Goal: Task Accomplishment & Management: Complete application form

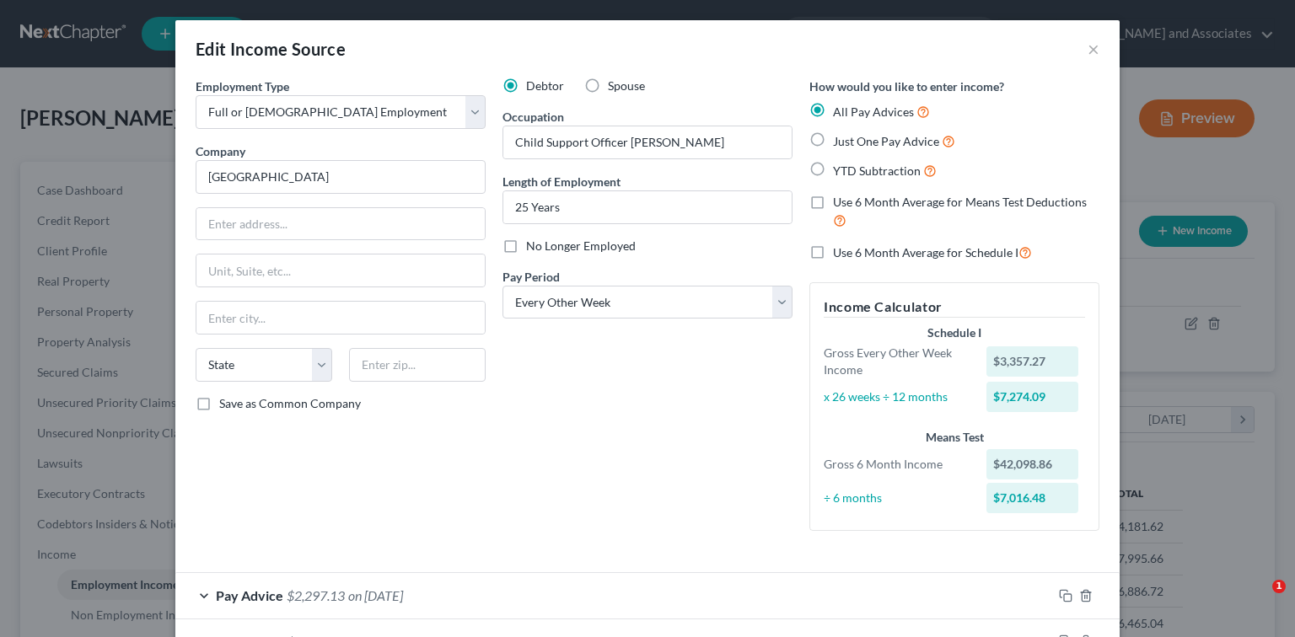
select select "0"
select select "2"
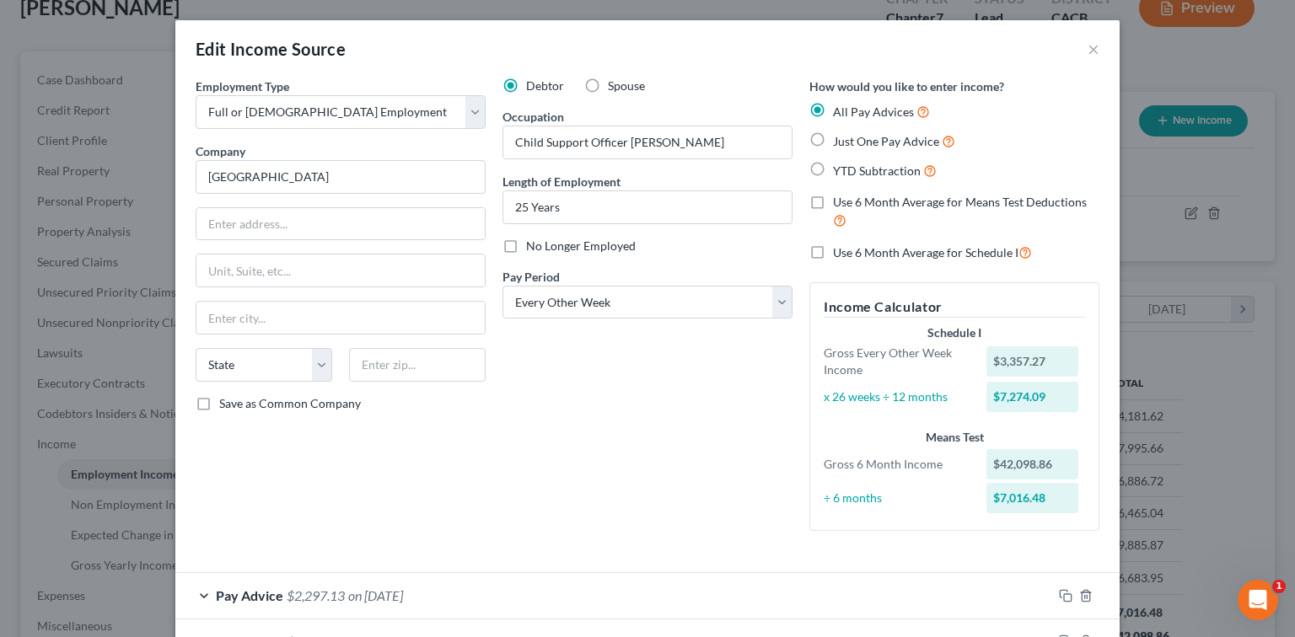
scroll to position [575, 0]
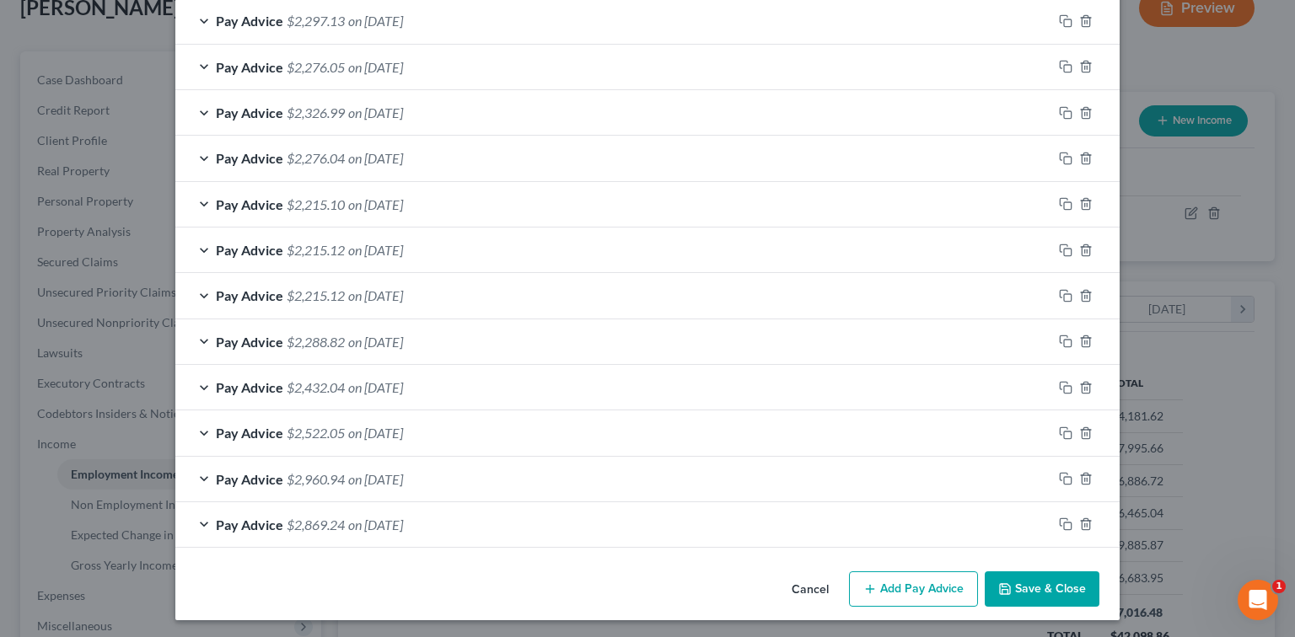
click at [891, 578] on button "Add Pay Advice" at bounding box center [913, 589] width 129 height 35
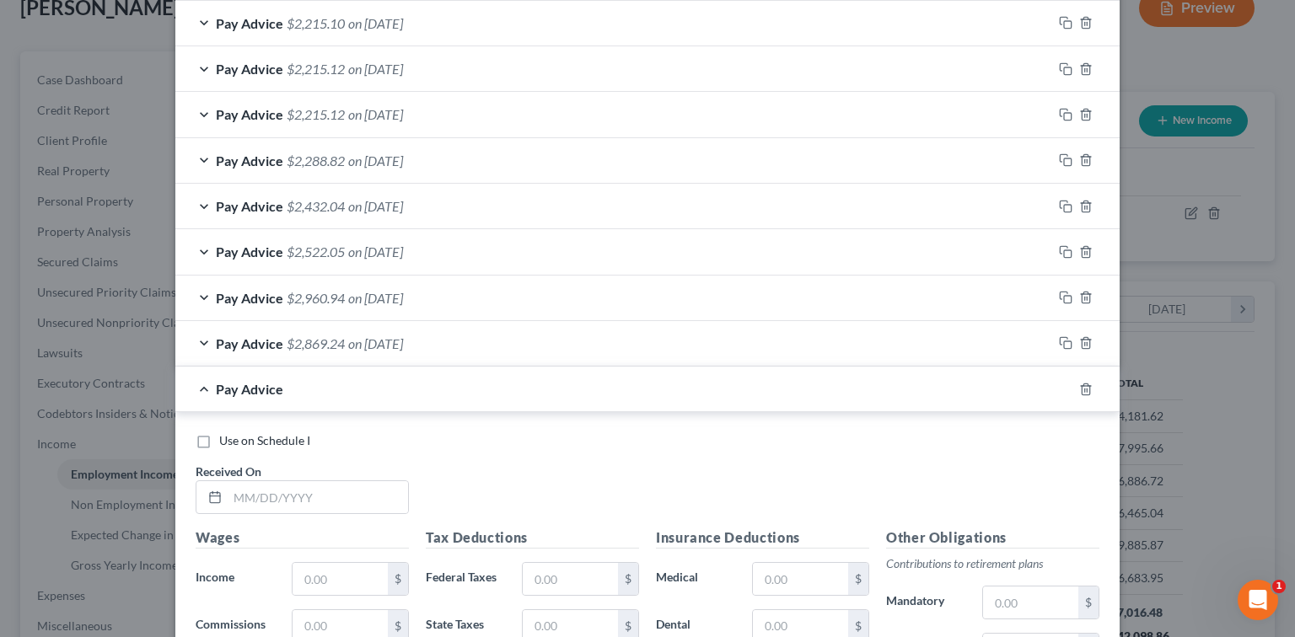
scroll to position [799, 0]
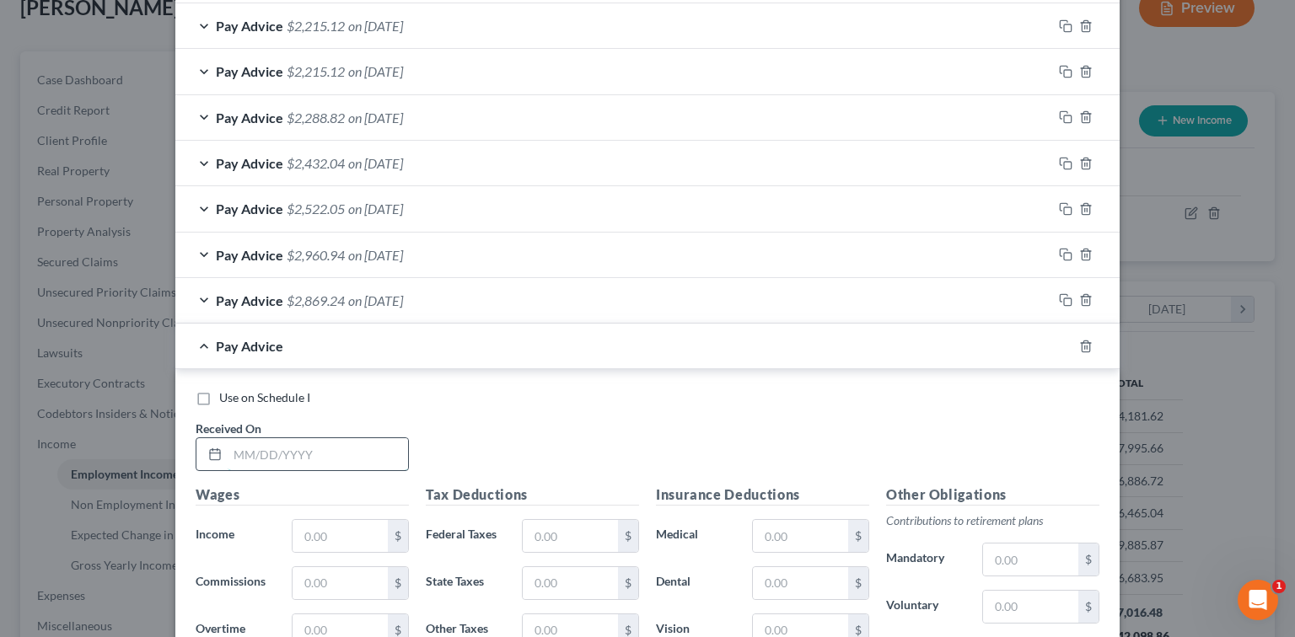
click at [303, 454] on input "text" at bounding box center [318, 454] width 180 height 32
type input "[DATE]"
click at [330, 535] on input "text" at bounding box center [340, 536] width 95 height 32
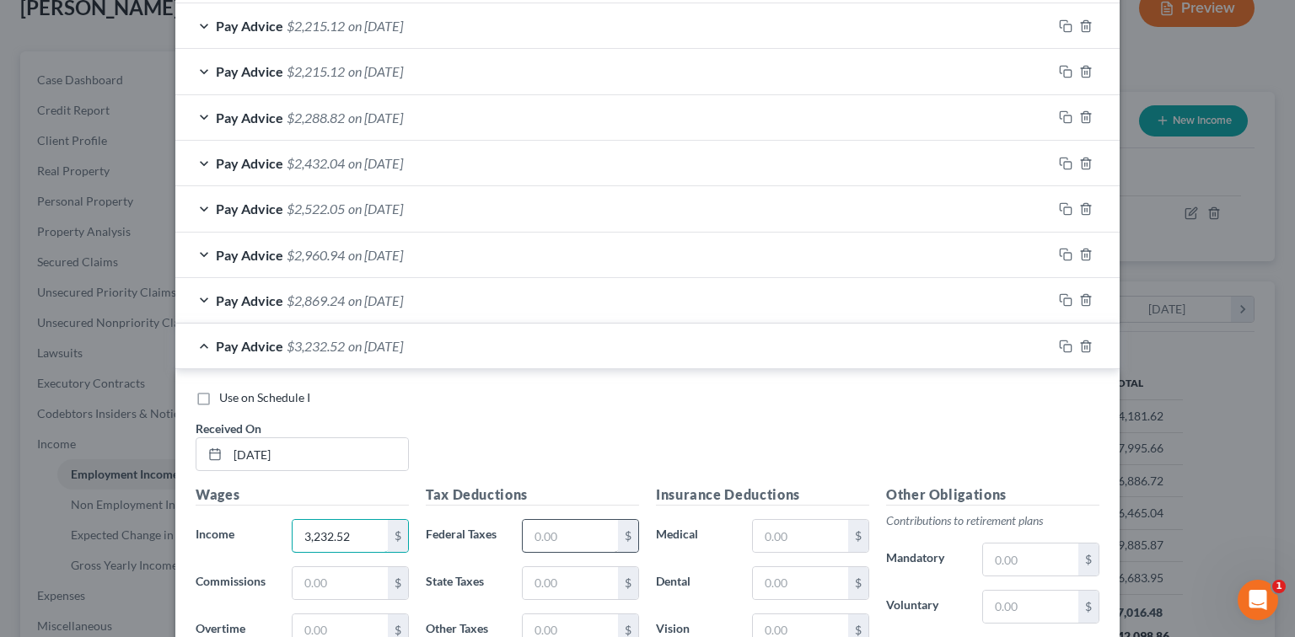
type input "3,232.52"
click at [546, 534] on input "text" at bounding box center [570, 536] width 95 height 32
type input "199.29"
click at [555, 567] on input "text" at bounding box center [570, 583] width 95 height 32
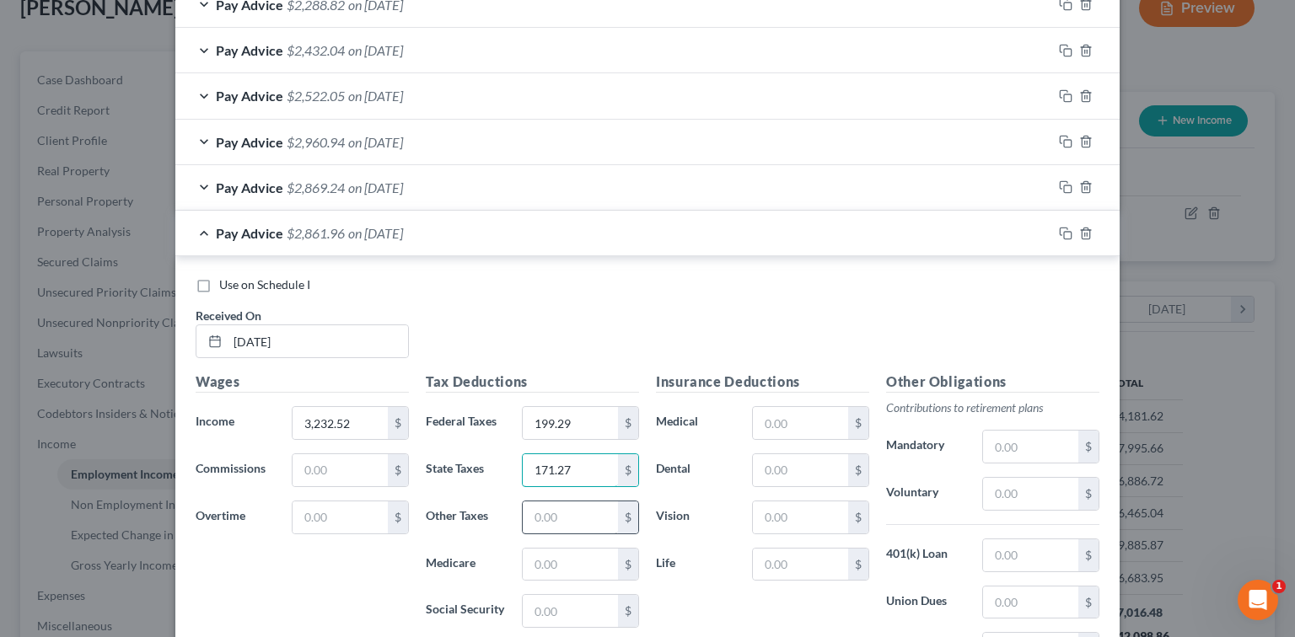
type input "171.27"
click at [566, 510] on input "text" at bounding box center [570, 518] width 95 height 32
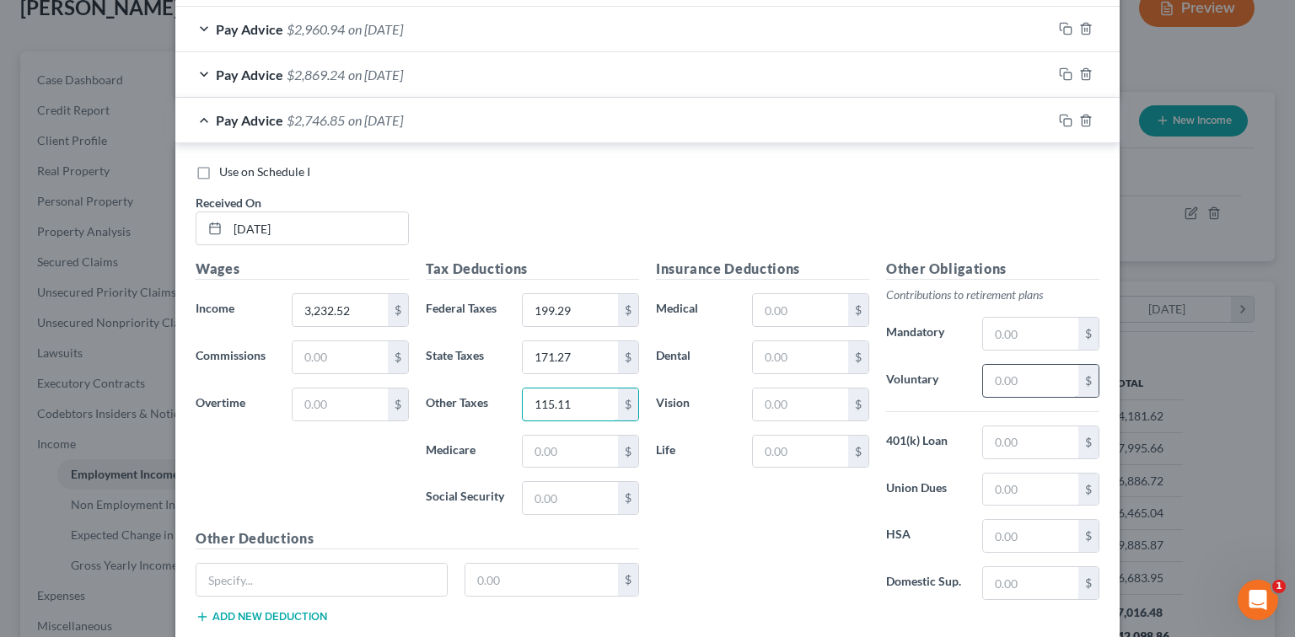
type input "115.11"
click at [1023, 390] on input "text" at bounding box center [1030, 381] width 95 height 32
click at [1008, 382] on input "text" at bounding box center [1030, 381] width 95 height 32
type input "175.20"
click at [783, 319] on input "text" at bounding box center [800, 310] width 95 height 32
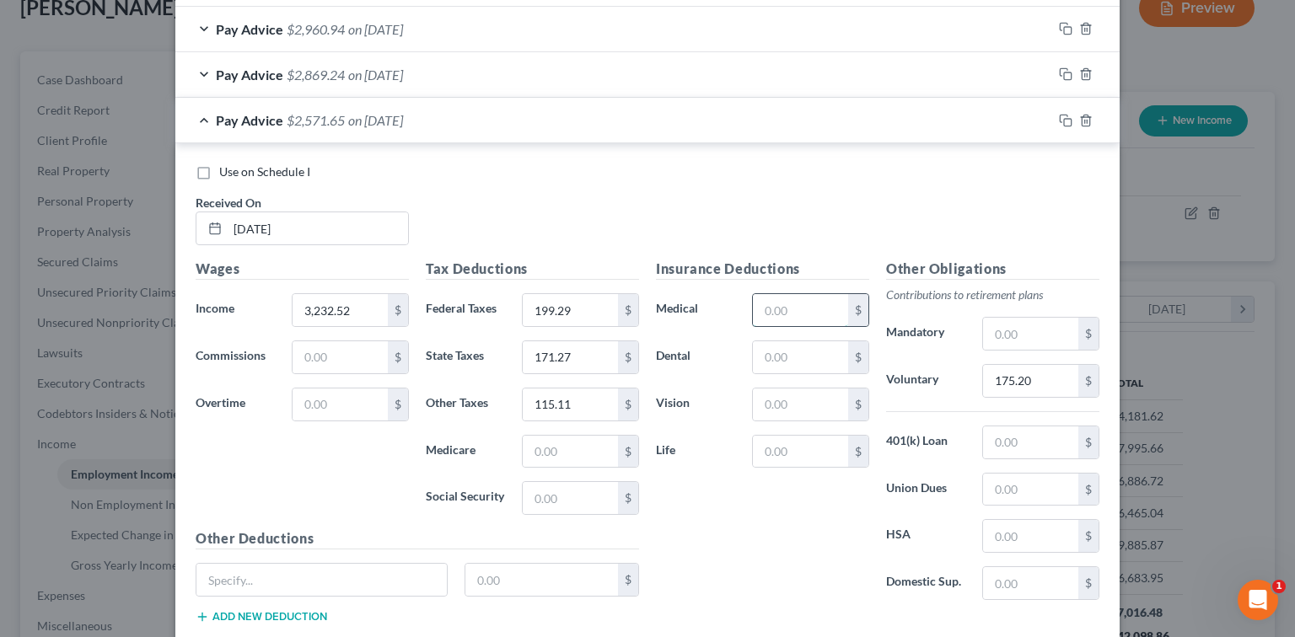
click at [787, 314] on input "text" at bounding box center [800, 310] width 95 height 32
type input "165.87"
click at [444, 77] on div "Pay Advice $2,869.24 on [DATE]" at bounding box center [613, 74] width 877 height 45
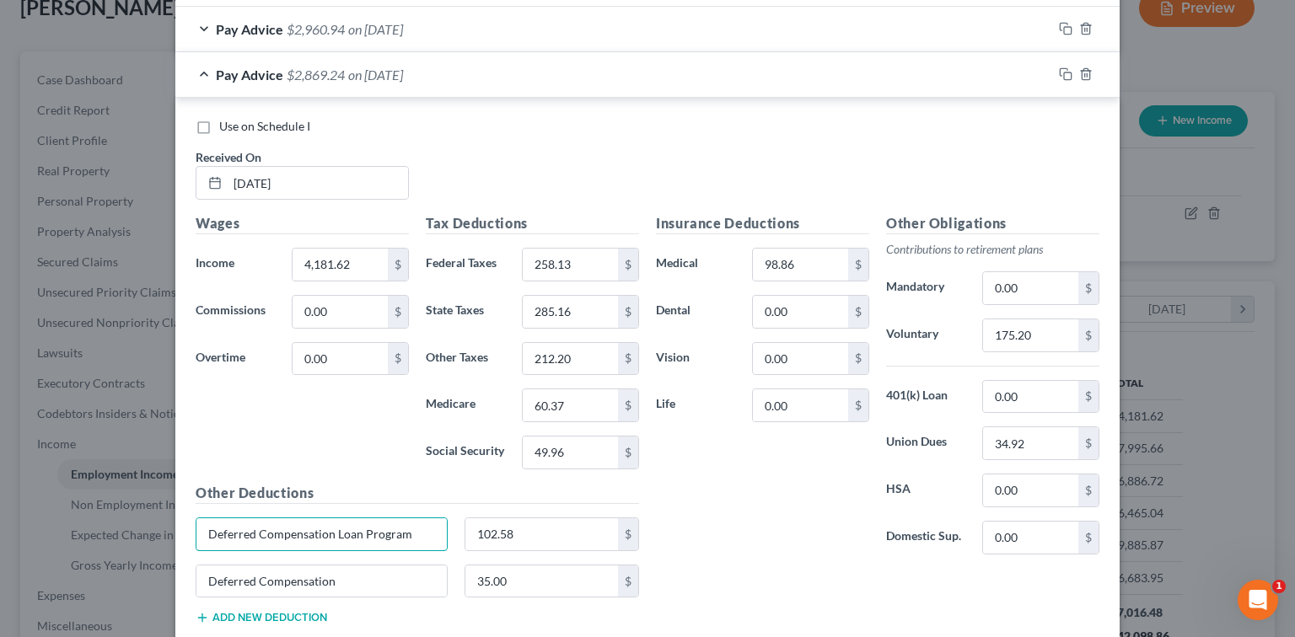
drag, startPoint x: 421, startPoint y: 527, endPoint x: 175, endPoint y: 523, distance: 246.2
click at [175, 523] on div "Use on Schedule I Received On * [DATE] Wages Income * 4,181.62 $ Commissions 0.…" at bounding box center [647, 375] width 944 height 555
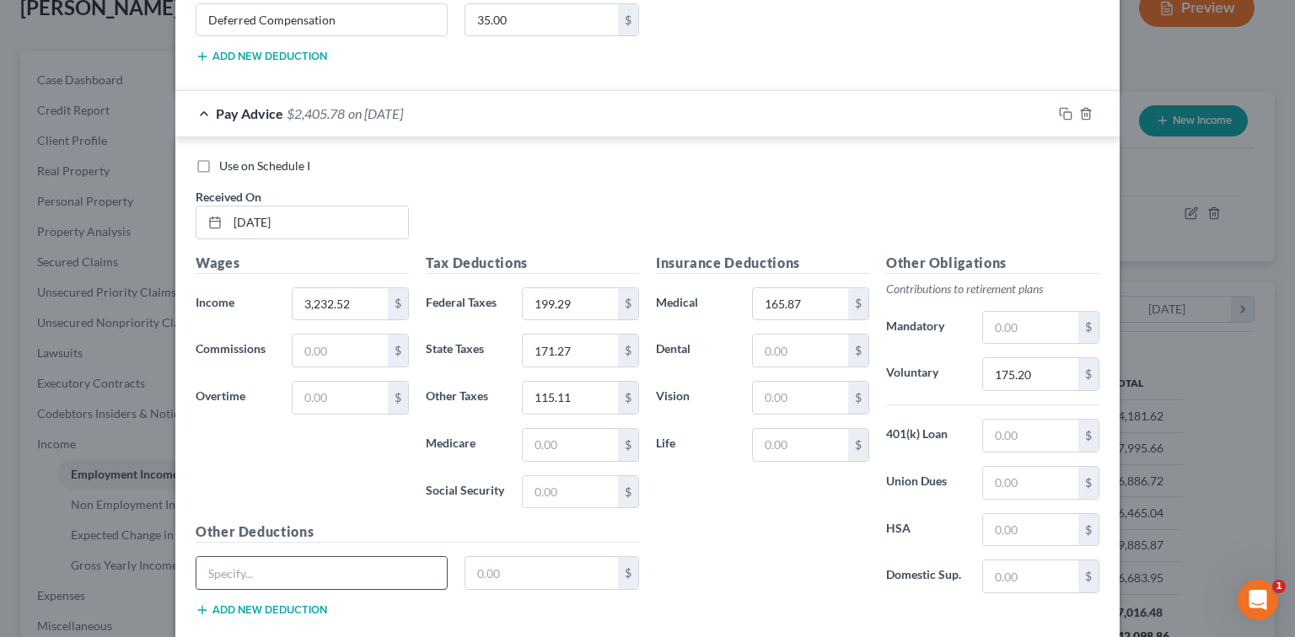
click at [266, 557] on input "text" at bounding box center [321, 573] width 250 height 32
paste input "Deferred Compensation Loan Program"
type input "Deferred Compensation Loan Program"
click at [553, 562] on input "text" at bounding box center [541, 573] width 153 height 32
type input "102.58"
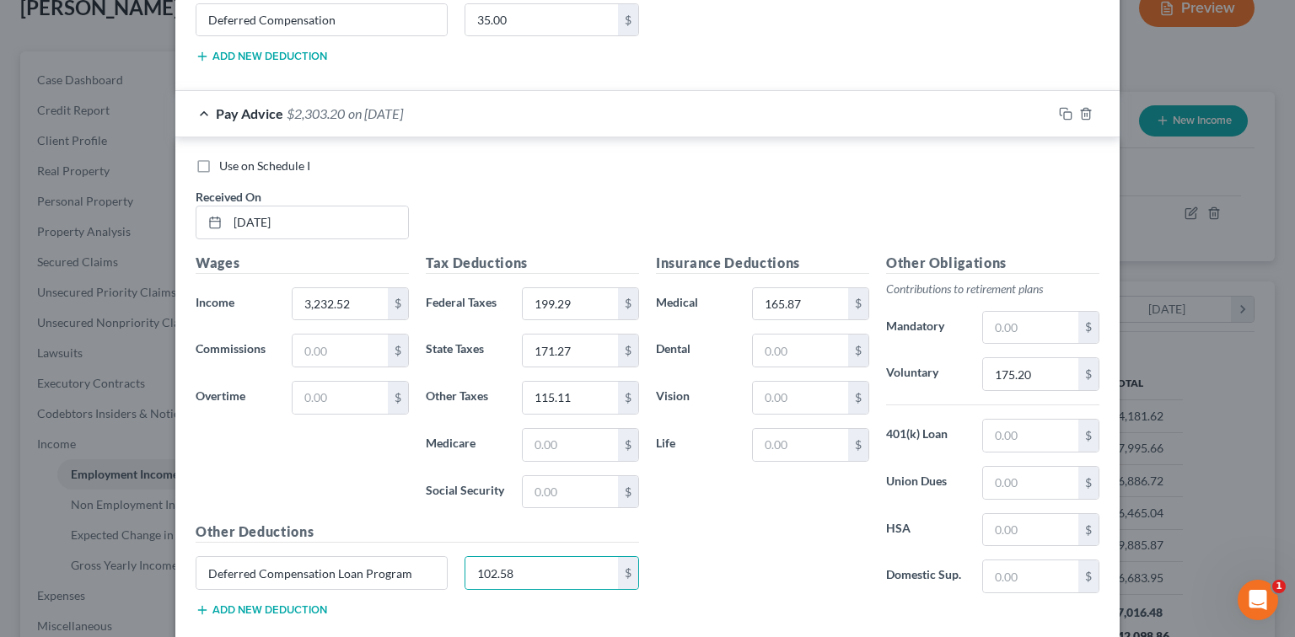
click at [270, 612] on div "Other Deductions Deferred Compensation Loan Program 102.58 $ Add new deduction" at bounding box center [417, 576] width 460 height 109
click at [279, 609] on div "Other Deductions Deferred Compensation Loan Program 102.58 $ Add new deduction" at bounding box center [417, 576] width 460 height 109
click at [292, 588] on div "Deferred Compensation Loan Program 102.58 $" at bounding box center [417, 579] width 460 height 47
drag, startPoint x: 293, startPoint y: 619, endPoint x: 294, endPoint y: 607, distance: 11.8
click at [293, 615] on div "Other Deductions Deferred Compensation Loan Program 102.58 $ Add new deduction" at bounding box center [417, 576] width 460 height 109
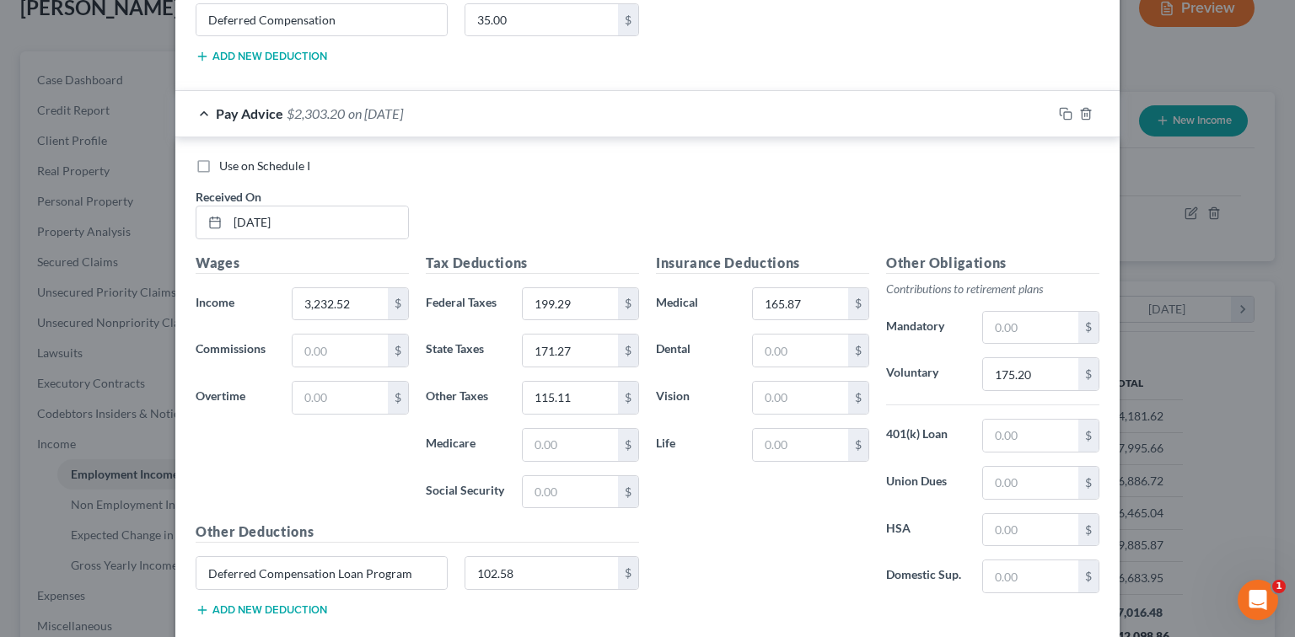
click at [294, 607] on button "Add new deduction" at bounding box center [262, 610] width 132 height 13
click at [307, 605] on input "text" at bounding box center [321, 620] width 250 height 32
paste input "Deferred Compensation Loan Program"
drag, startPoint x: 425, startPoint y: 615, endPoint x: 333, endPoint y: 609, distance: 92.1
click at [333, 609] on input "Deferred Compensation Loan Program" at bounding box center [321, 620] width 250 height 32
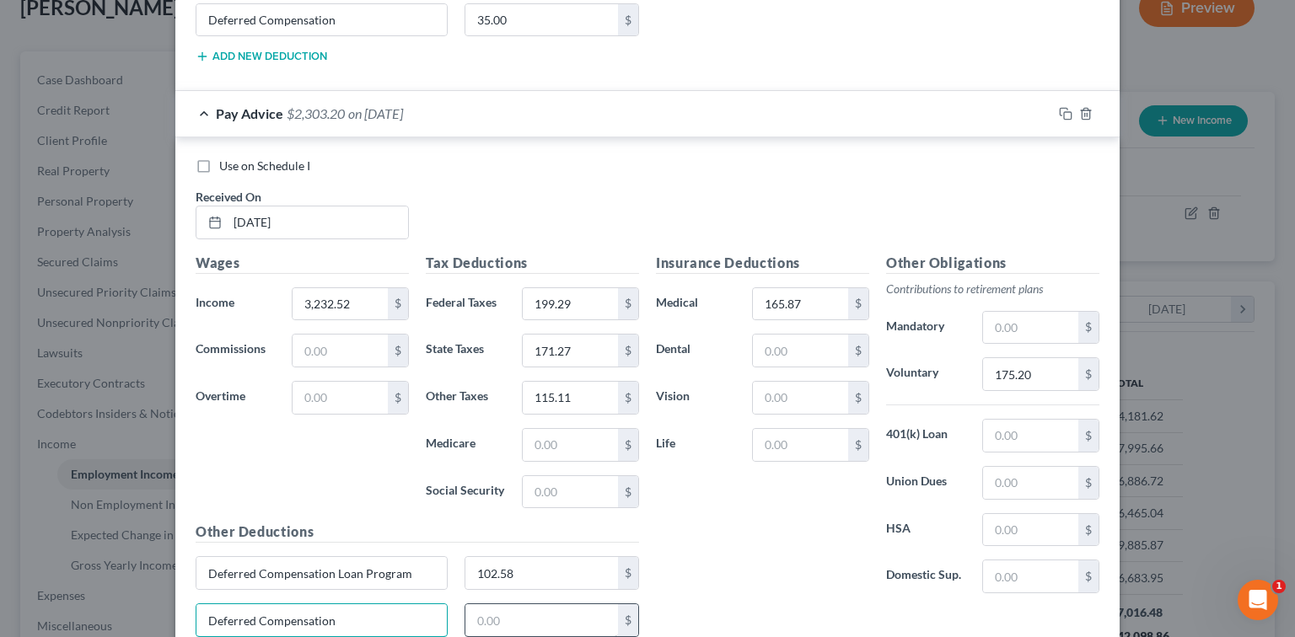
type input "Deferred Compensation"
click at [530, 614] on input "text" at bounding box center [541, 620] width 153 height 32
type input "0"
type input "35.00"
click at [1007, 475] on input "text" at bounding box center [1030, 483] width 95 height 32
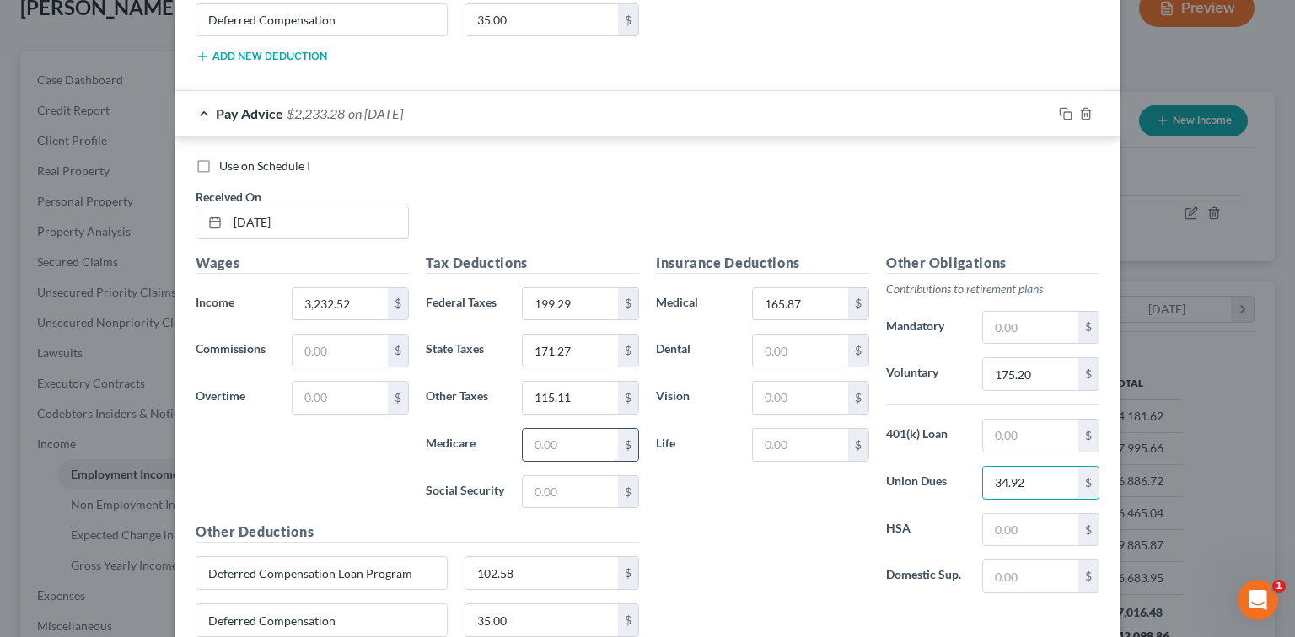
type input "34.92"
click at [567, 442] on input "text" at bounding box center [570, 445] width 95 height 32
type input "46.61"
click at [550, 476] on input "text" at bounding box center [570, 492] width 95 height 32
type input "38.57"
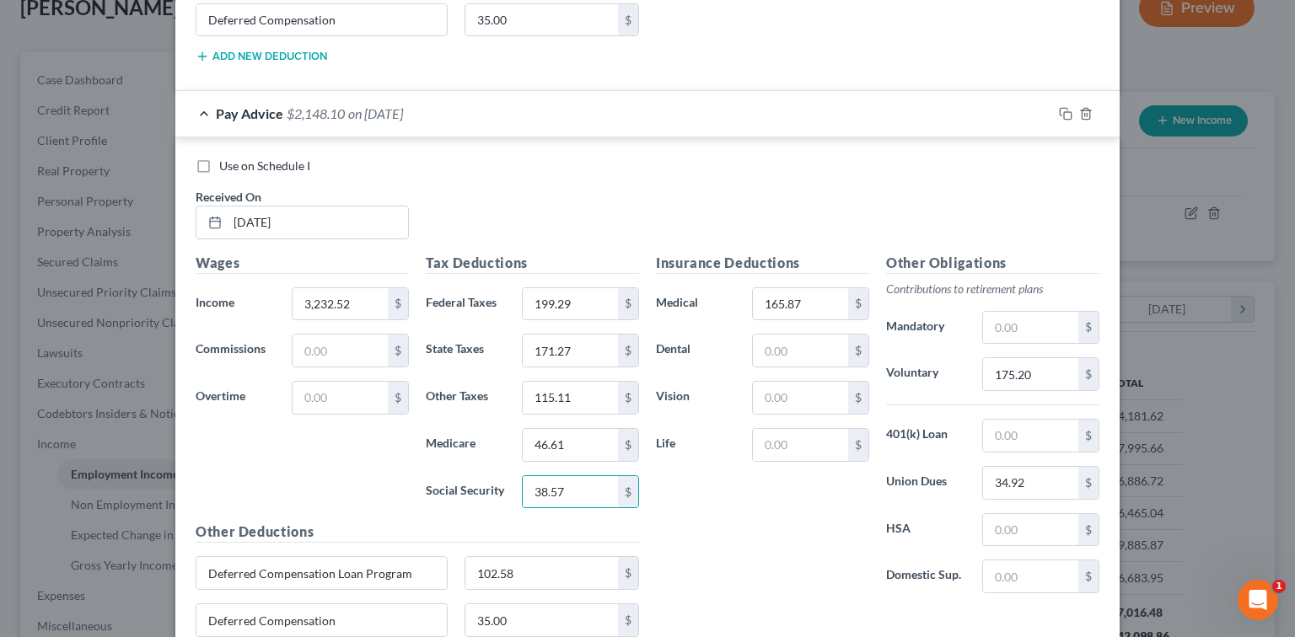
click at [717, 534] on div "Insurance Deductions Medical 165.87 $ Dental $ Vision $ Life $" at bounding box center [762, 430] width 230 height 355
click at [720, 543] on div "Insurance Deductions Medical 165.87 $ Dental $ Vision $ Life $" at bounding box center [762, 430] width 230 height 355
type input "98.87"
click at [759, 574] on div "Insurance Deductions Medical 98.87 $ Dental $ Vision $ Life $" at bounding box center [762, 430] width 230 height 355
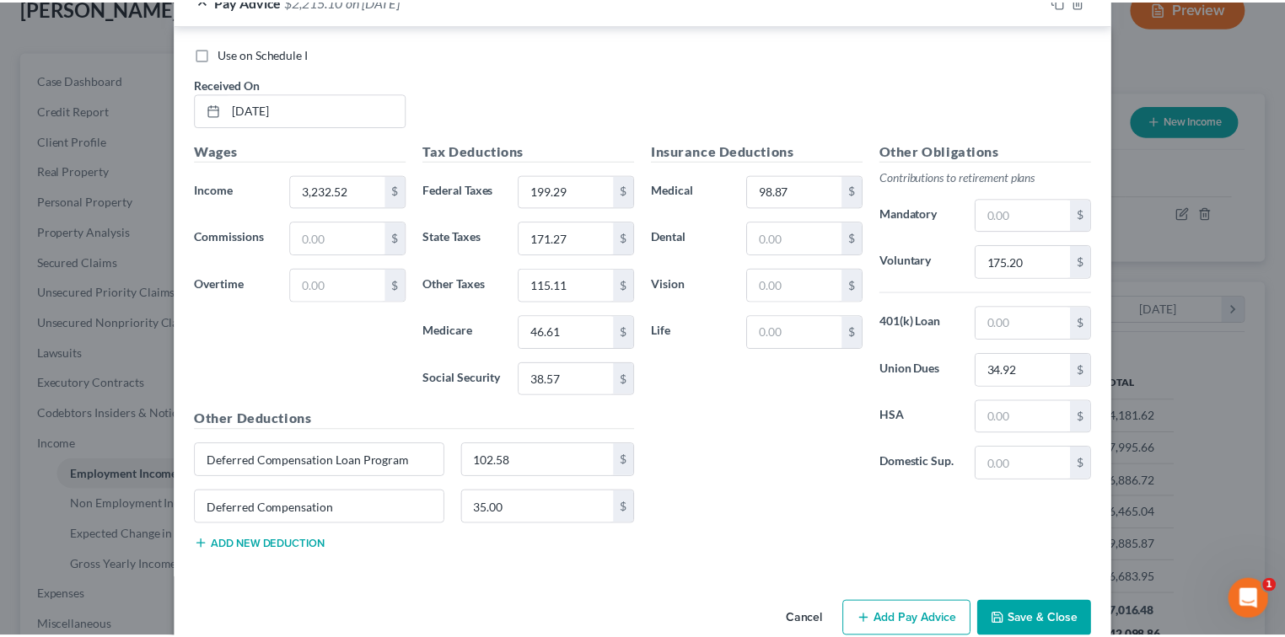
scroll to position [1723, 0]
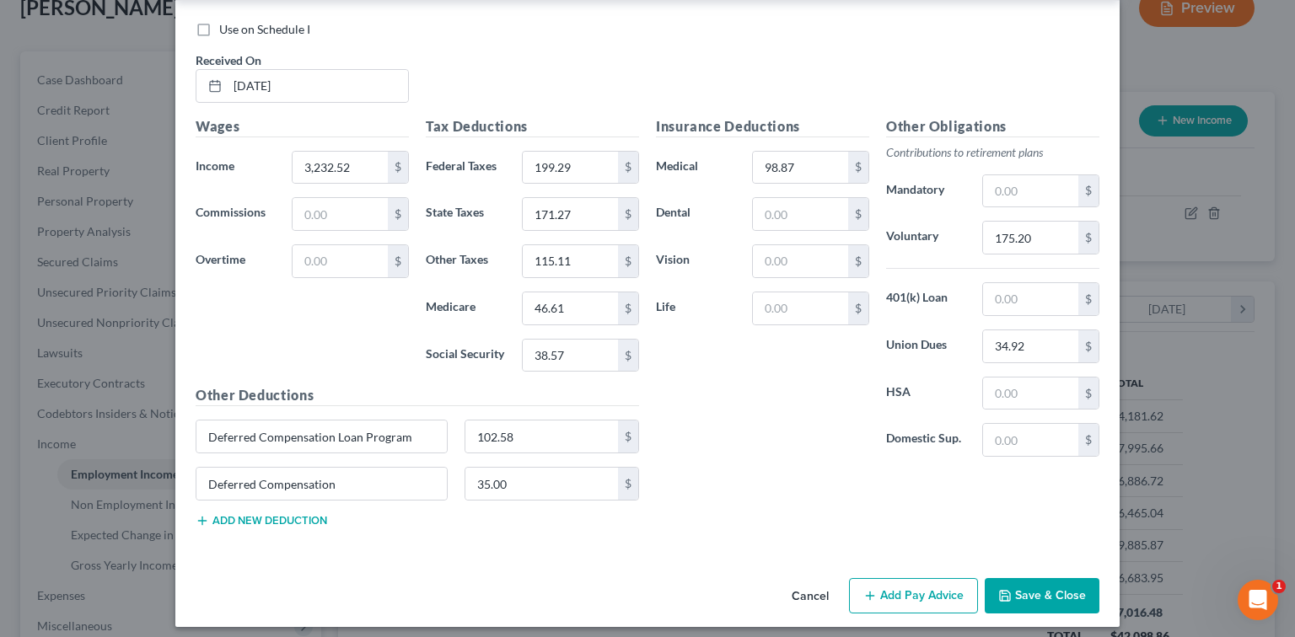
click at [1028, 595] on button "Save & Close" at bounding box center [1042, 595] width 115 height 35
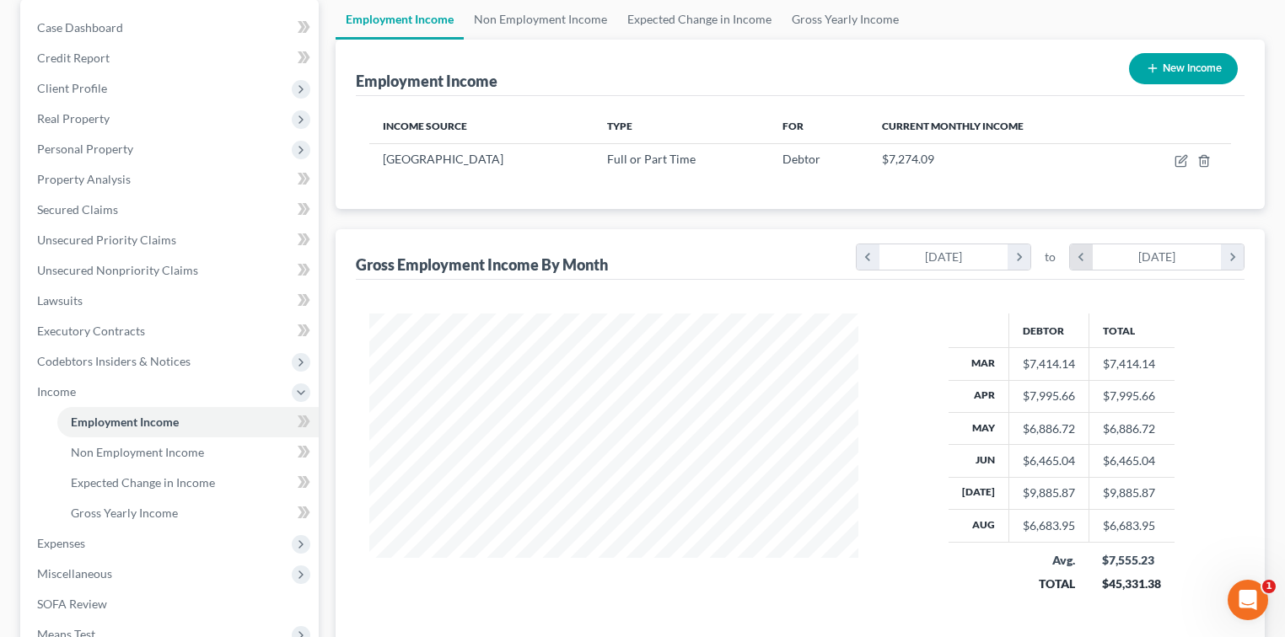
scroll to position [110, 0]
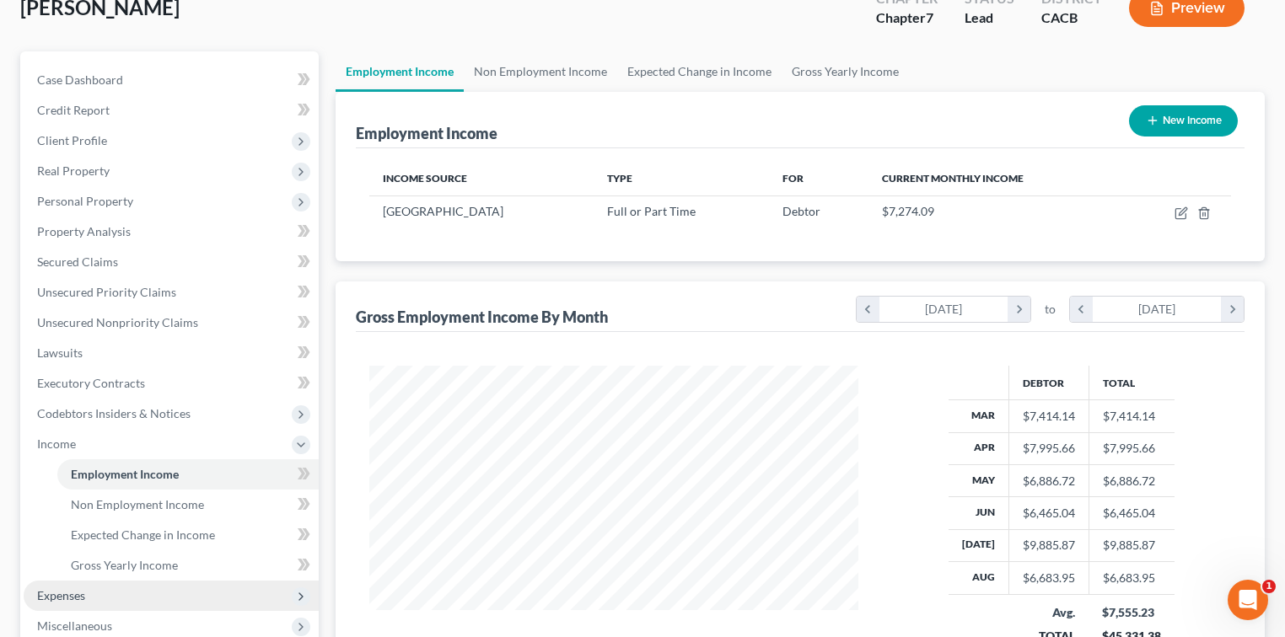
click at [85, 597] on span "Expenses" at bounding box center [171, 596] width 295 height 30
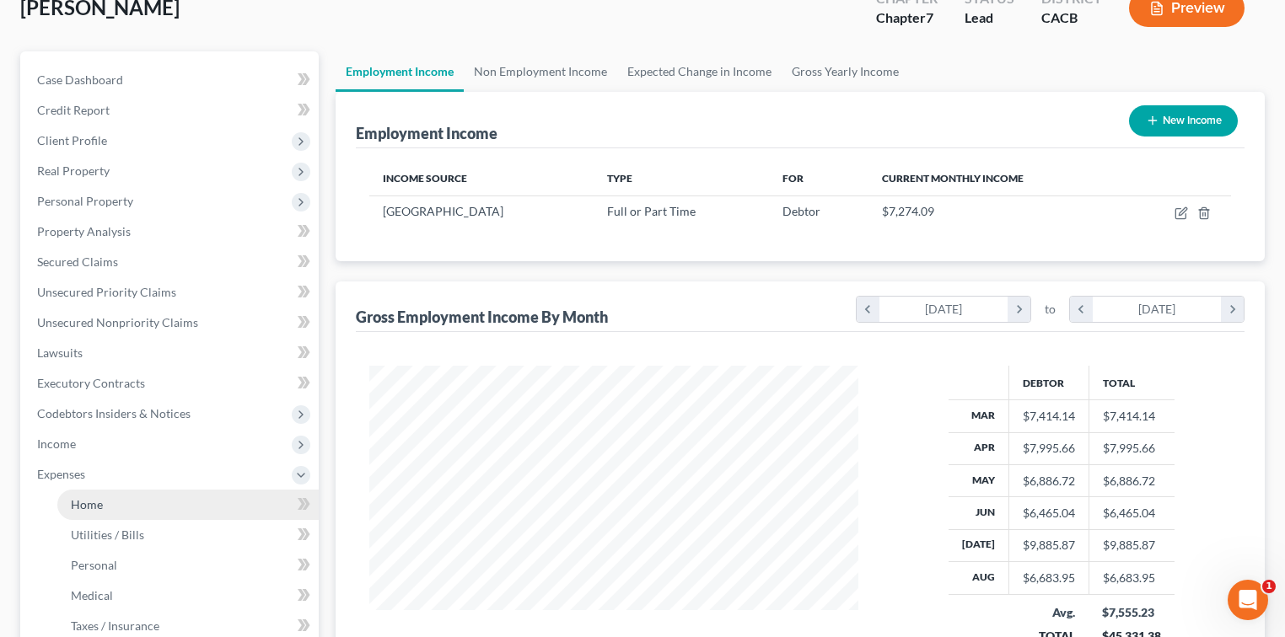
click at [90, 510] on span "Home" at bounding box center [87, 504] width 32 height 14
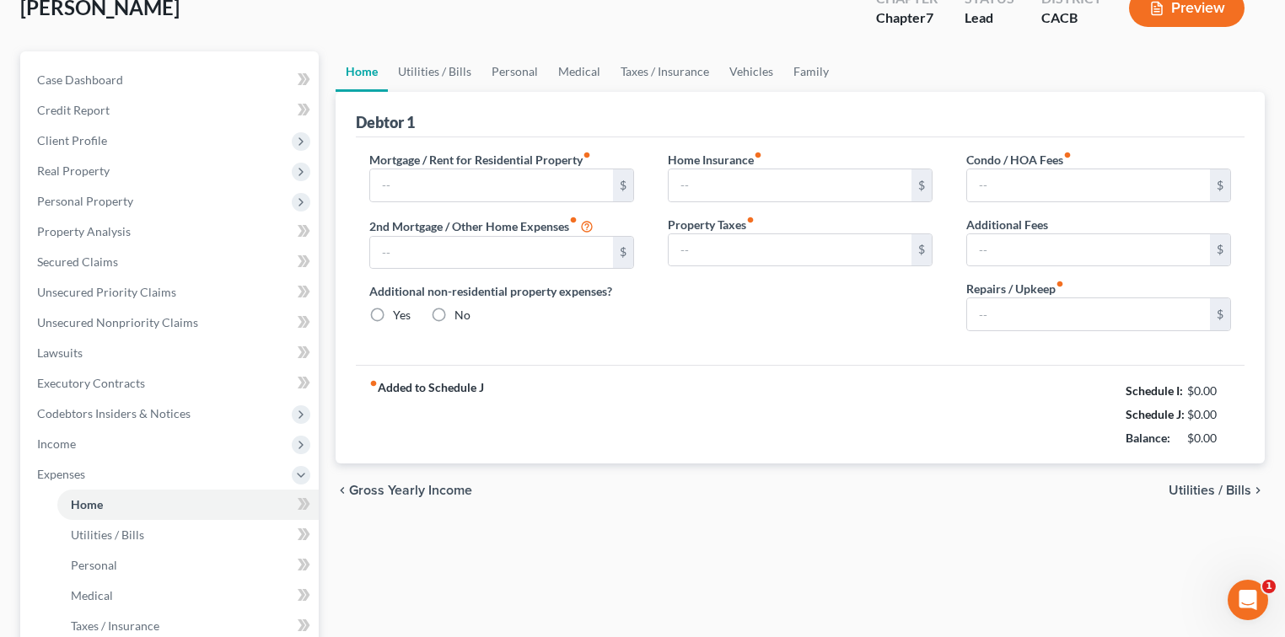
type input "0.00"
radio input "true"
type input "0.00"
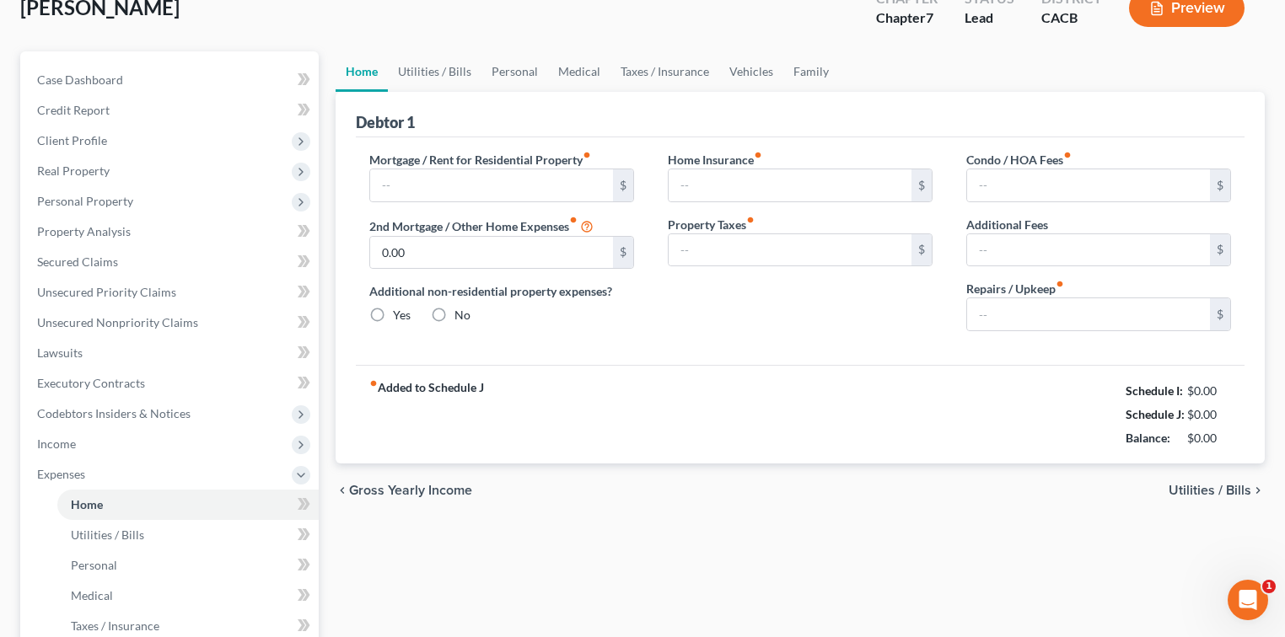
type input "0.00"
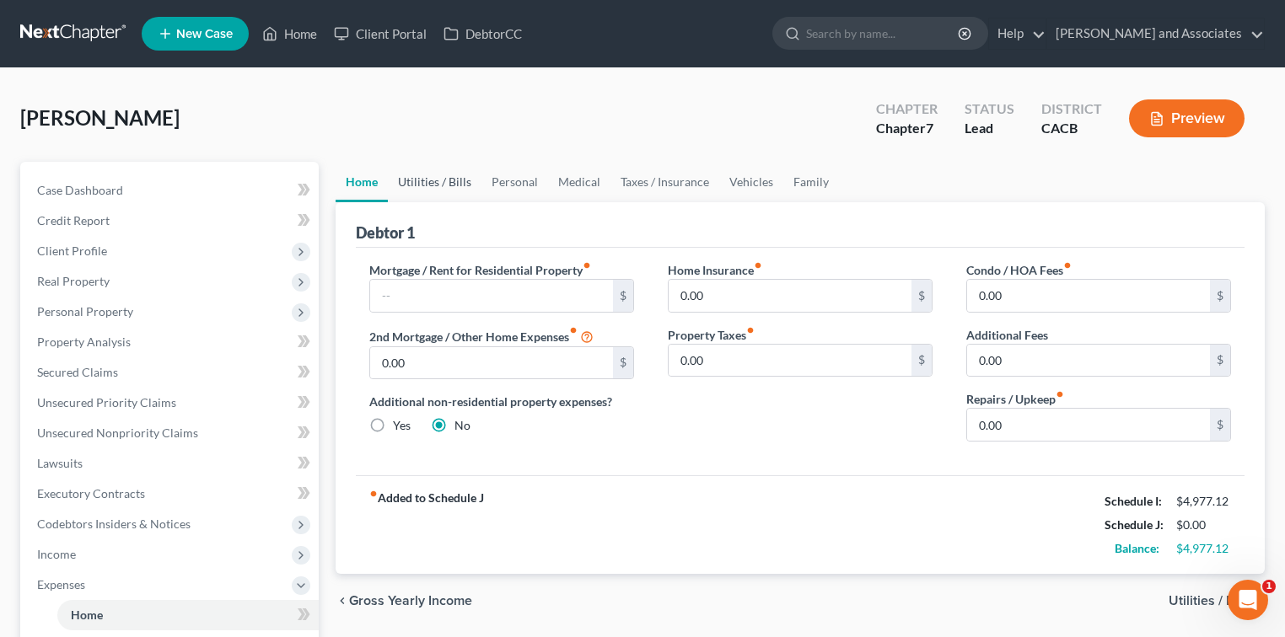
click at [432, 181] on link "Utilities / Bills" at bounding box center [435, 182] width 94 height 40
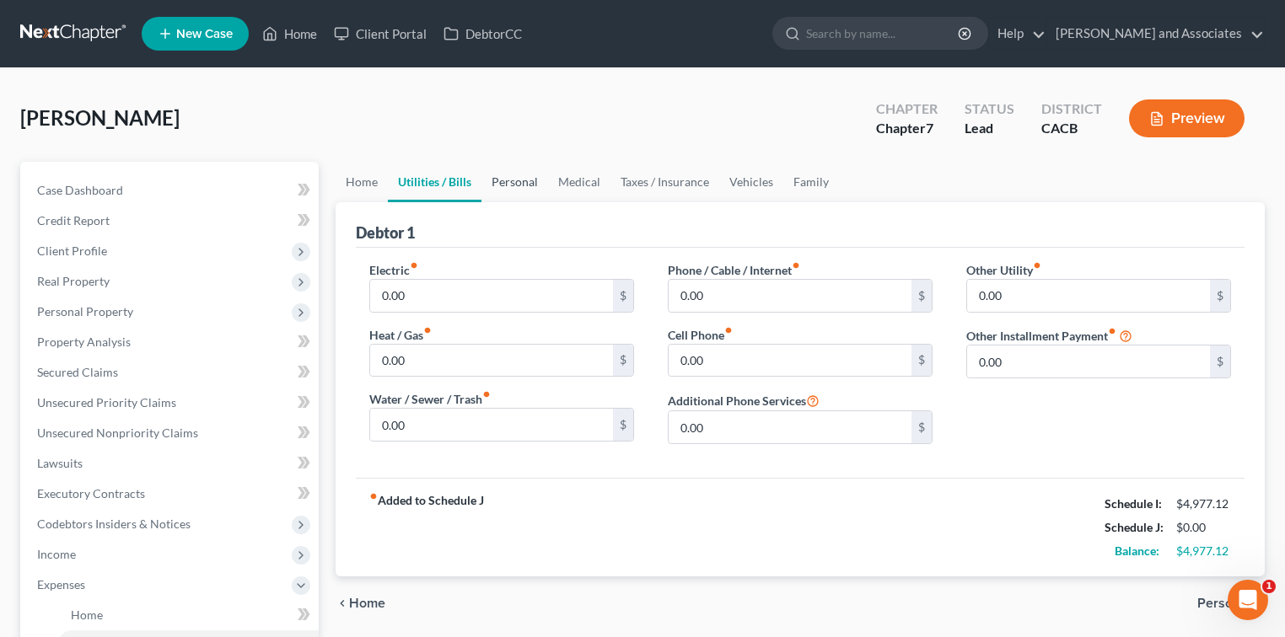
click at [529, 172] on link "Personal" at bounding box center [514, 182] width 67 height 40
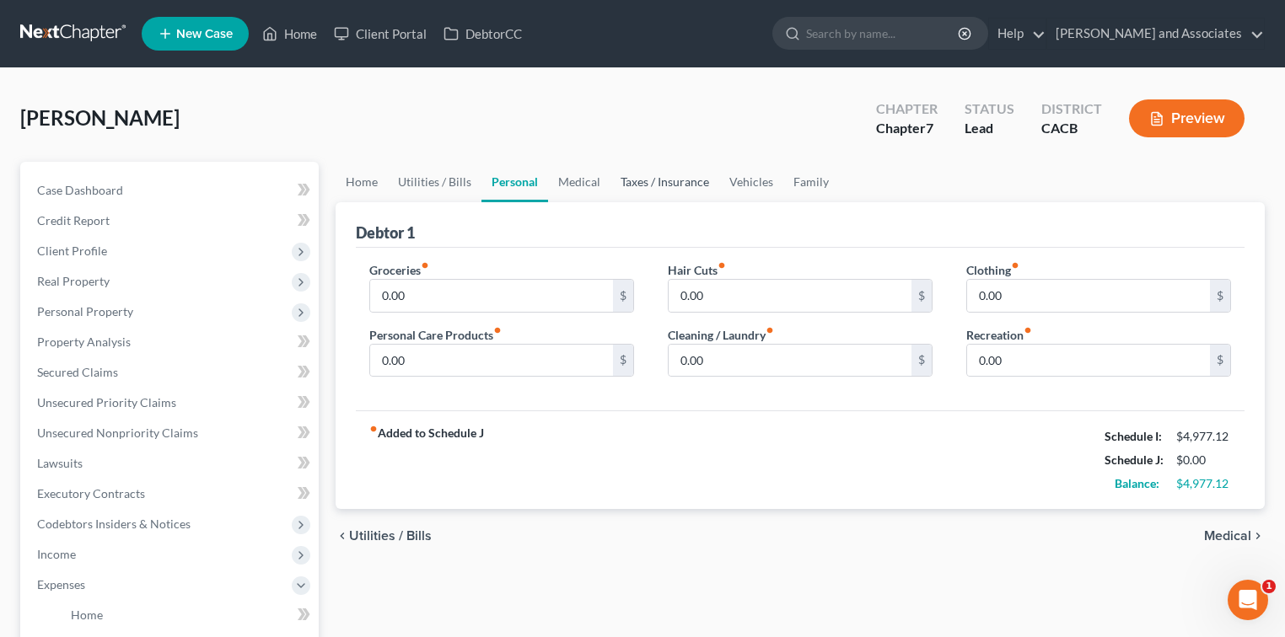
click at [614, 172] on link "Taxes / Insurance" at bounding box center [664, 182] width 109 height 40
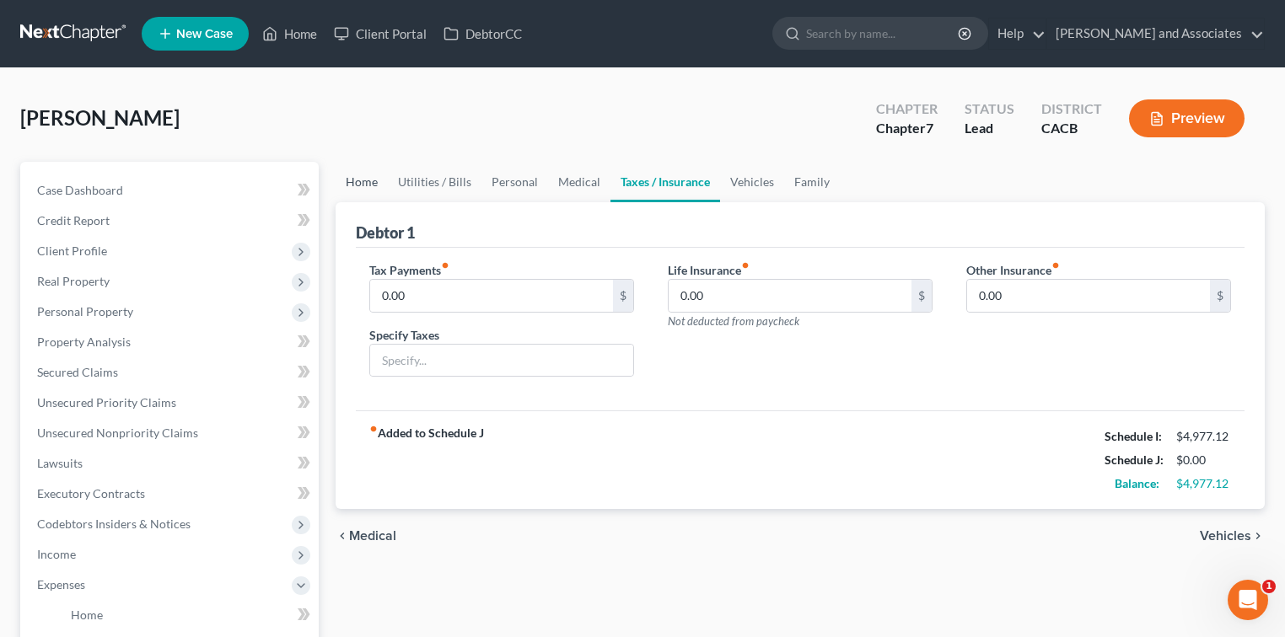
click at [352, 177] on link "Home" at bounding box center [362, 182] width 52 height 40
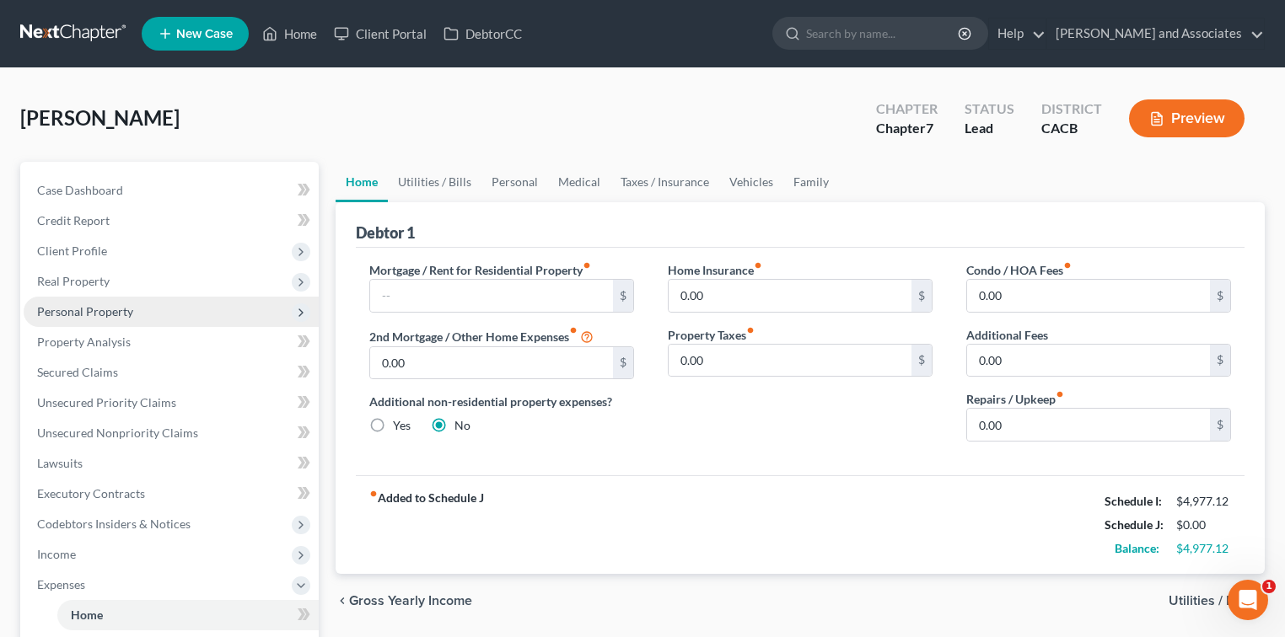
click at [160, 305] on span "Personal Property" at bounding box center [171, 312] width 295 height 30
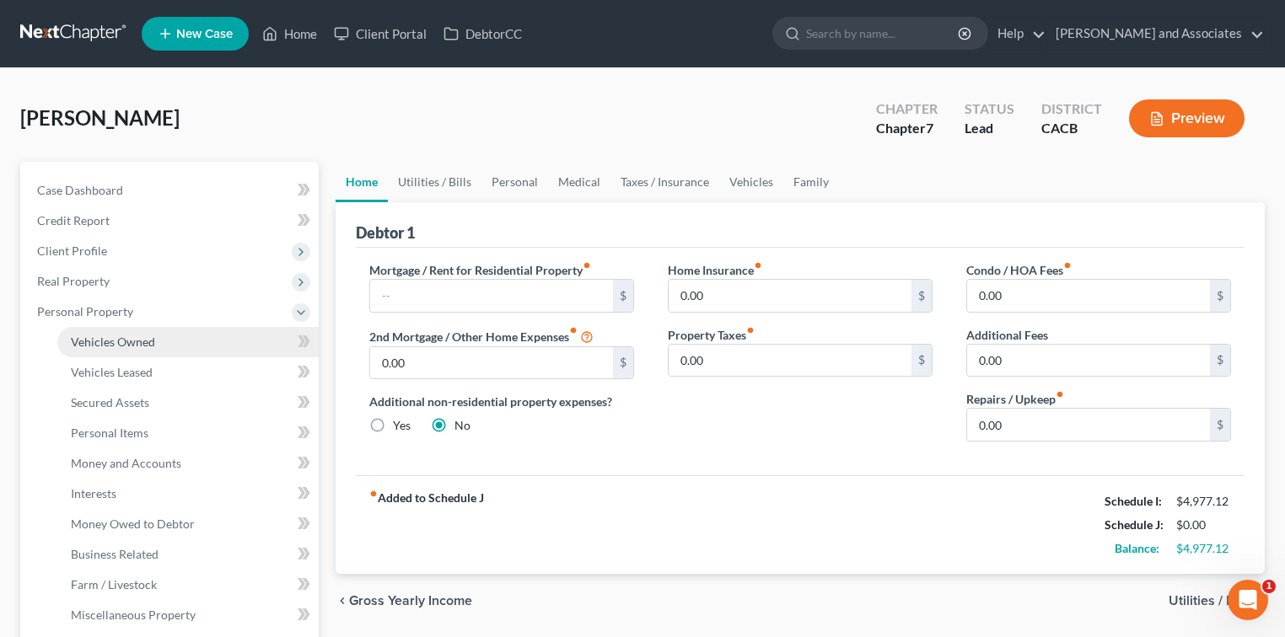
click at [164, 327] on link "Vehicles Owned" at bounding box center [187, 342] width 261 height 30
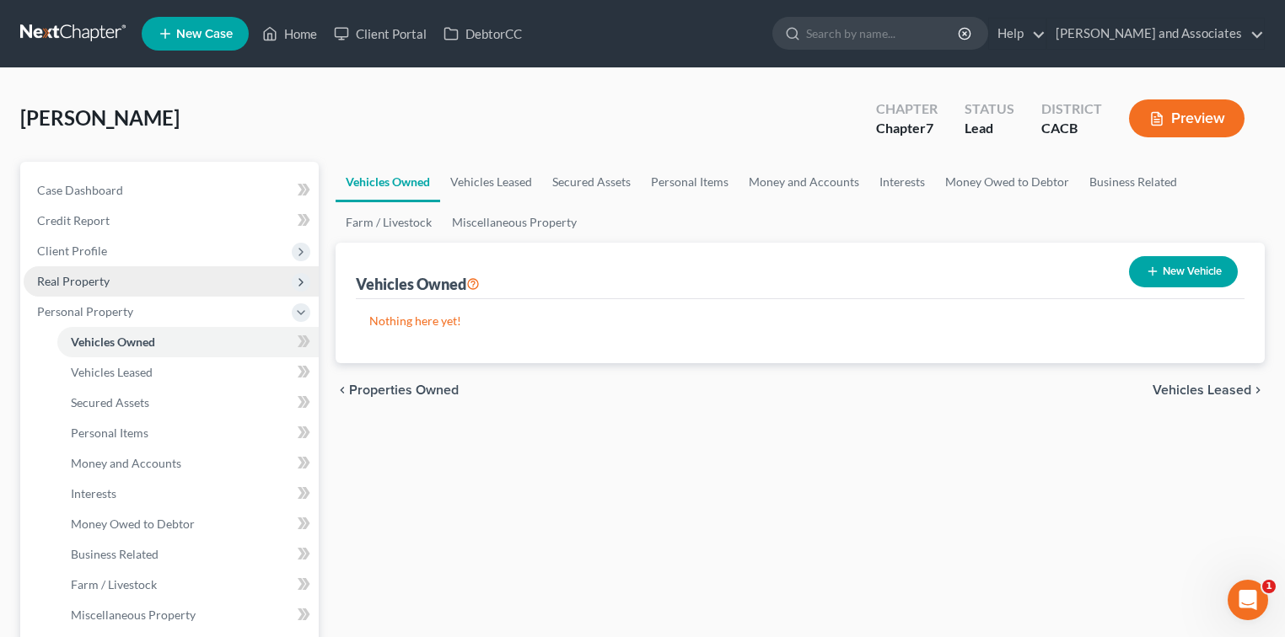
click at [155, 276] on span "Real Property" at bounding box center [171, 281] width 295 height 30
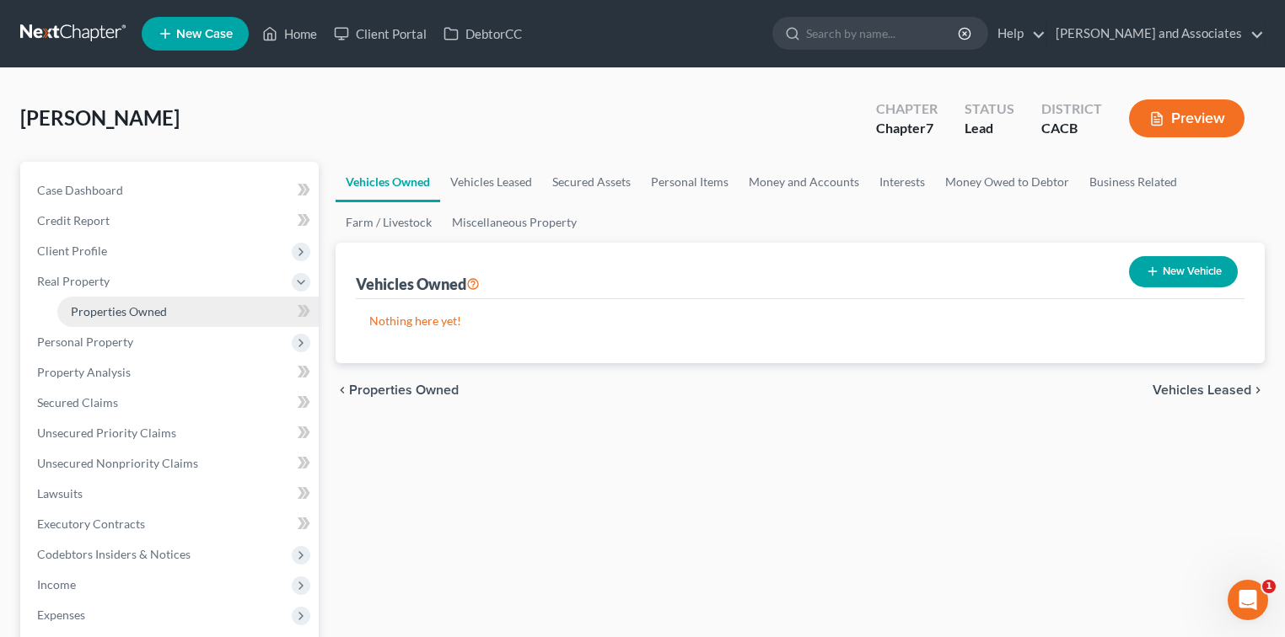
click at [157, 323] on link "Properties Owned" at bounding box center [187, 312] width 261 height 30
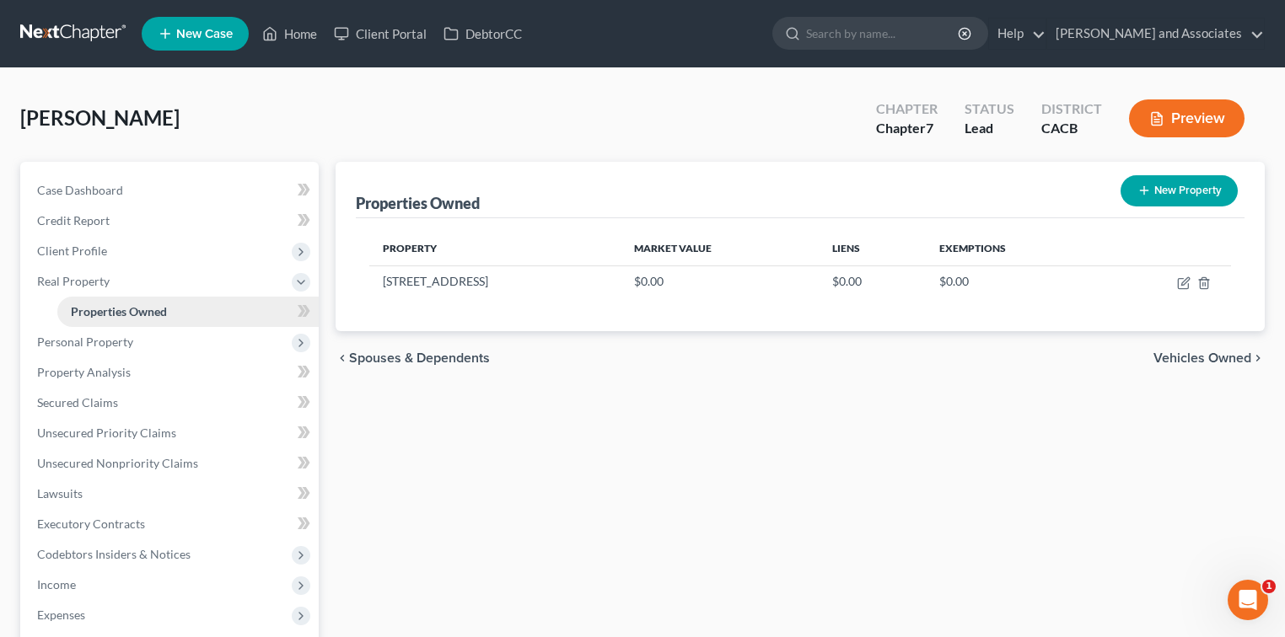
scroll to position [112, 0]
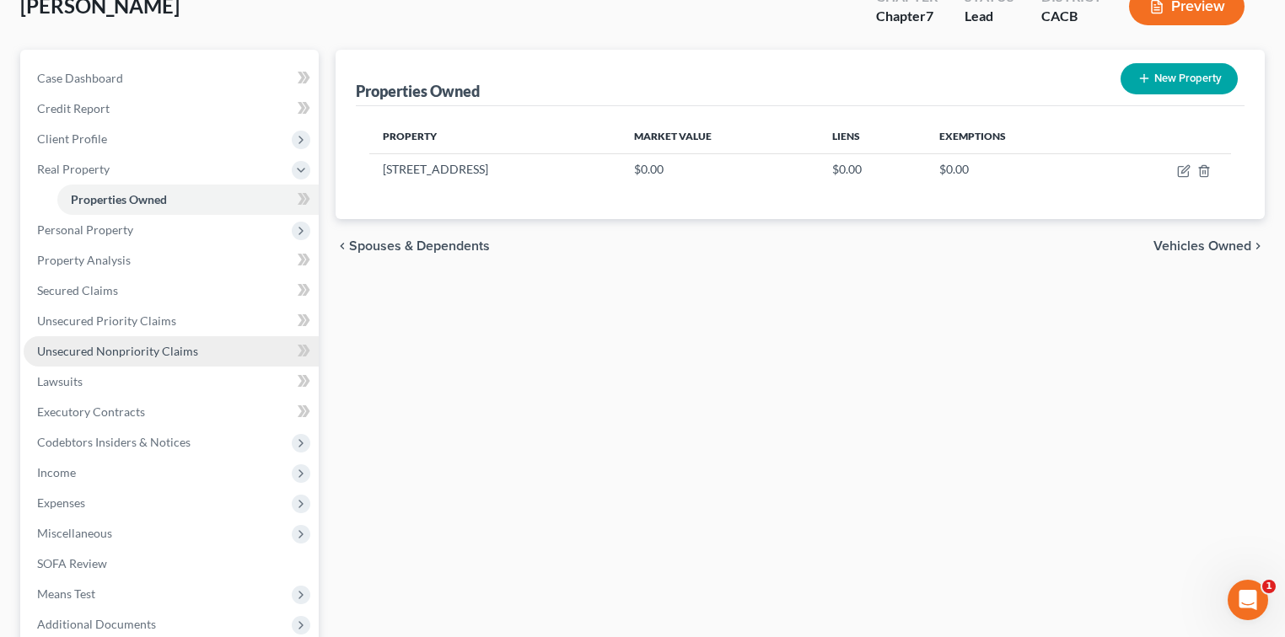
click at [153, 337] on link "Unsecured Nonpriority Claims" at bounding box center [171, 351] width 295 height 30
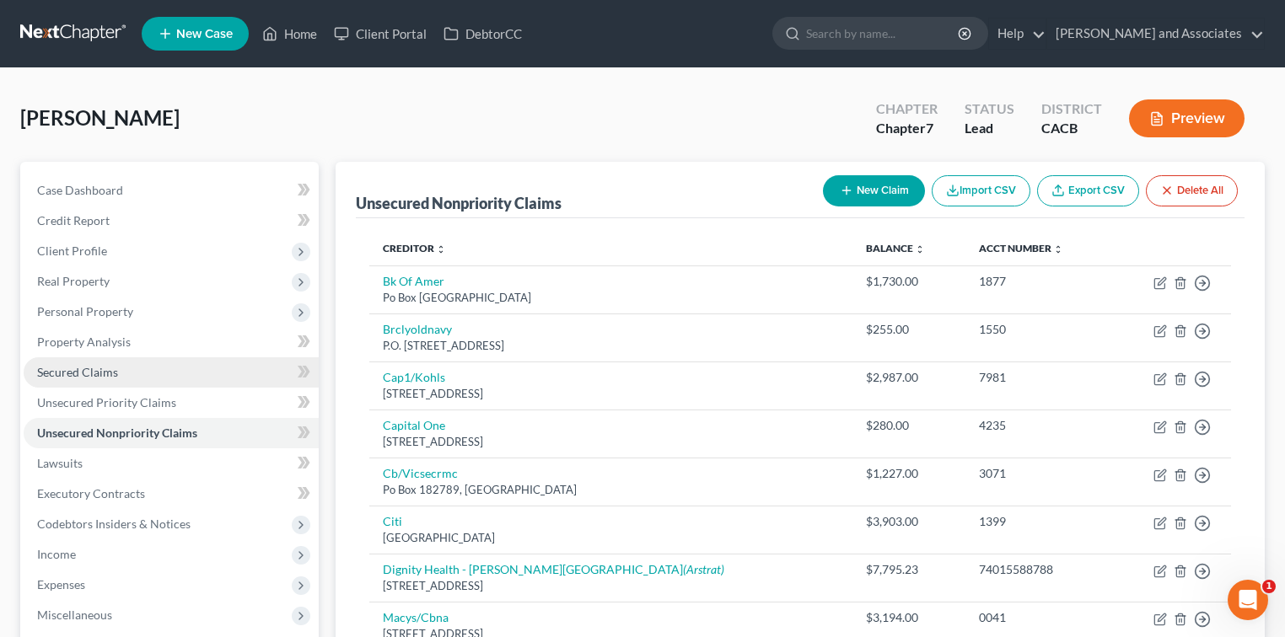
click at [105, 372] on span "Secured Claims" at bounding box center [77, 372] width 81 height 14
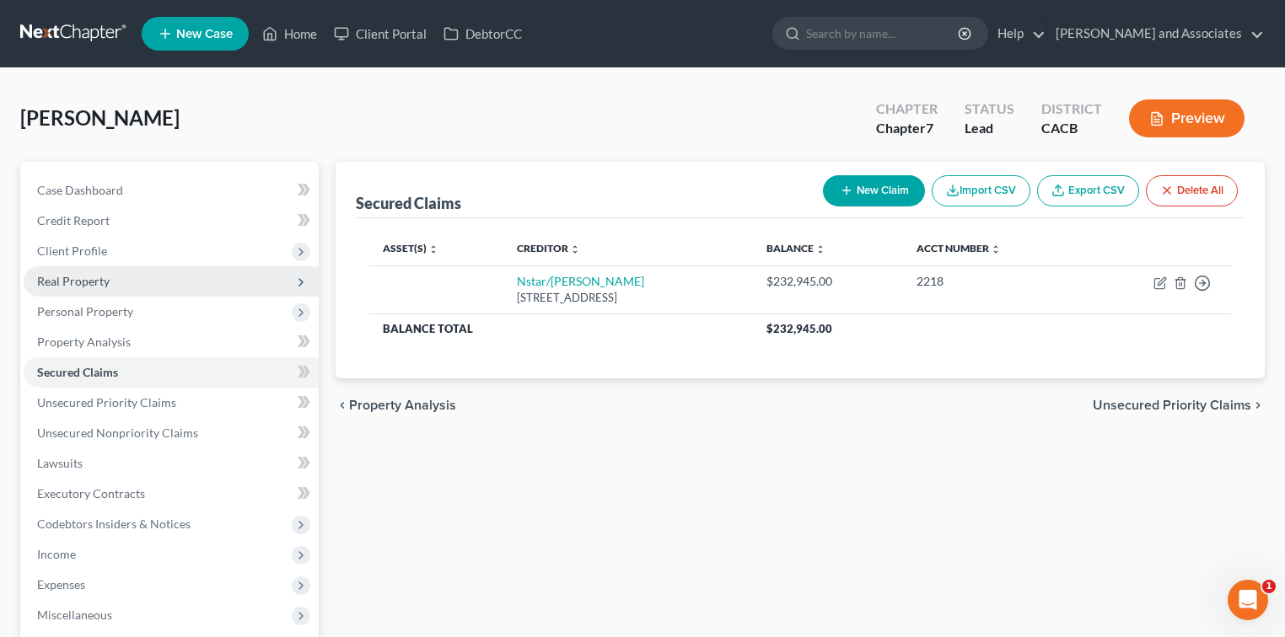
click at [101, 285] on span "Real Property" at bounding box center [73, 281] width 72 height 14
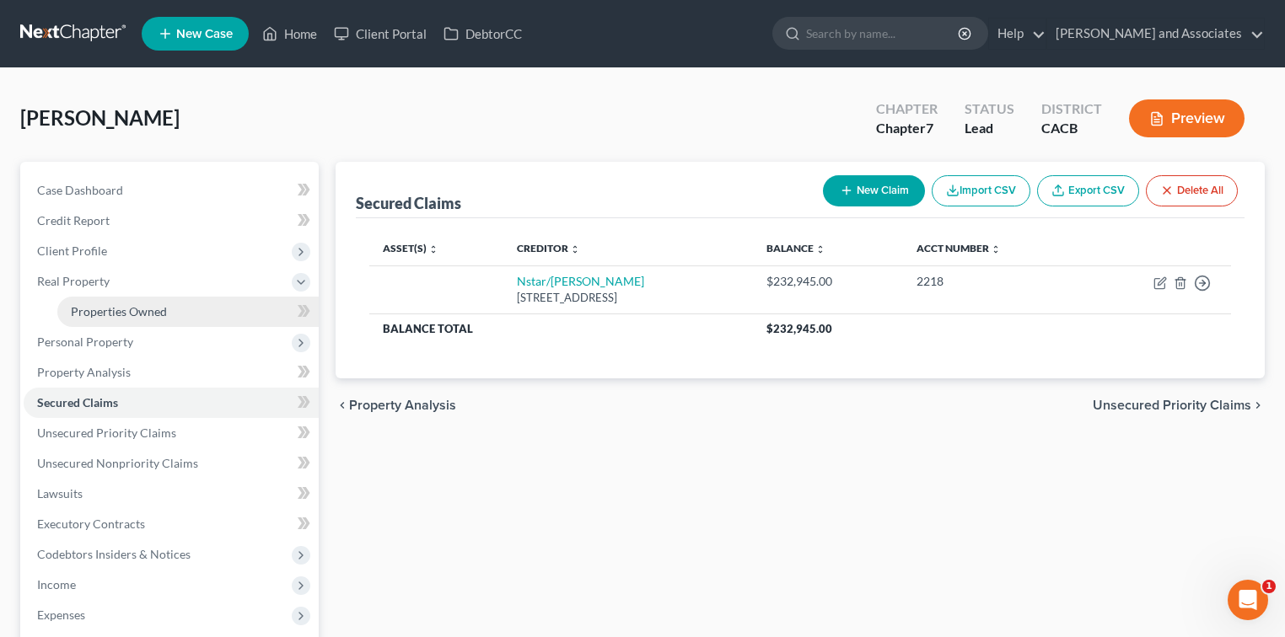
click at [171, 300] on link "Properties Owned" at bounding box center [187, 312] width 261 height 30
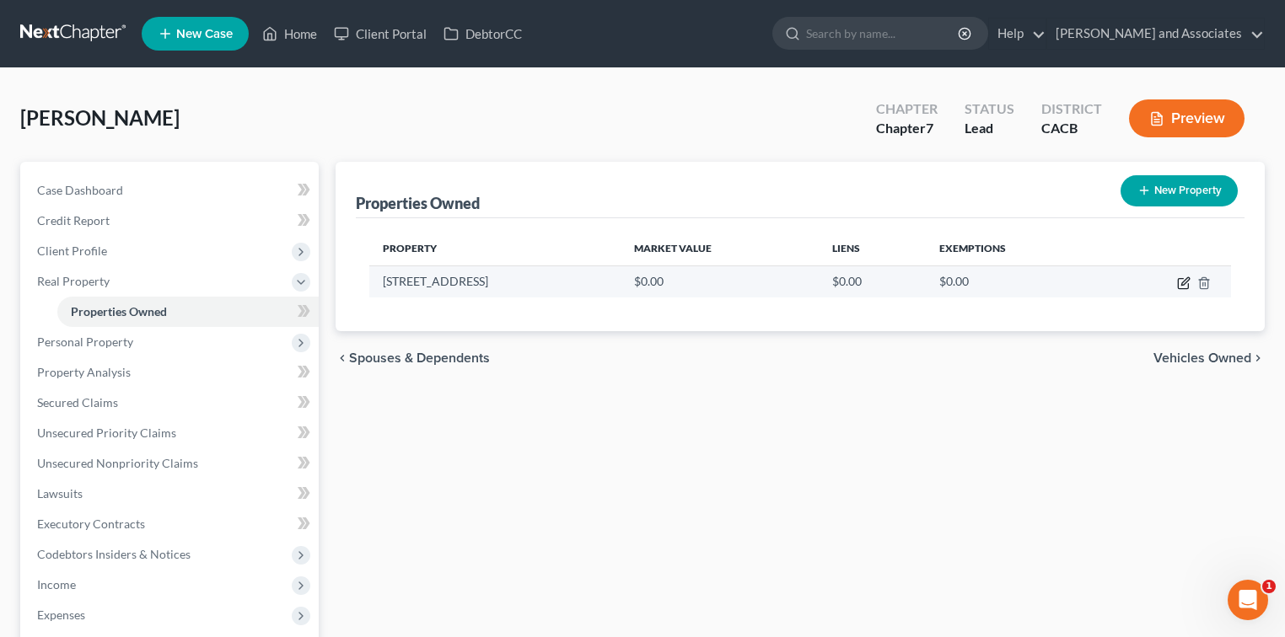
click at [1188, 279] on icon "button" at bounding box center [1185, 281] width 8 height 8
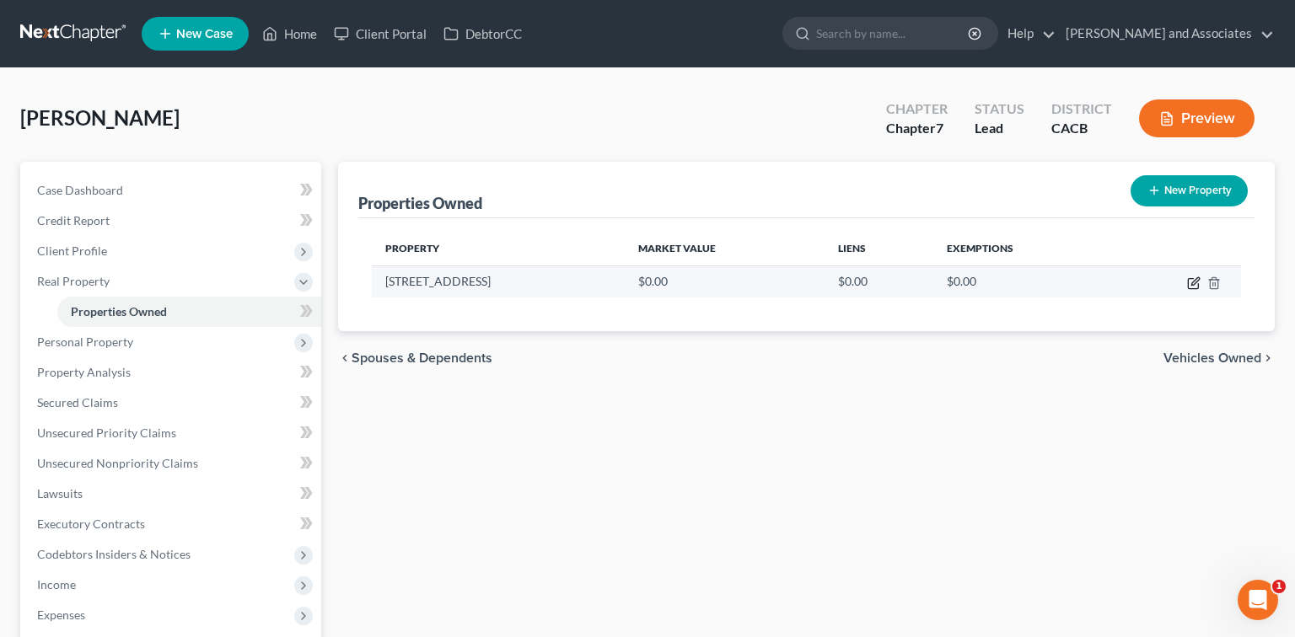
select select "4"
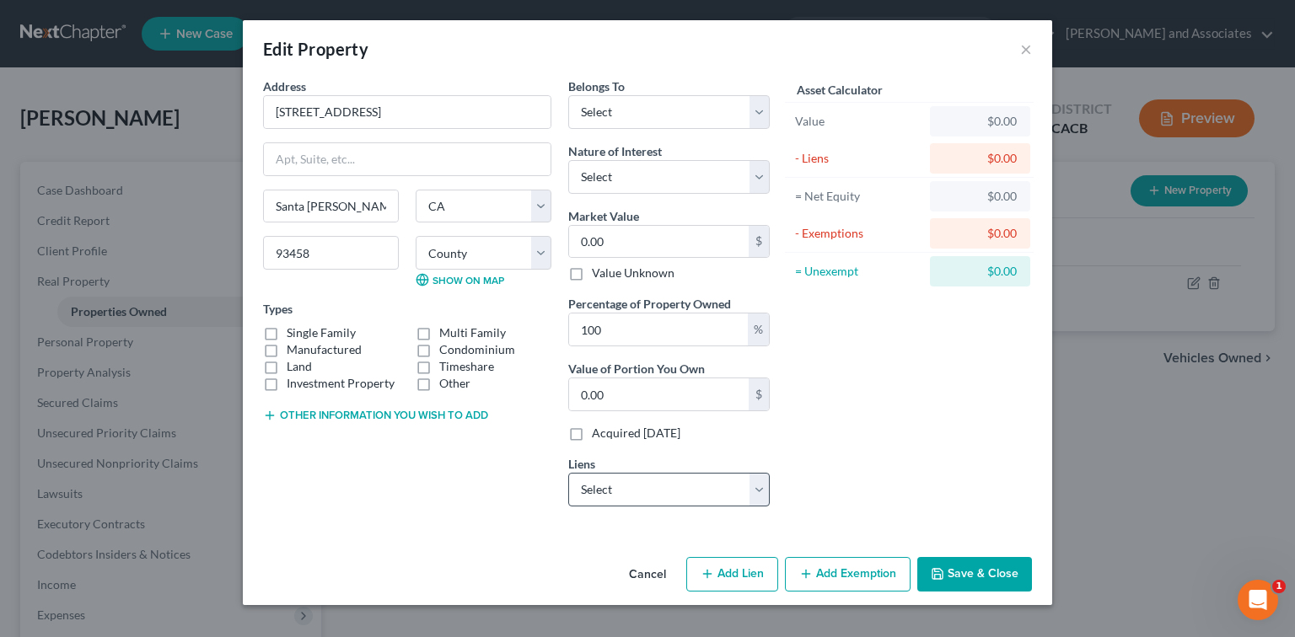
click at [636, 503] on div "Belongs To * Select Debtor 1 Only Debtor 2 Only Debtor 1 And Debtor 2 Only At L…" at bounding box center [669, 299] width 218 height 443
click at [663, 499] on select "Select Nstar/[PERSON_NAME] - $232,945.00" at bounding box center [668, 490] width 201 height 34
select select "45"
select select "0"
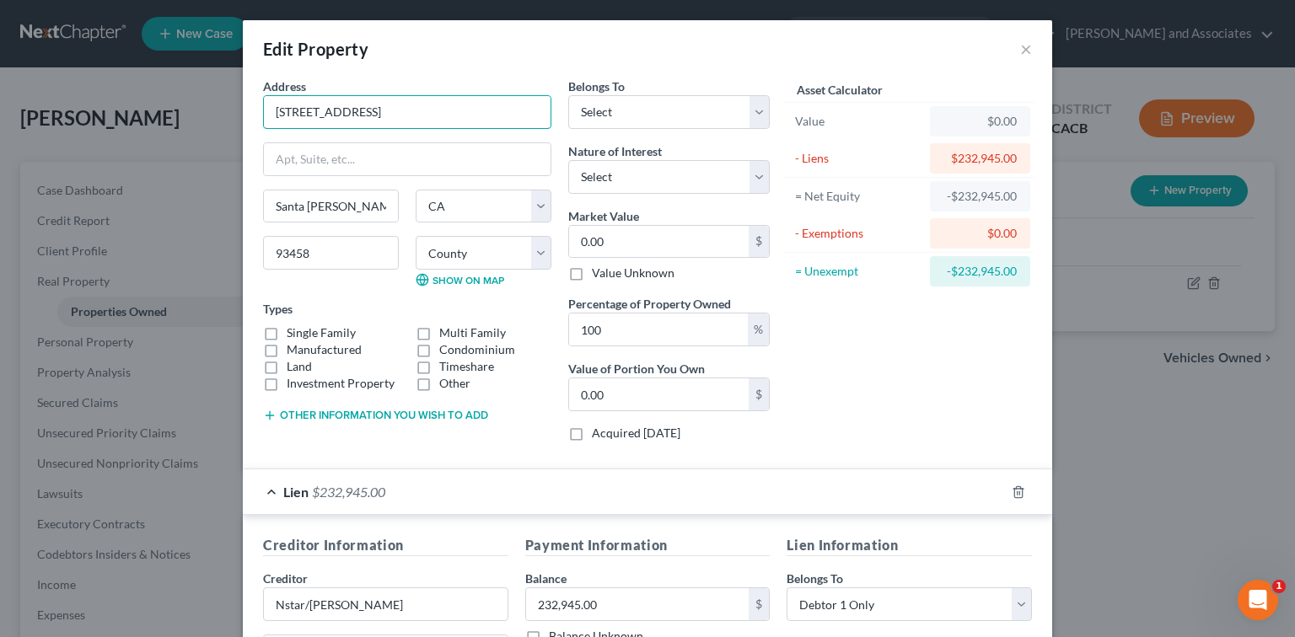
drag, startPoint x: 384, startPoint y: 110, endPoint x: 193, endPoint y: 99, distance: 190.8
click at [193, 99] on div "Edit Property × Address * 711 Cordial Ct [GEOGRAPHIC_DATA][PERSON_NAME] [US_STA…" at bounding box center [647, 318] width 1295 height 637
click at [634, 114] on select "Select Debtor 1 Only Debtor 2 Only Debtor 1 And Debtor 2 Only At Least One Of T…" at bounding box center [668, 112] width 201 height 34
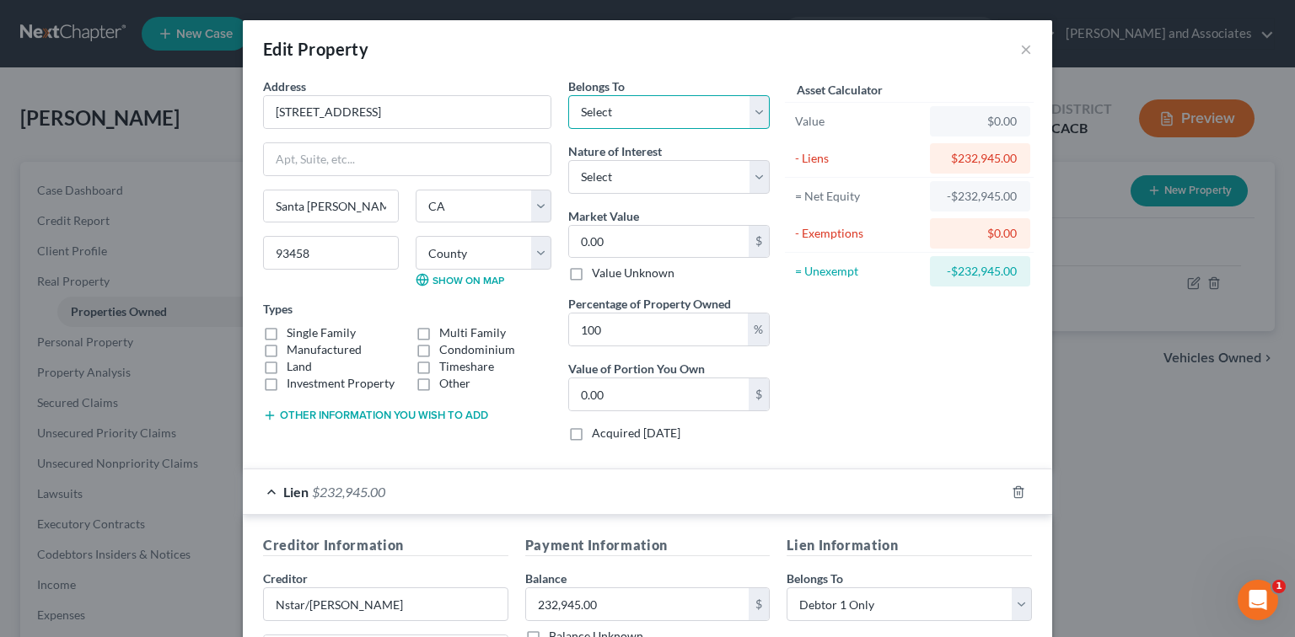
select select "0"
click at [568, 95] on select "Select Debtor 1 Only Debtor 2 Only Debtor 1 And Debtor 2 Only At Least One Of T…" at bounding box center [668, 112] width 201 height 34
click at [341, 327] on label "Single Family" at bounding box center [321, 333] width 69 height 17
click at [304, 327] on input "Single Family" at bounding box center [298, 330] width 11 height 11
checkbox input "true"
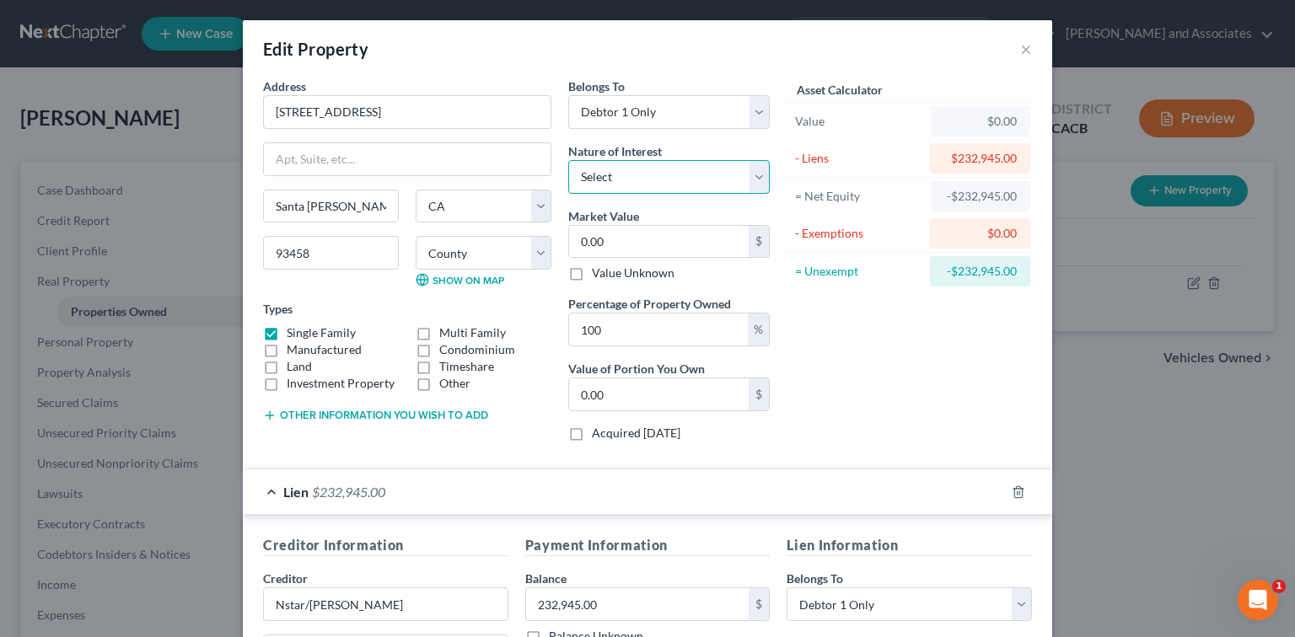
click at [644, 172] on select "Select Fee Simple Joint Tenant Life Estate Equitable Interest Future Interest T…" at bounding box center [668, 177] width 201 height 34
select select "0"
click at [568, 160] on select "Select Fee Simple Joint Tenant Life Estate Equitable Interest Future Interest T…" at bounding box center [668, 177] width 201 height 34
click at [641, 250] on input "0.00" at bounding box center [659, 242] width 180 height 32
type input "6"
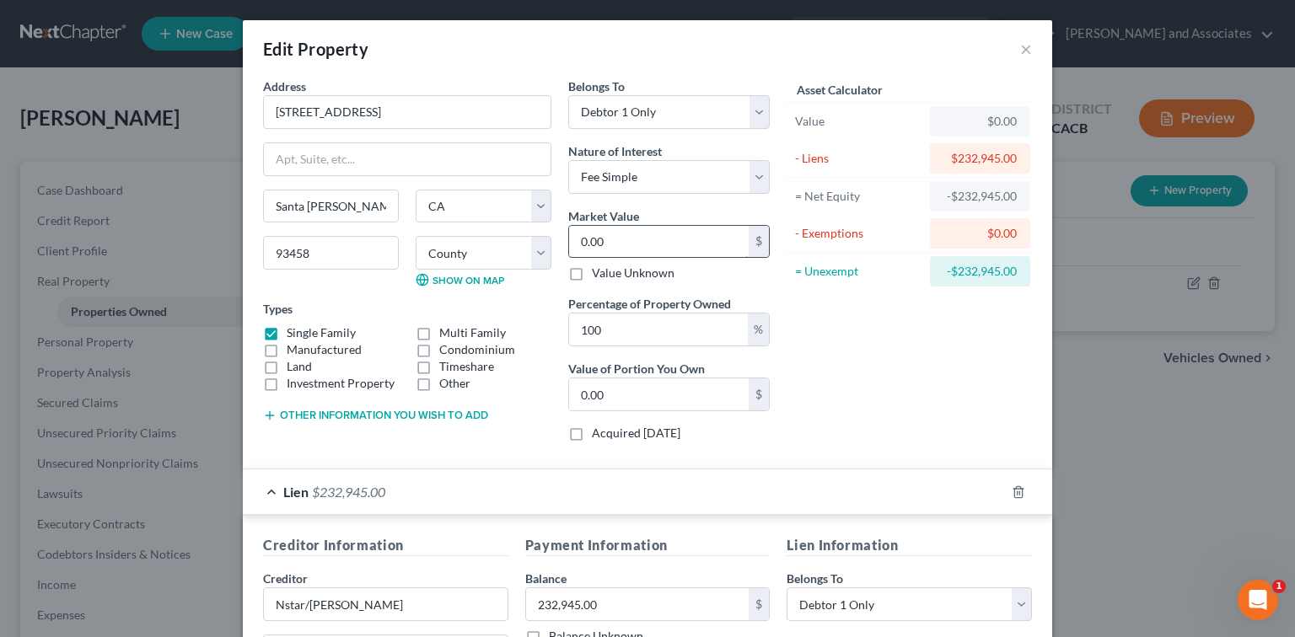
type input "6.00"
click at [595, 226] on input "6" at bounding box center [659, 242] width 180 height 32
type input "61"
type input "61.00"
type input "6"
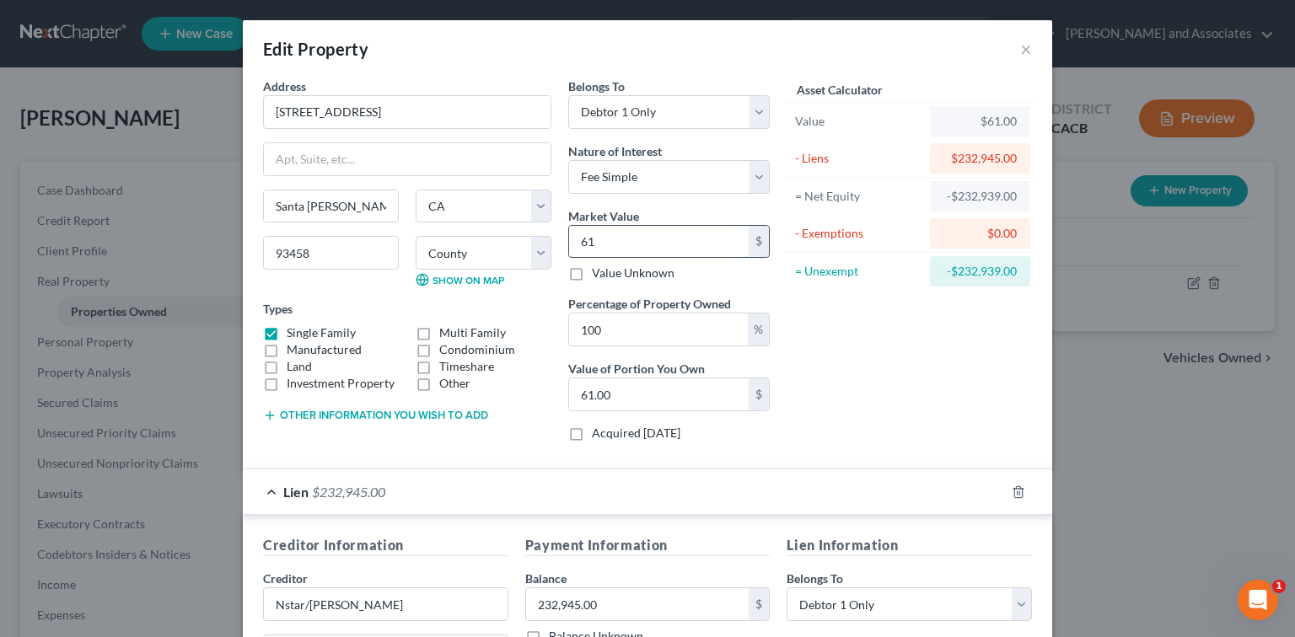
type input "6.00"
type input "64"
type input "64.00"
type input "648"
type input "648.00"
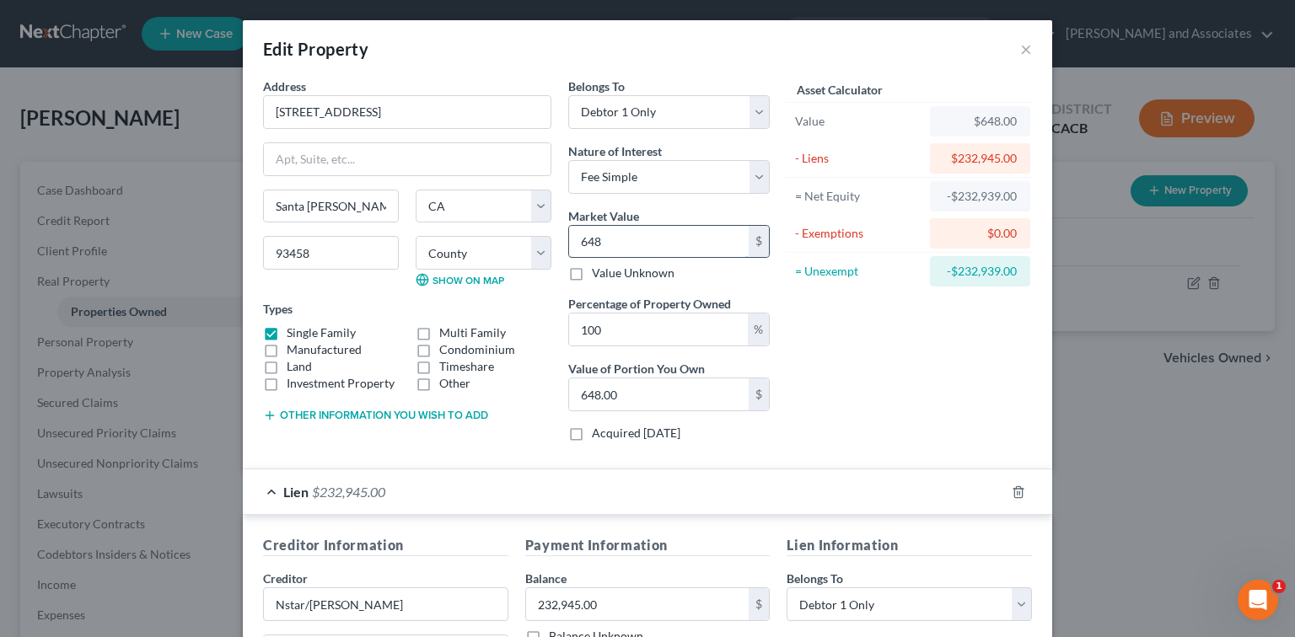
type input "6489"
type input "6,489.00"
type input "6,4890"
type input "64,890.00"
type input "64,8900"
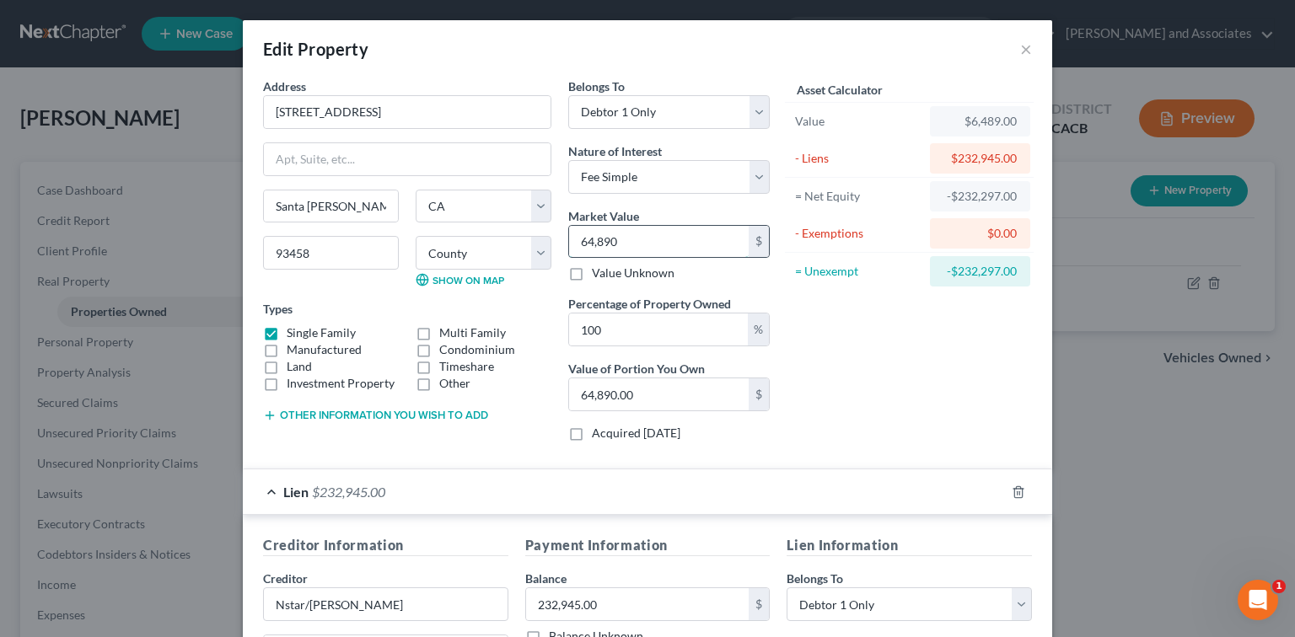
type input "648,900.00"
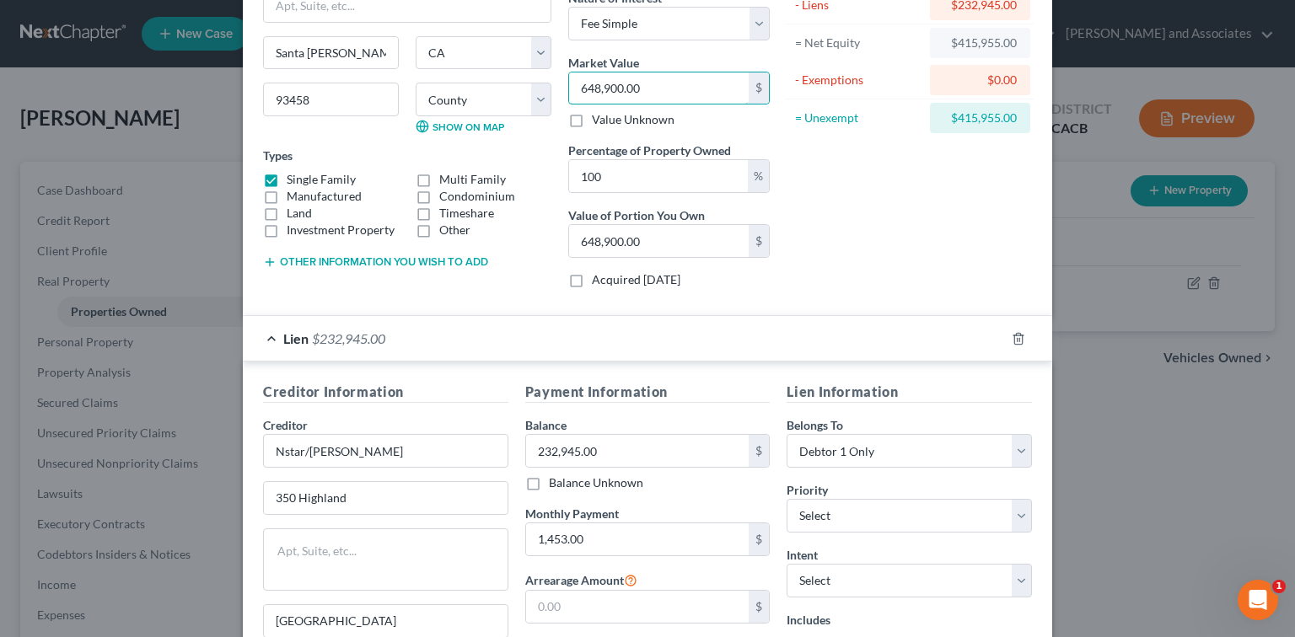
scroll to position [346, 0]
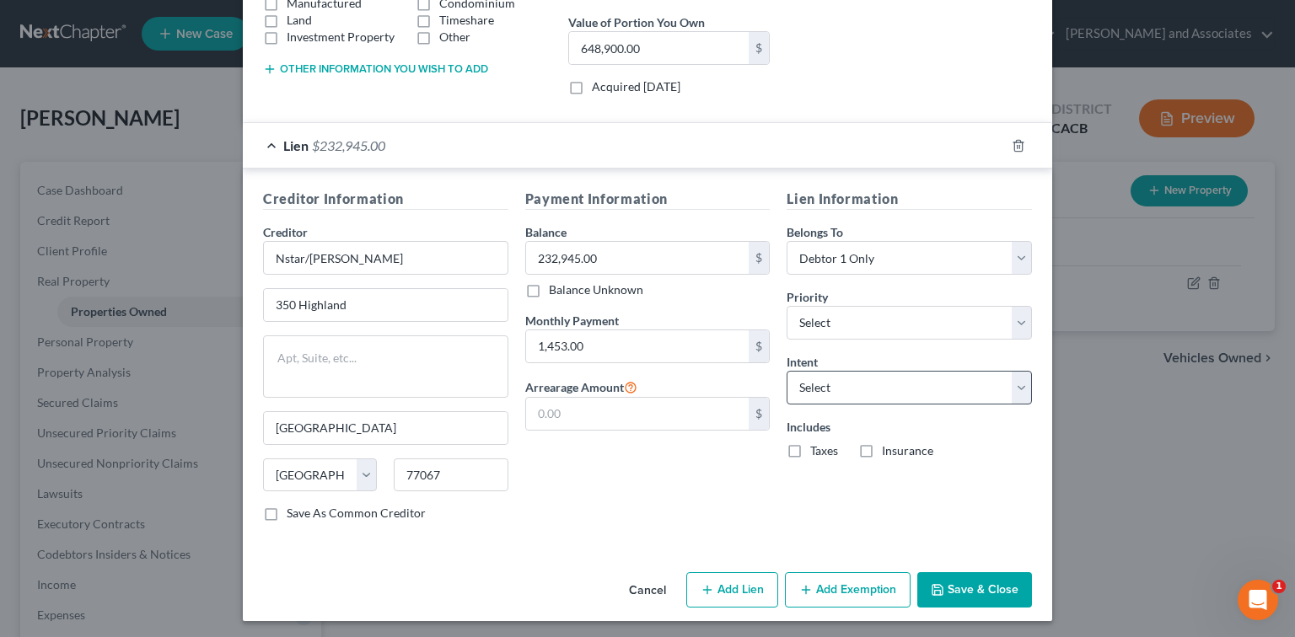
type input "648,900.00"
click at [815, 382] on select "Select Surrender Redeem Reaffirm Avoid Other" at bounding box center [909, 388] width 245 height 34
select select "2"
click at [787, 371] on select "Select Surrender Redeem Reaffirm Avoid Other" at bounding box center [909, 388] width 245 height 34
click at [882, 309] on select "Select 1st 2nd 3rd 4th 5th 6th 7th 8th 9th 10th 11th 12th 13th 14th 15th 16th 1…" at bounding box center [909, 323] width 245 height 34
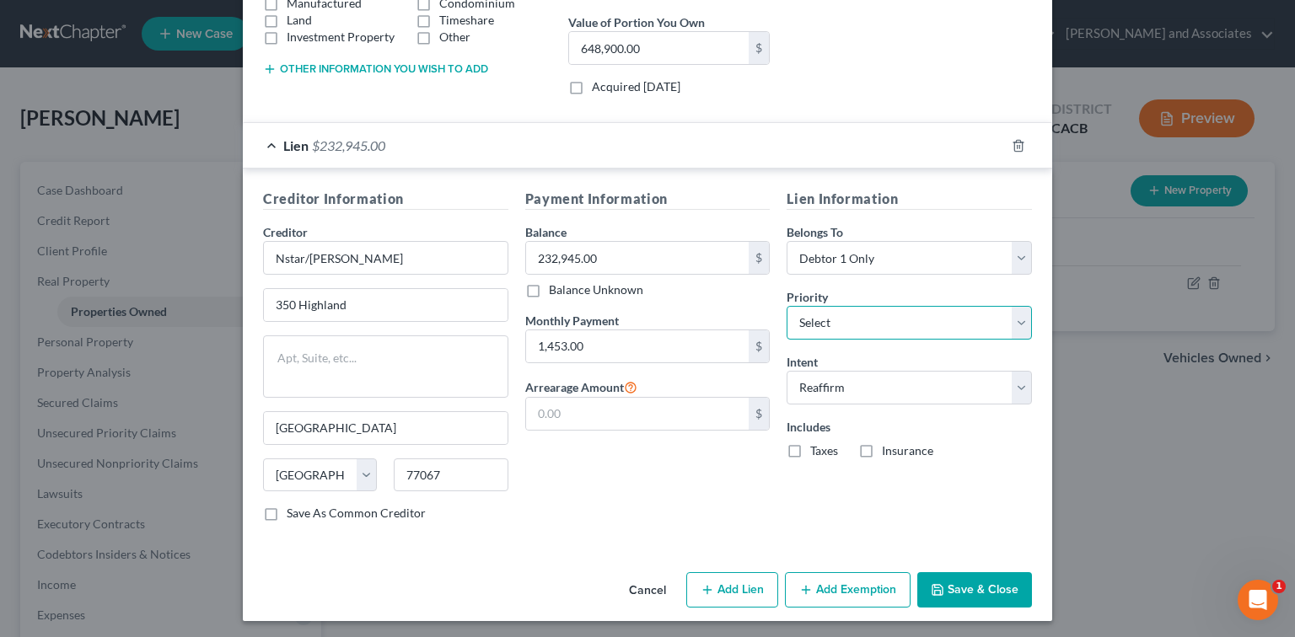
select select "0"
click at [787, 306] on select "Select 1st 2nd 3rd 4th 5th 6th 7th 8th 9th 10th 11th 12th 13th 14th 15th 16th 1…" at bounding box center [909, 323] width 245 height 34
click at [877, 595] on button "Add Exemption" at bounding box center [848, 589] width 126 height 35
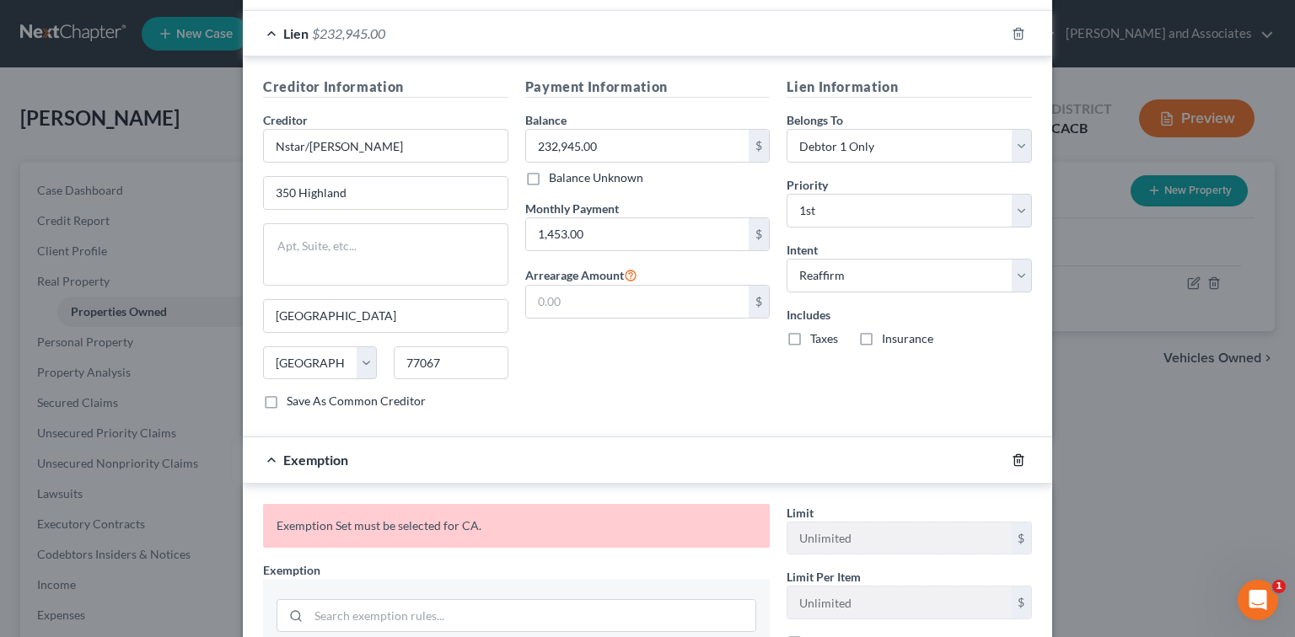
click at [1014, 455] on icon "button" at bounding box center [1018, 459] width 8 height 11
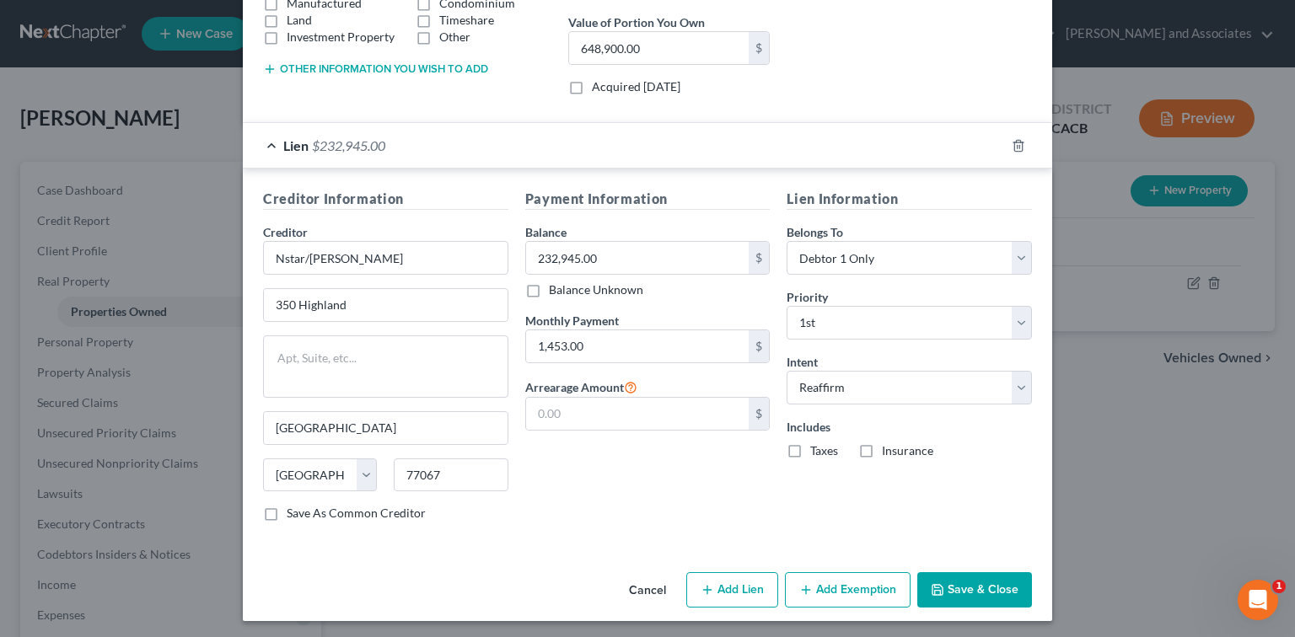
click at [985, 593] on button "Save & Close" at bounding box center [974, 589] width 115 height 35
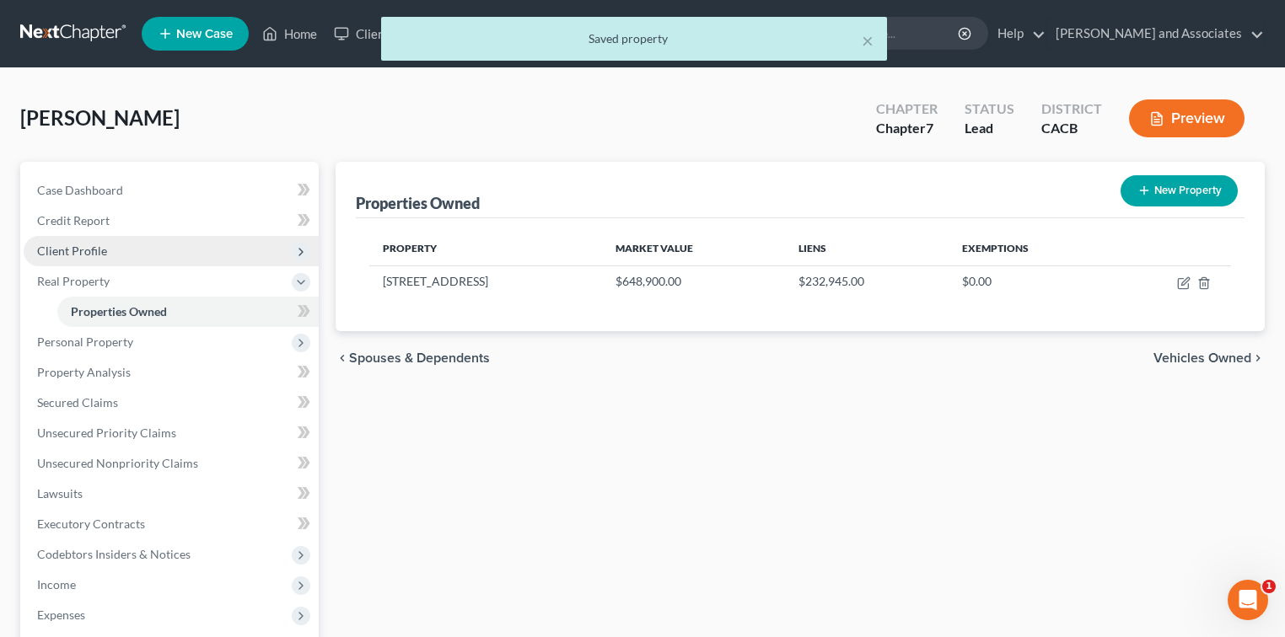
click at [132, 255] on span "Client Profile" at bounding box center [171, 251] width 295 height 30
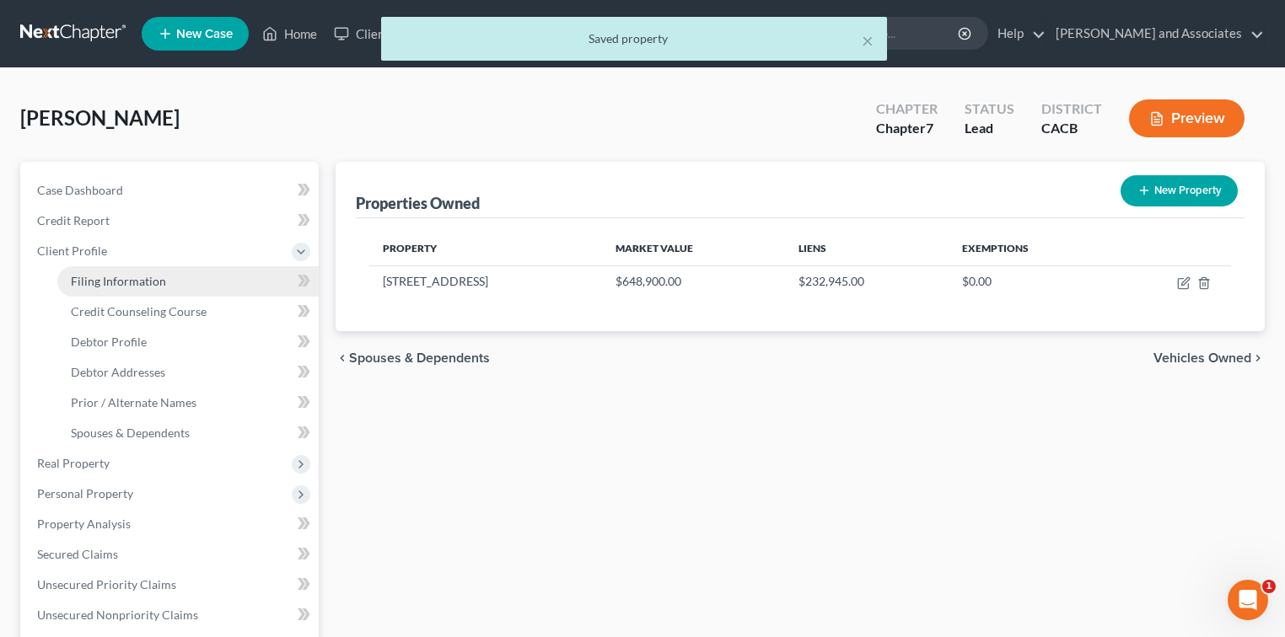
click at [158, 287] on link "Filing Information" at bounding box center [187, 281] width 261 height 30
select select "1"
select select "0"
select select "4"
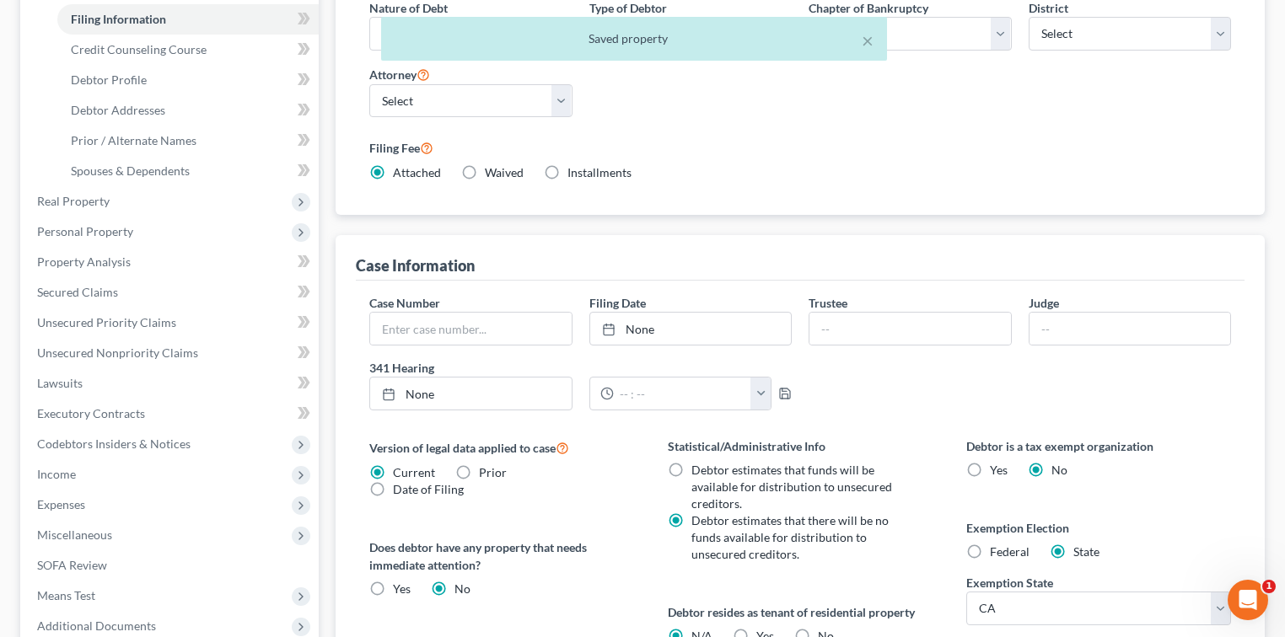
scroll to position [524, 0]
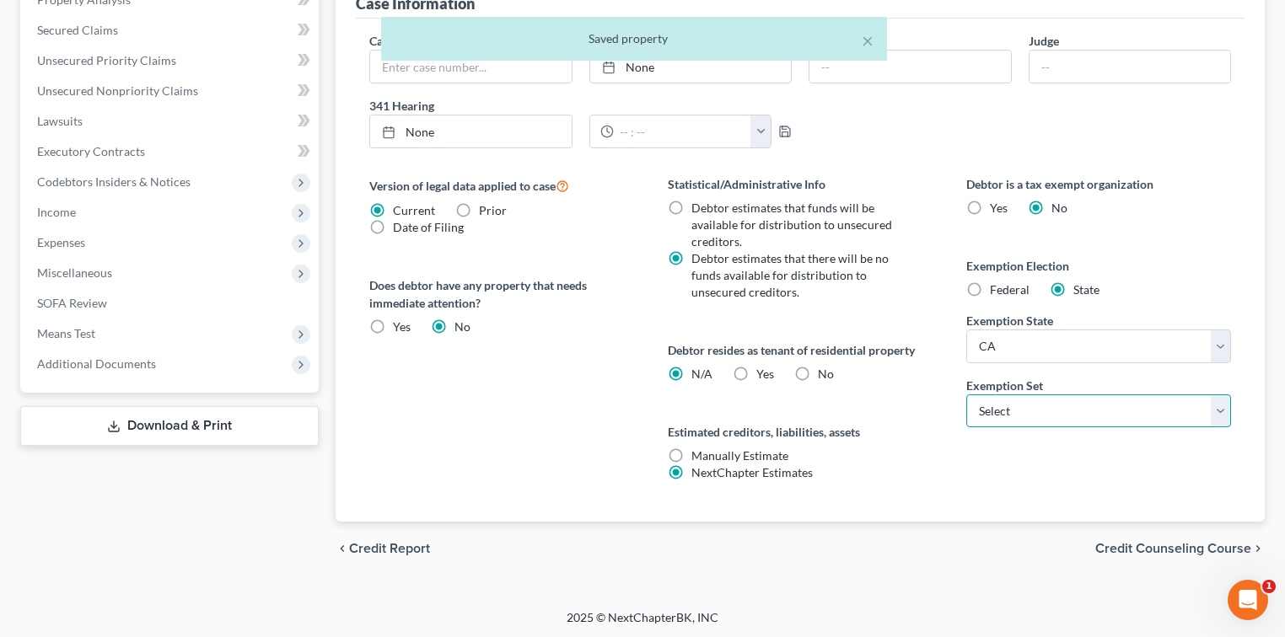
click at [1043, 415] on select "Select 703 704" at bounding box center [1098, 412] width 265 height 34
select select "1"
click at [966, 395] on select "Select 703 704" at bounding box center [1098, 412] width 265 height 34
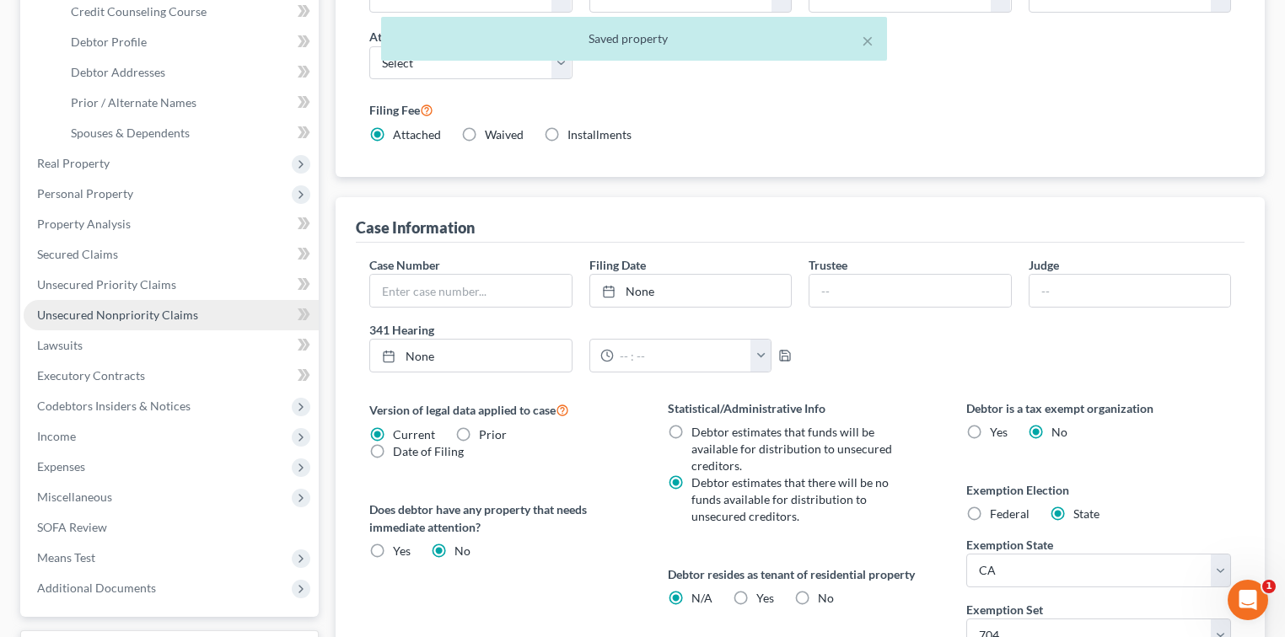
click at [180, 323] on link "Unsecured Nonpriority Claims" at bounding box center [171, 315] width 295 height 30
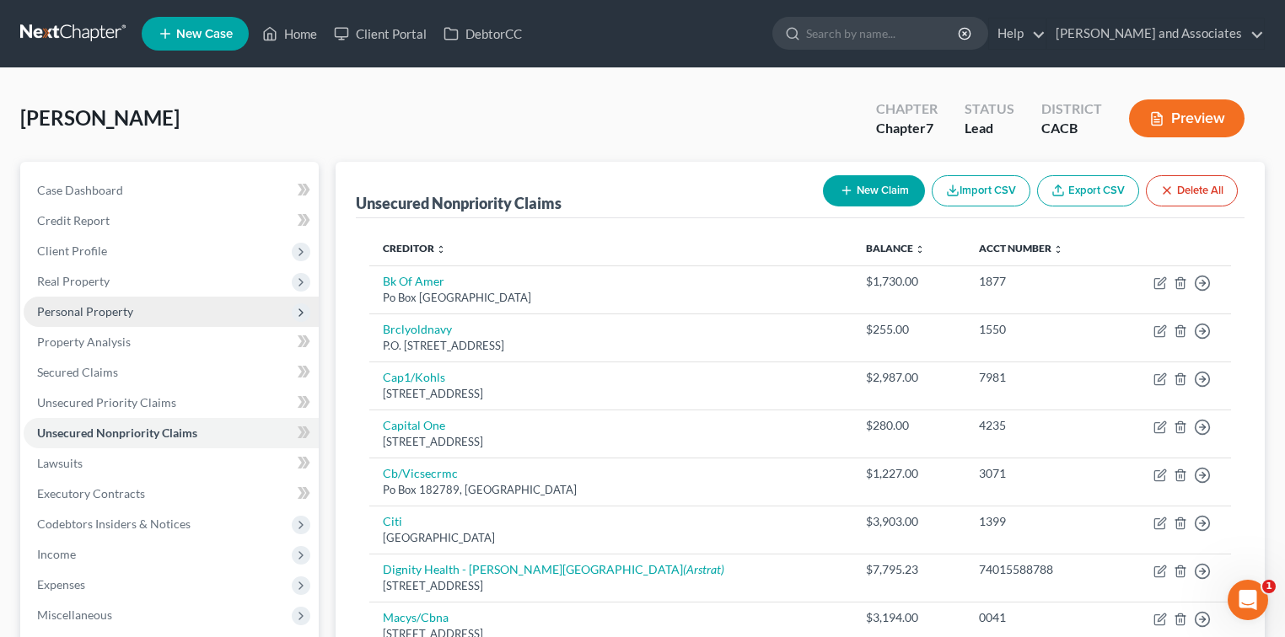
click at [105, 300] on span "Personal Property" at bounding box center [171, 312] width 295 height 30
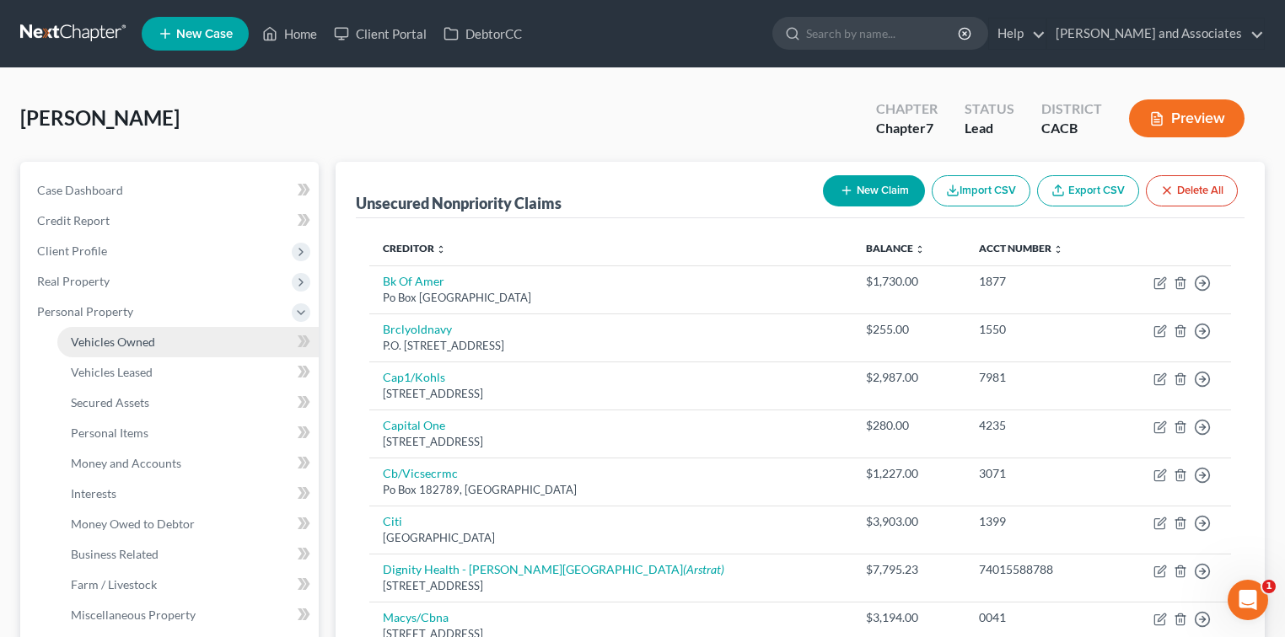
click at [163, 334] on link "Vehicles Owned" at bounding box center [187, 342] width 261 height 30
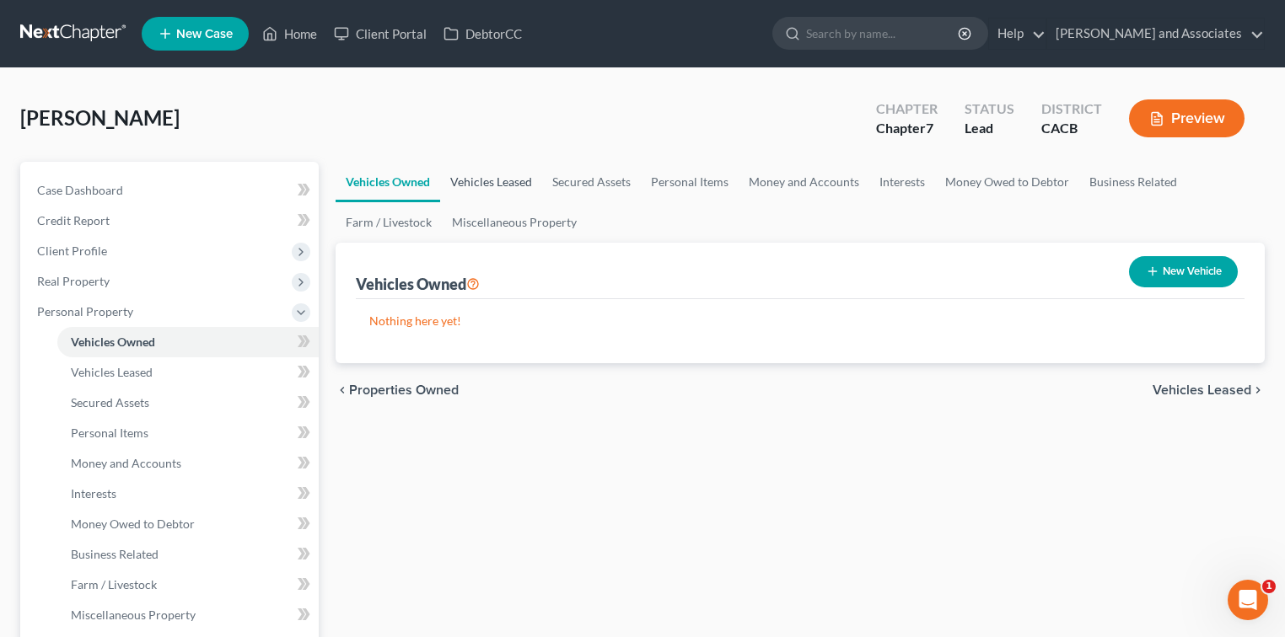
click at [502, 182] on link "Vehicles Leased" at bounding box center [491, 182] width 102 height 40
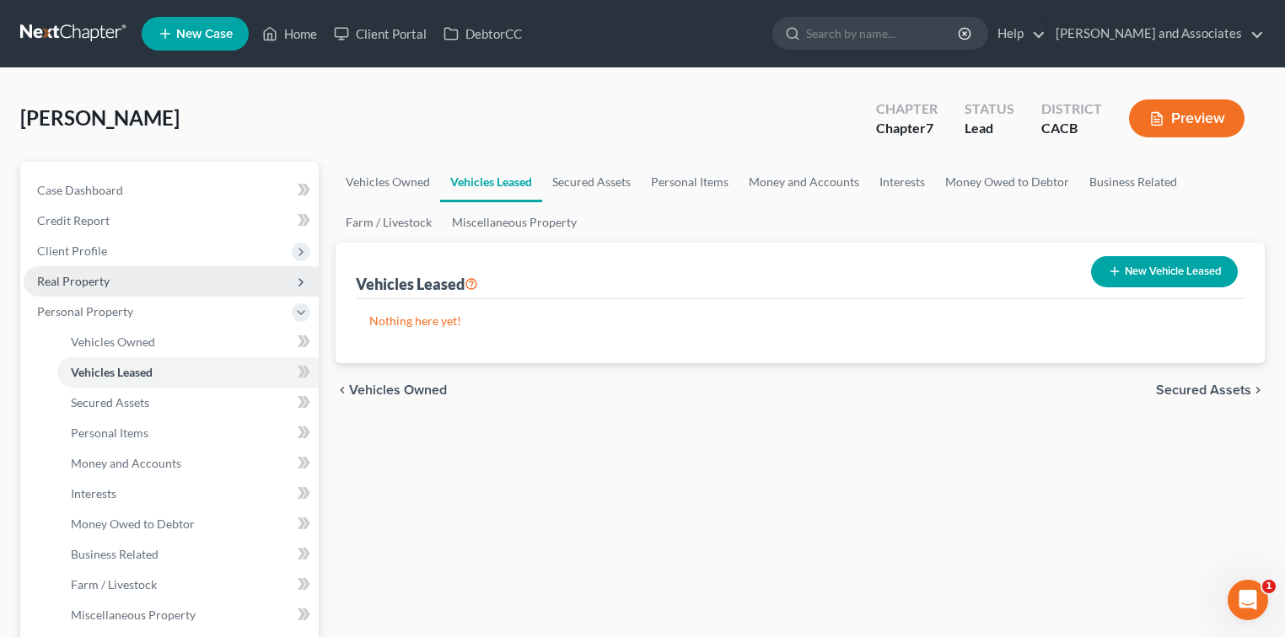
click at [161, 271] on span "Real Property" at bounding box center [171, 281] width 295 height 30
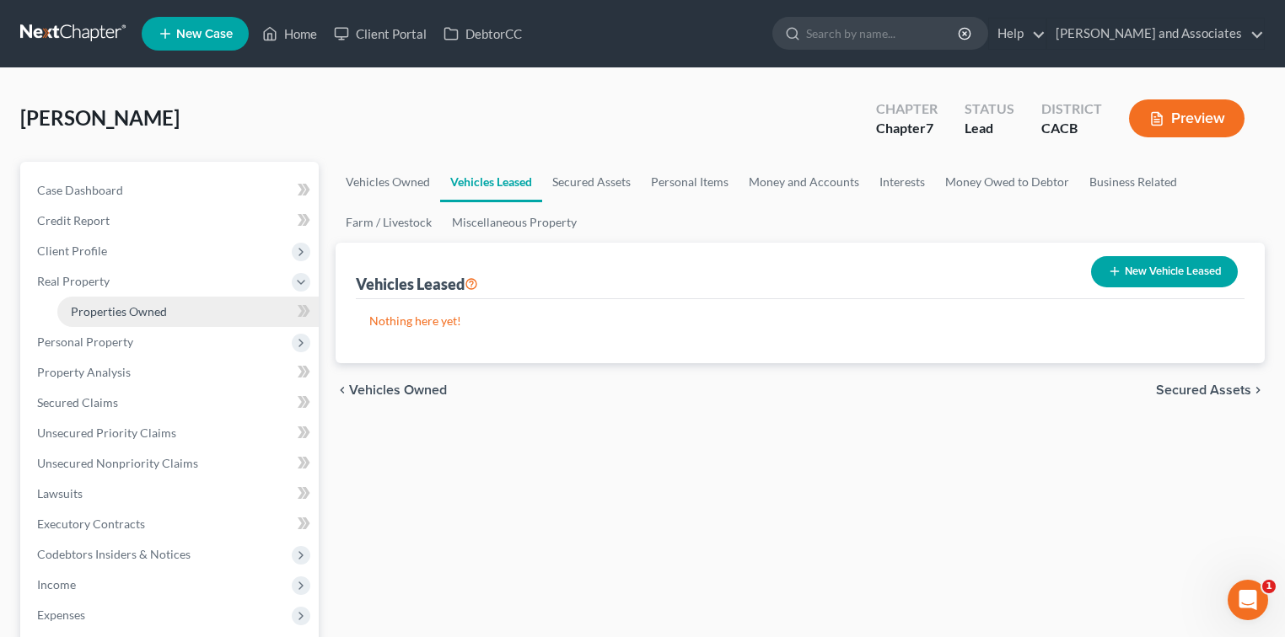
click at [204, 303] on link "Properties Owned" at bounding box center [187, 312] width 261 height 30
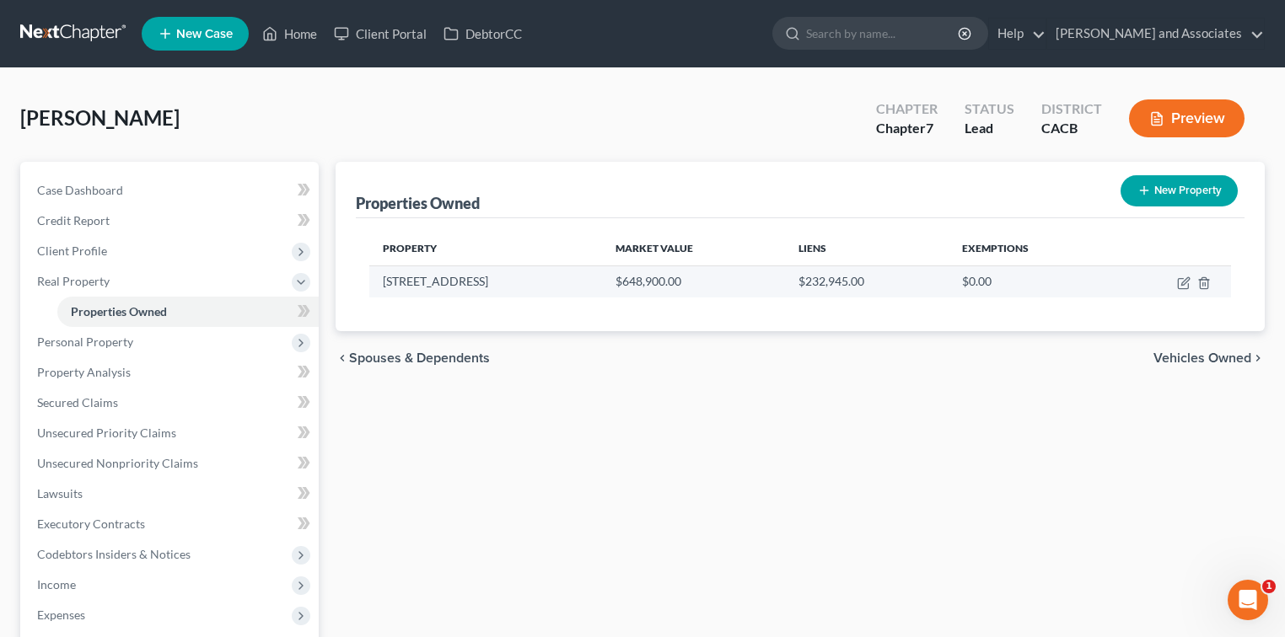
click at [1170, 280] on td at bounding box center [1171, 282] width 119 height 32
click at [1180, 282] on icon "button" at bounding box center [1183, 282] width 13 height 13
select select "4"
select select "41"
select select "0"
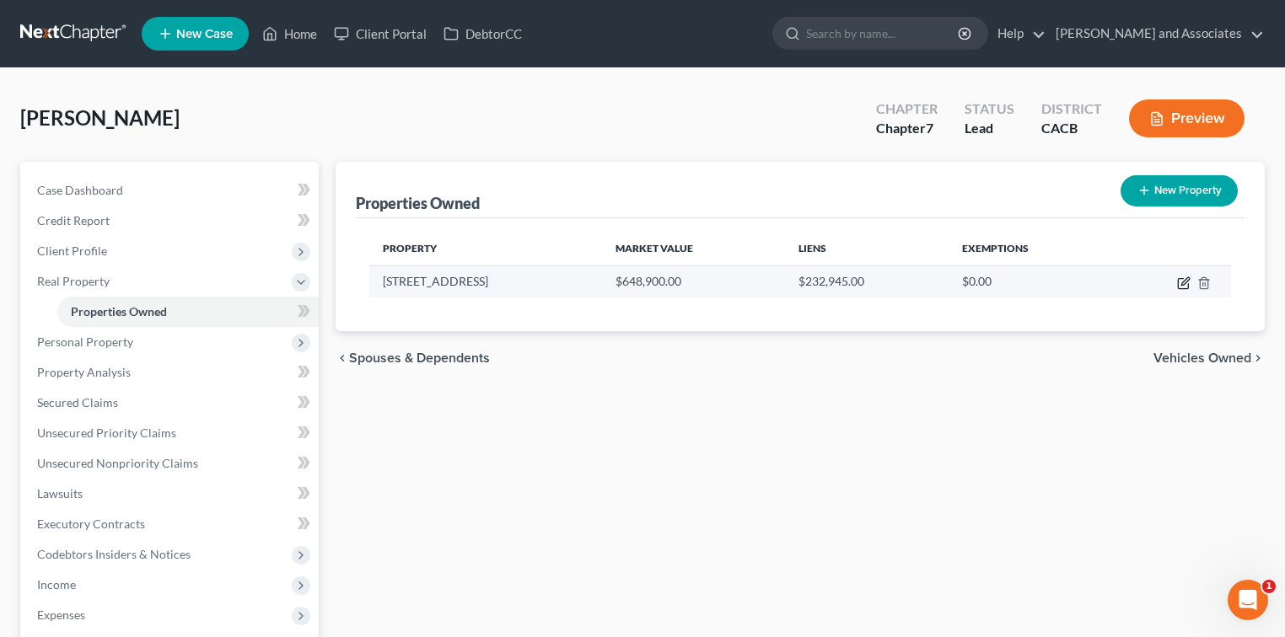
select select "0"
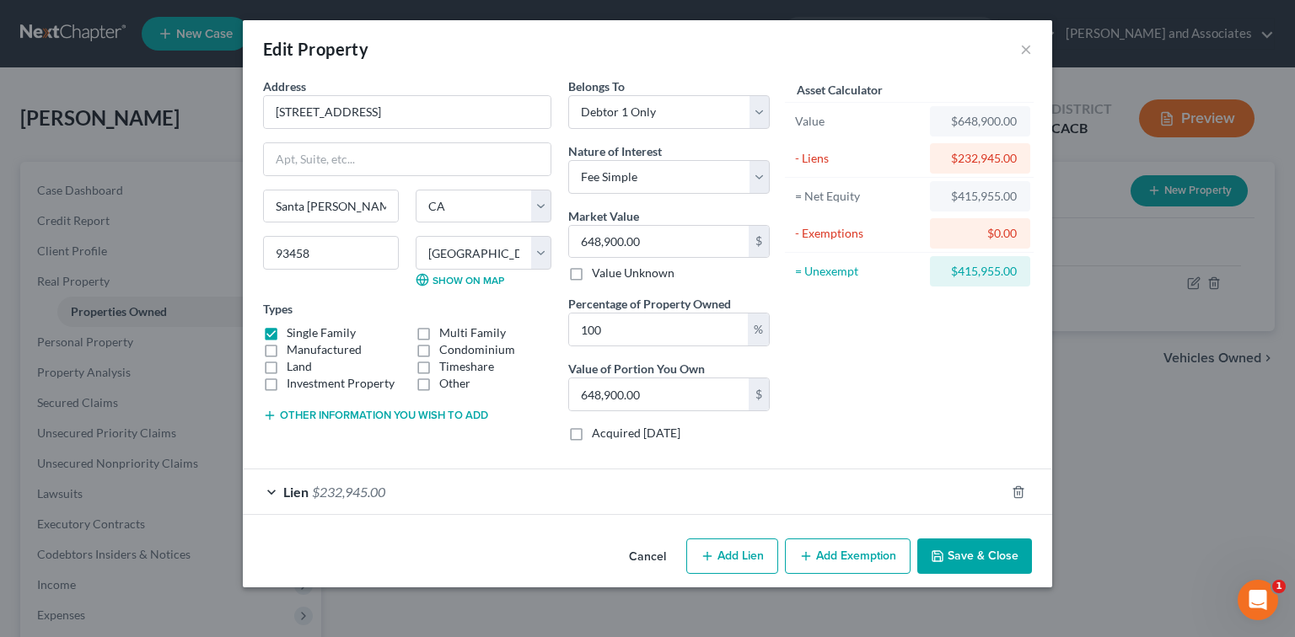
click at [813, 563] on button "Add Exemption" at bounding box center [848, 556] width 126 height 35
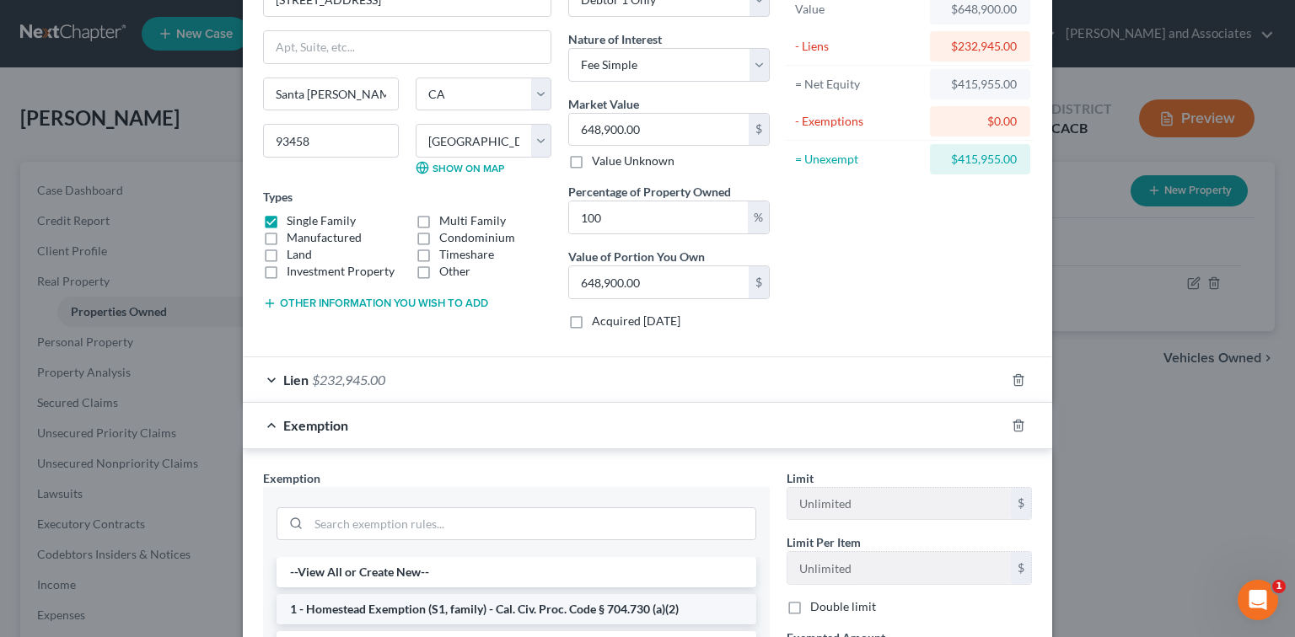
click at [607, 604] on li "1 - Homestead Exemption (S1, family) - Cal. Civ. Proc. Code § 704.730 (a)(2)" at bounding box center [516, 609] width 480 height 30
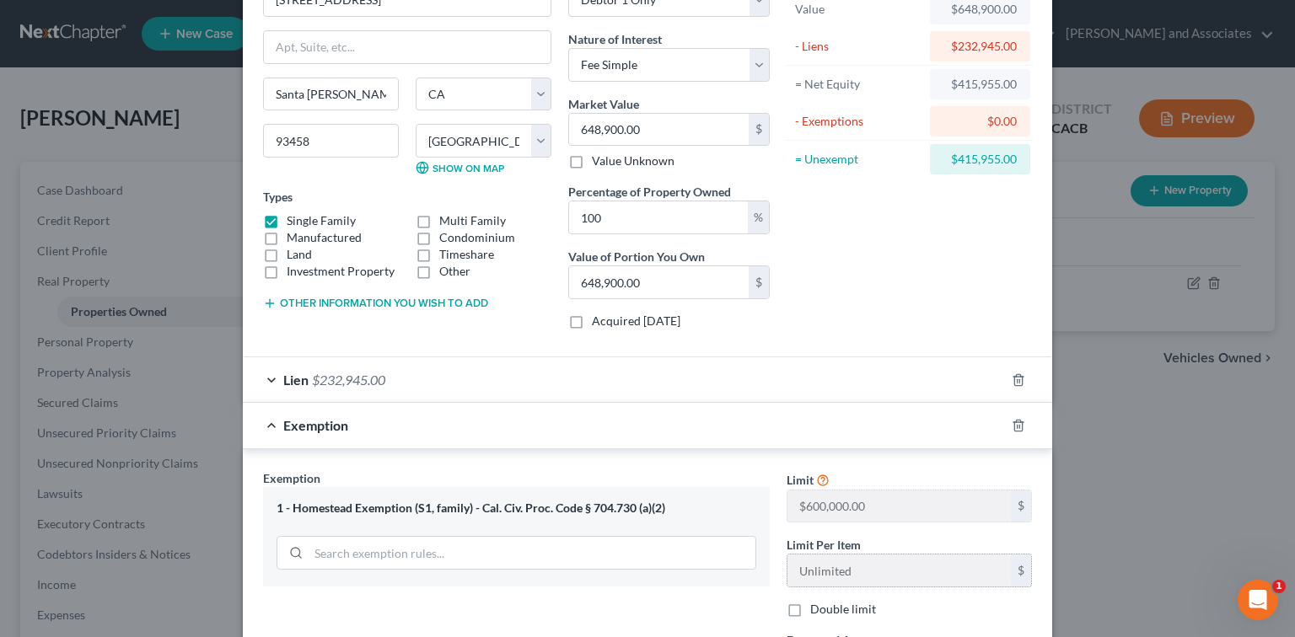
scroll to position [224, 0]
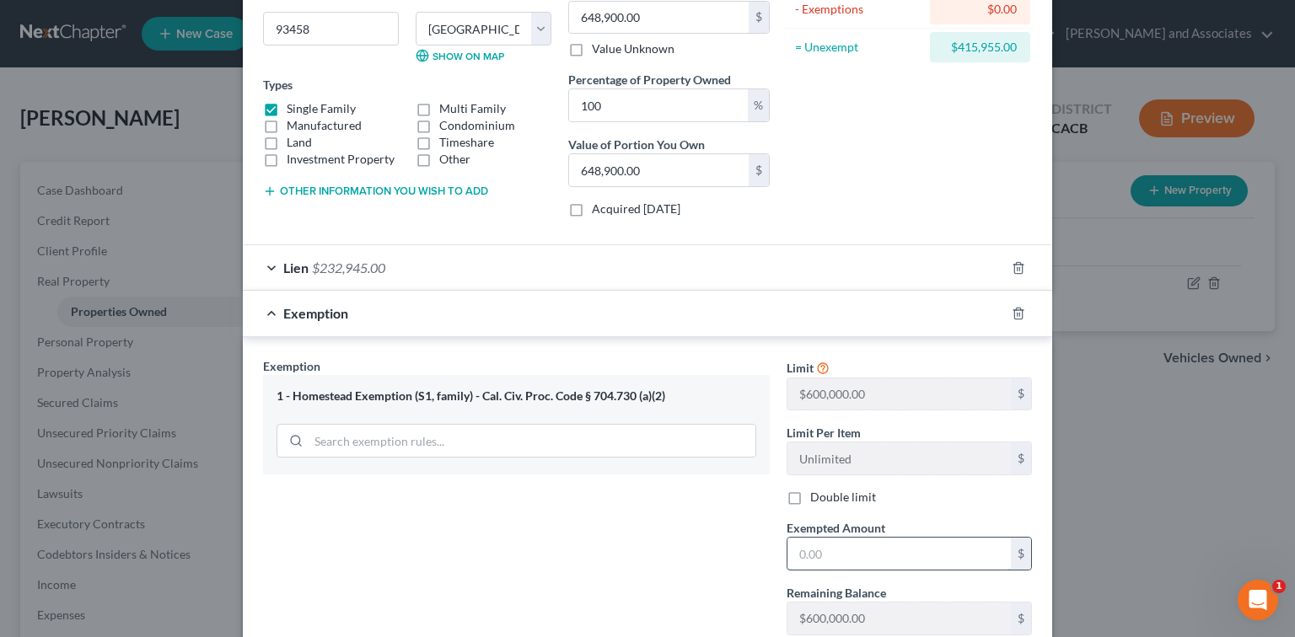
click at [850, 560] on input "text" at bounding box center [898, 554] width 223 height 32
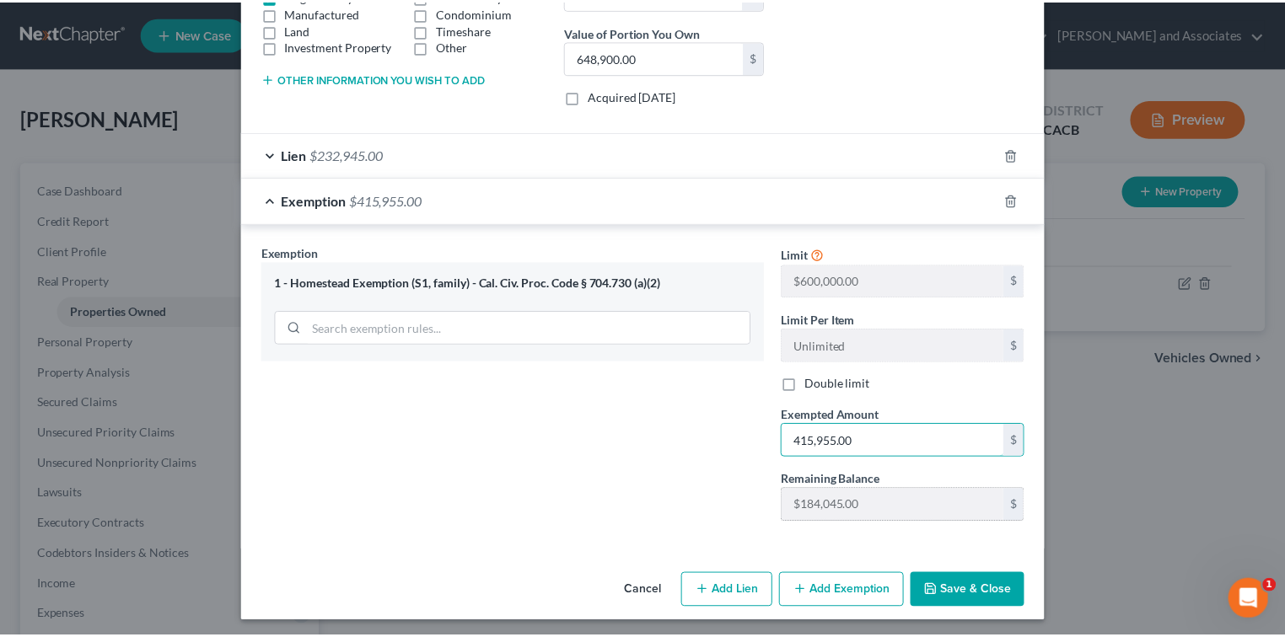
scroll to position [339, 0]
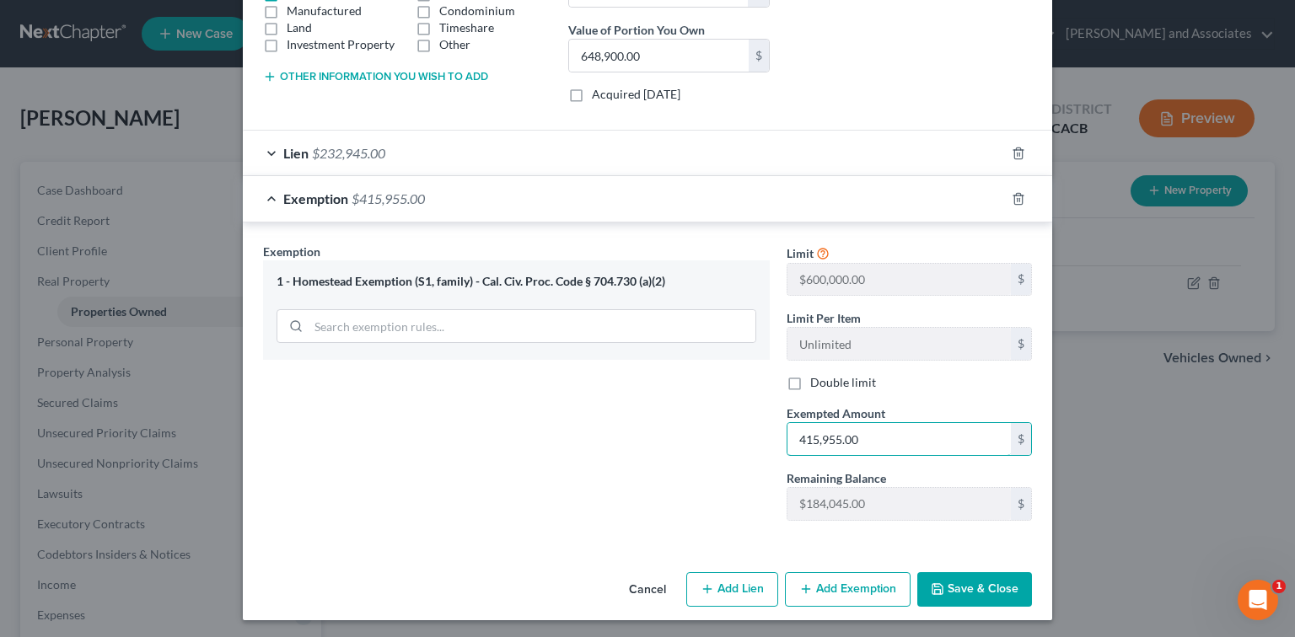
type input "415,955.00"
click at [970, 583] on button "Save & Close" at bounding box center [974, 589] width 115 height 35
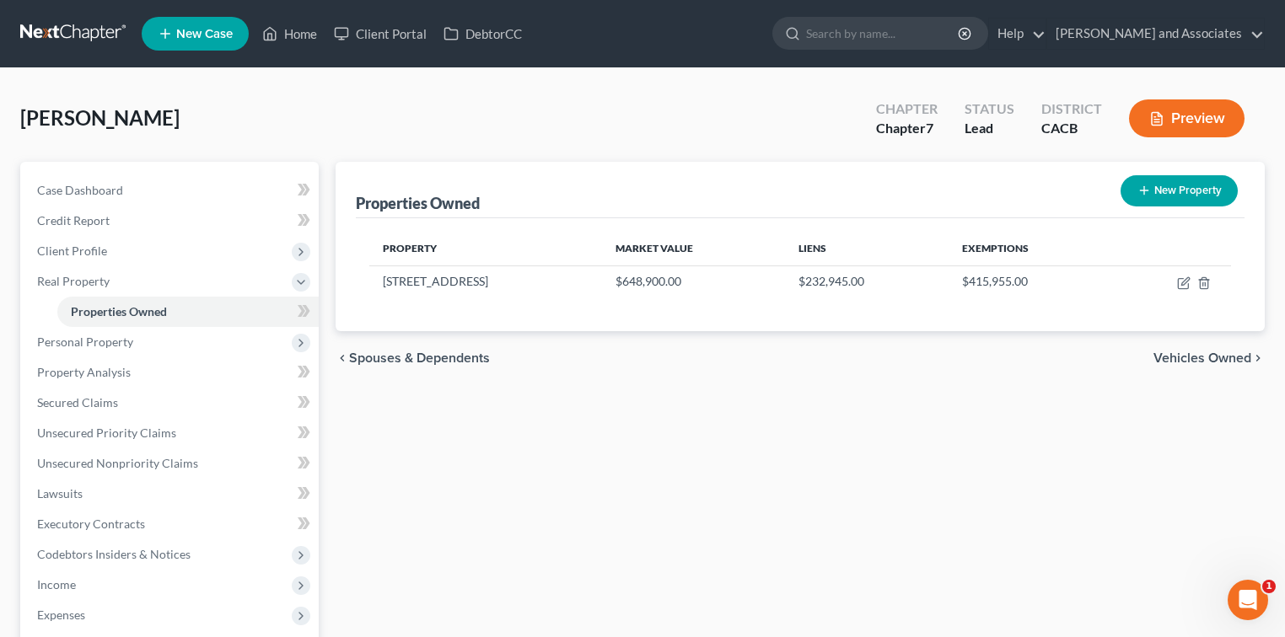
click at [102, 51] on nav "Home New Case Client Portal DebtorCC [PERSON_NAME] and Associates [EMAIL_ADDRES…" at bounding box center [642, 33] width 1285 height 67
click at [99, 34] on link at bounding box center [74, 34] width 108 height 30
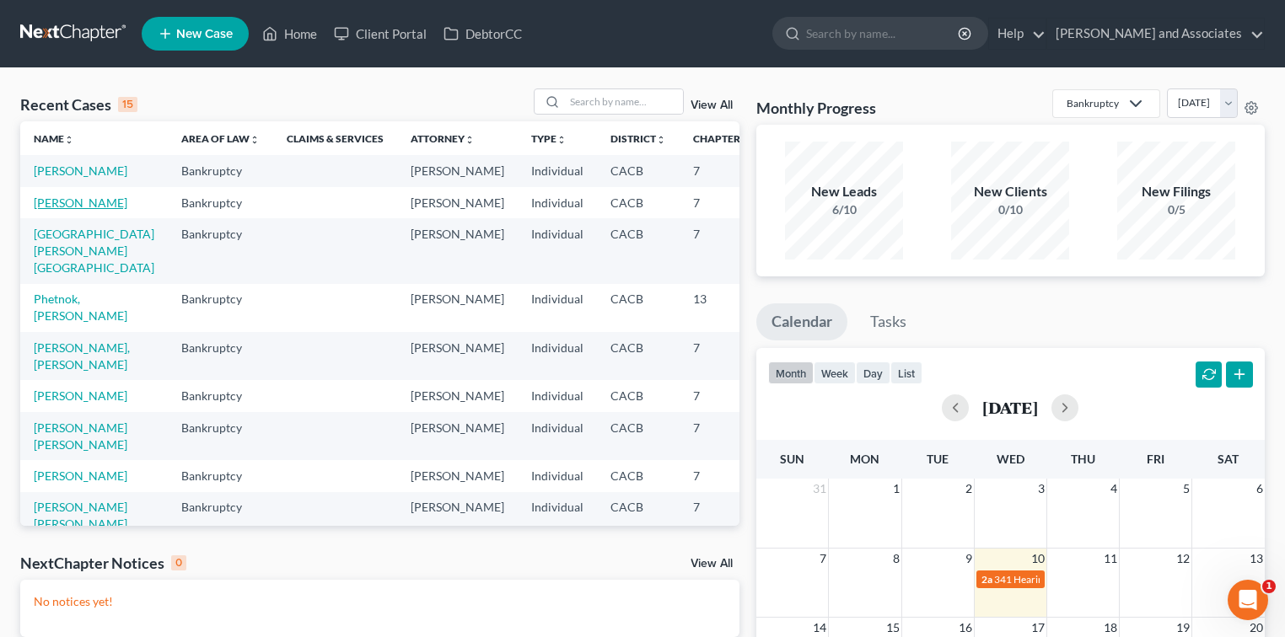
click at [62, 210] on link "Nunn, Allison" at bounding box center [81, 203] width 94 height 14
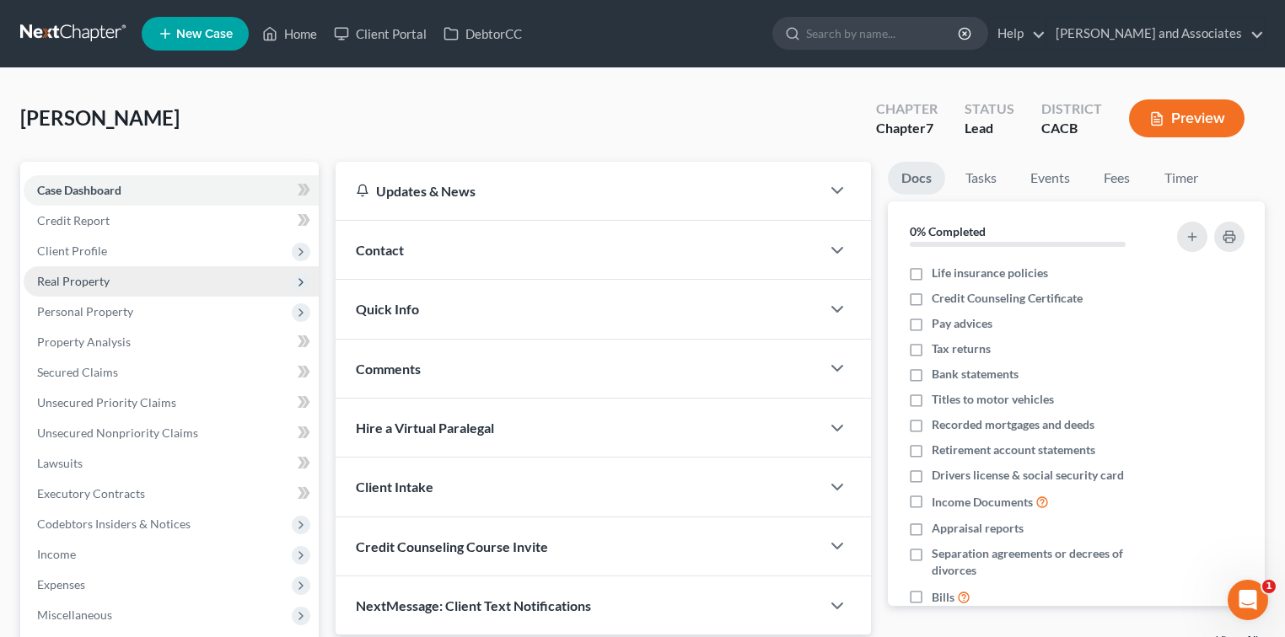
click at [106, 277] on span "Real Property" at bounding box center [73, 281] width 72 height 14
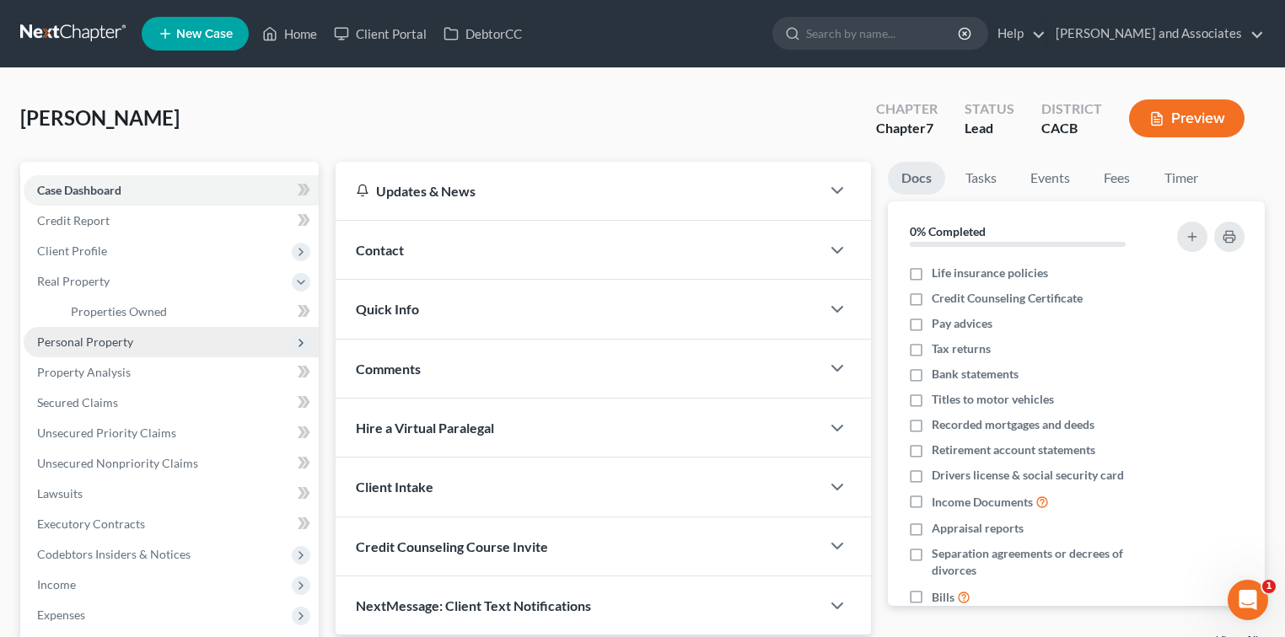
click at [145, 347] on span "Personal Property" at bounding box center [171, 342] width 295 height 30
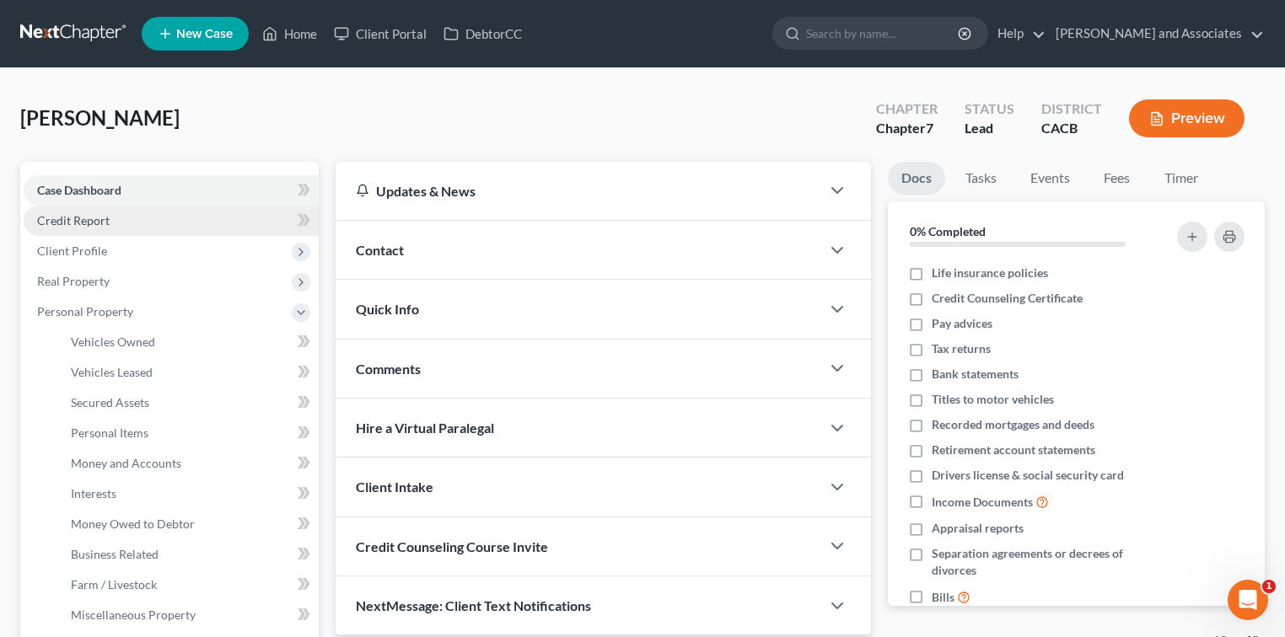
click at [121, 228] on link "Credit Report" at bounding box center [171, 221] width 295 height 30
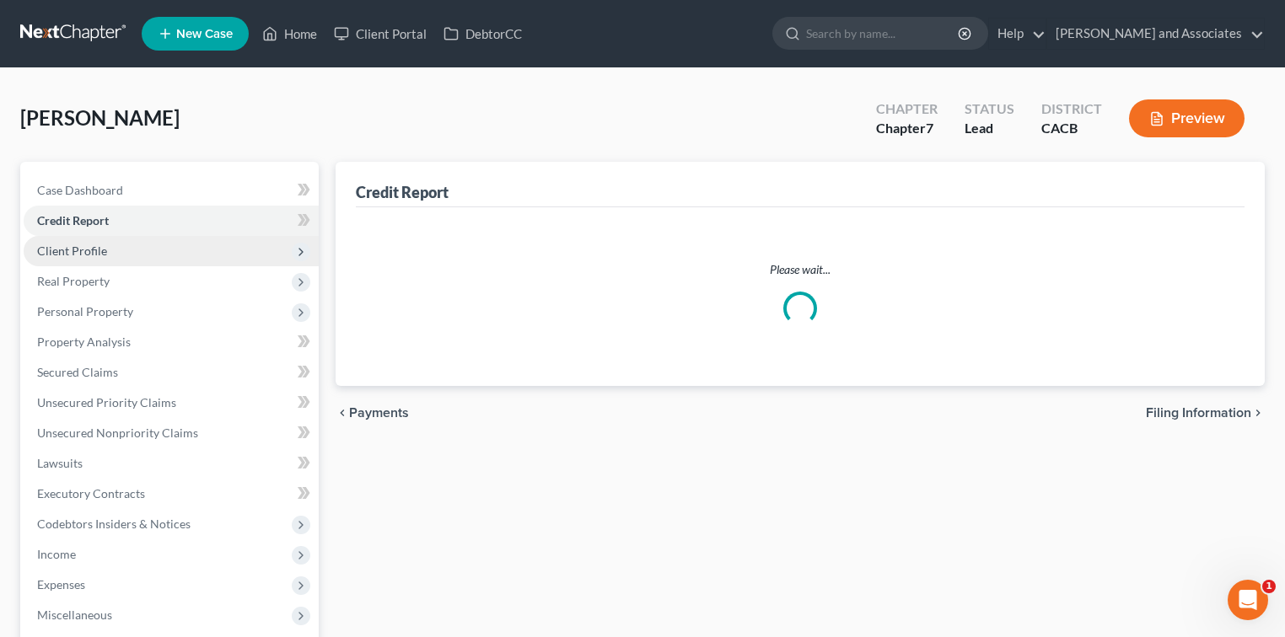
click at [124, 254] on span "Client Profile" at bounding box center [171, 251] width 295 height 30
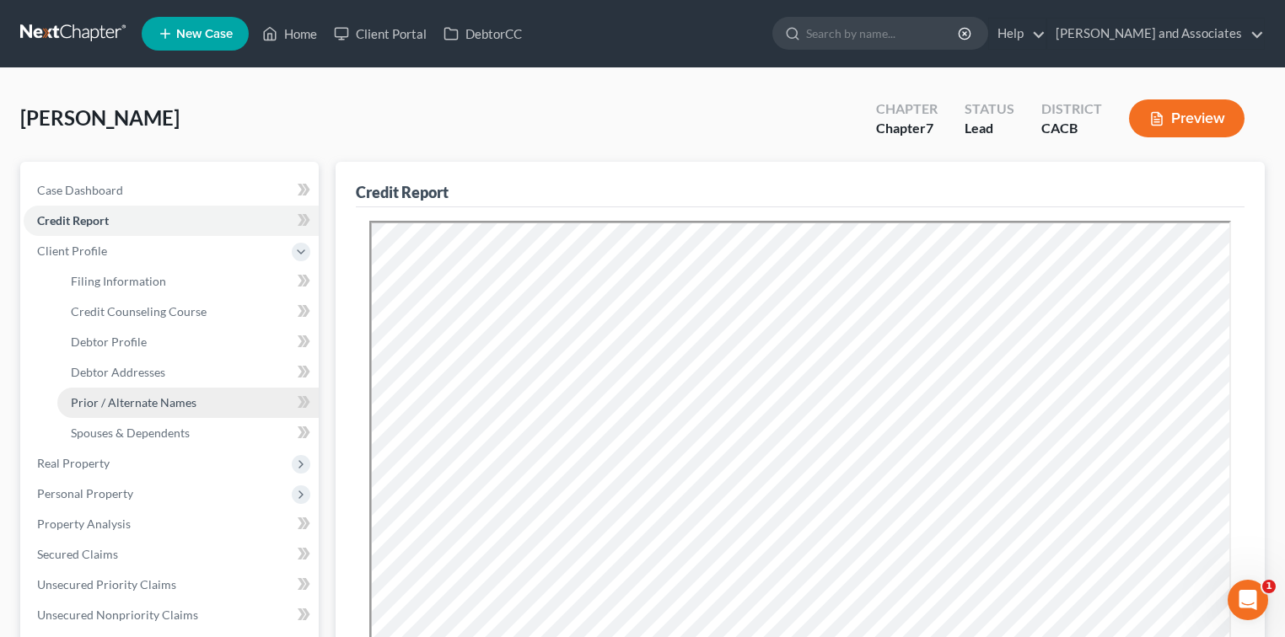
click at [152, 398] on span "Prior / Alternate Names" at bounding box center [134, 402] width 126 height 14
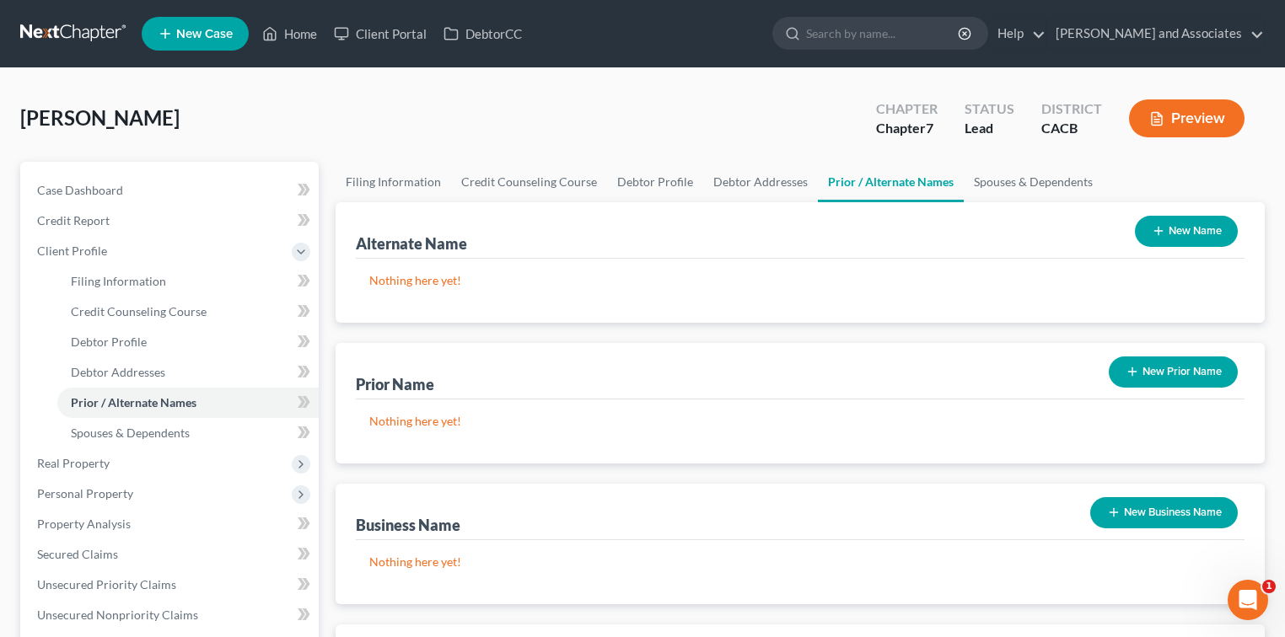
click at [1178, 242] on button "New Name" at bounding box center [1186, 231] width 103 height 31
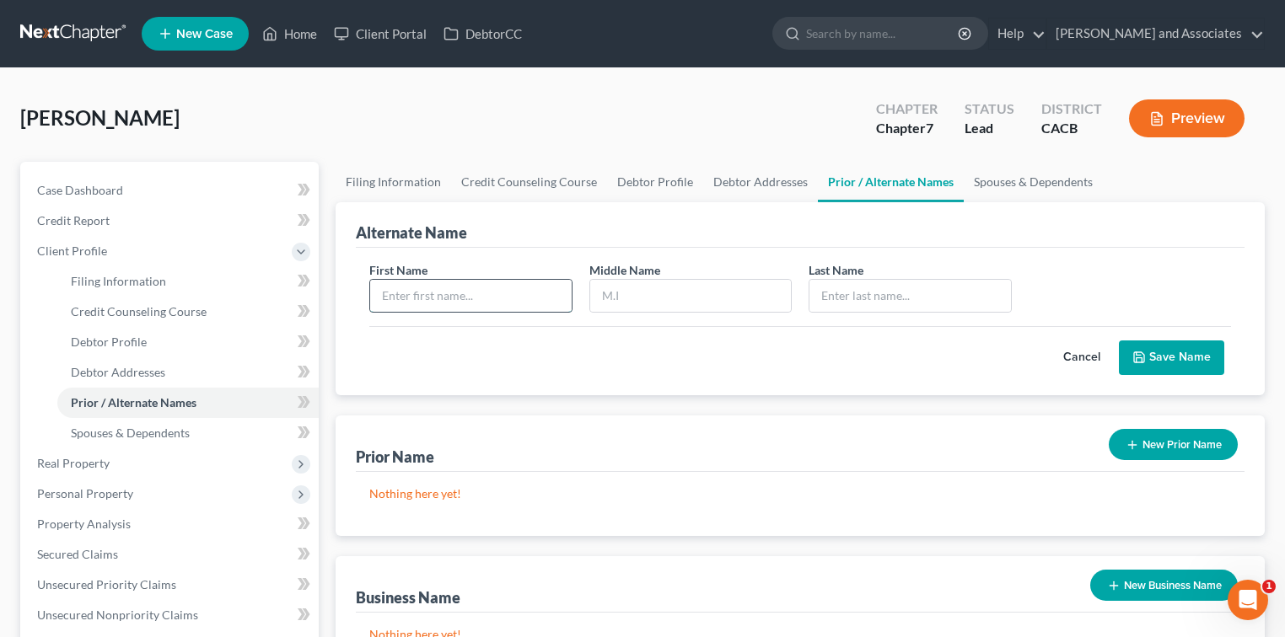
click at [462, 294] on input "text" at bounding box center [470, 296] width 201 height 32
type input "Allison"
paste input "Jensen"
type input "Jensen"
click at [1178, 362] on button "Save Name" at bounding box center [1171, 358] width 105 height 35
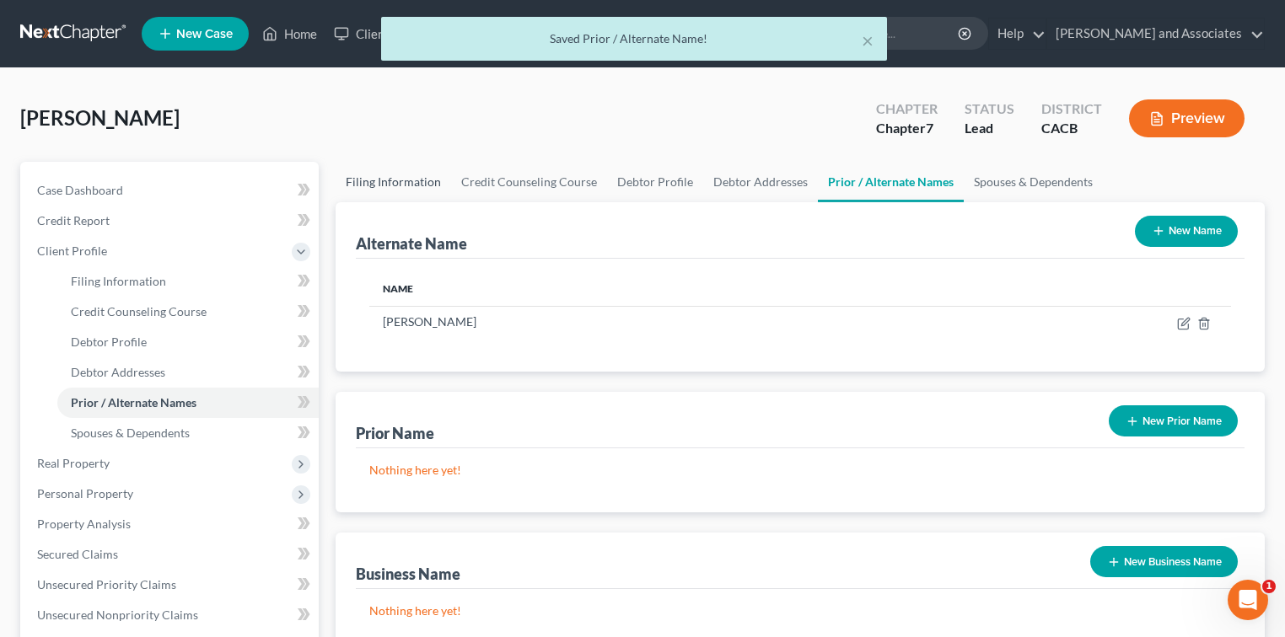
click at [362, 186] on link "Filing Information" at bounding box center [393, 182] width 115 height 40
select select "1"
select select "0"
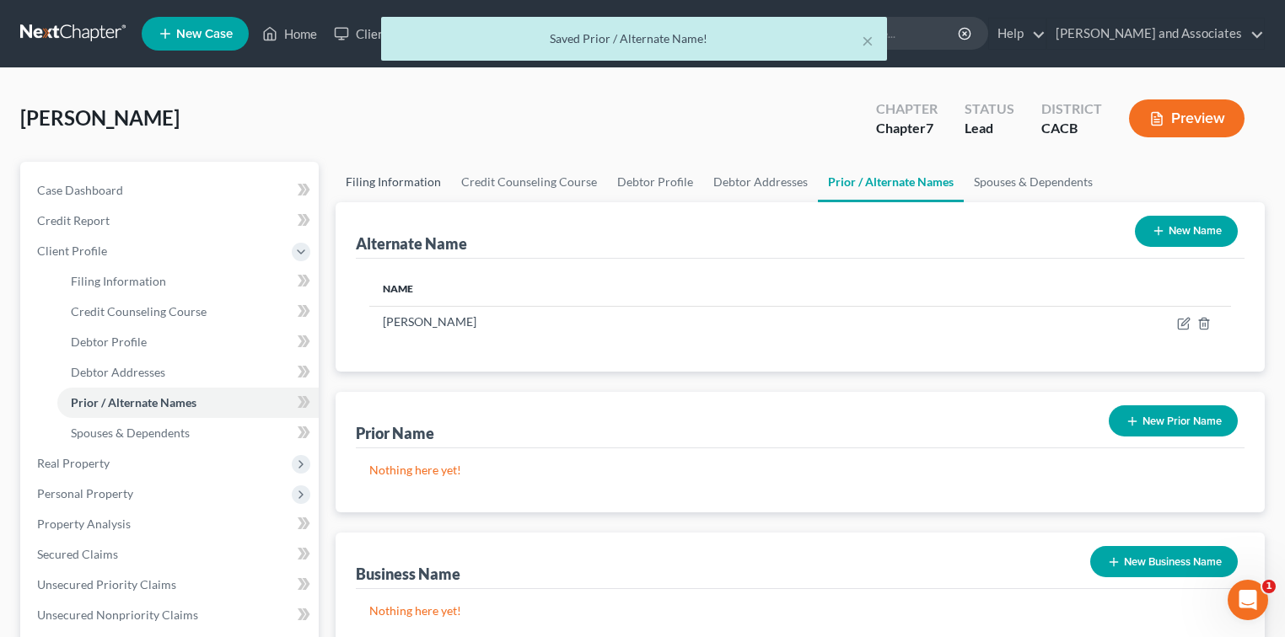
select select "4"
select select "0"
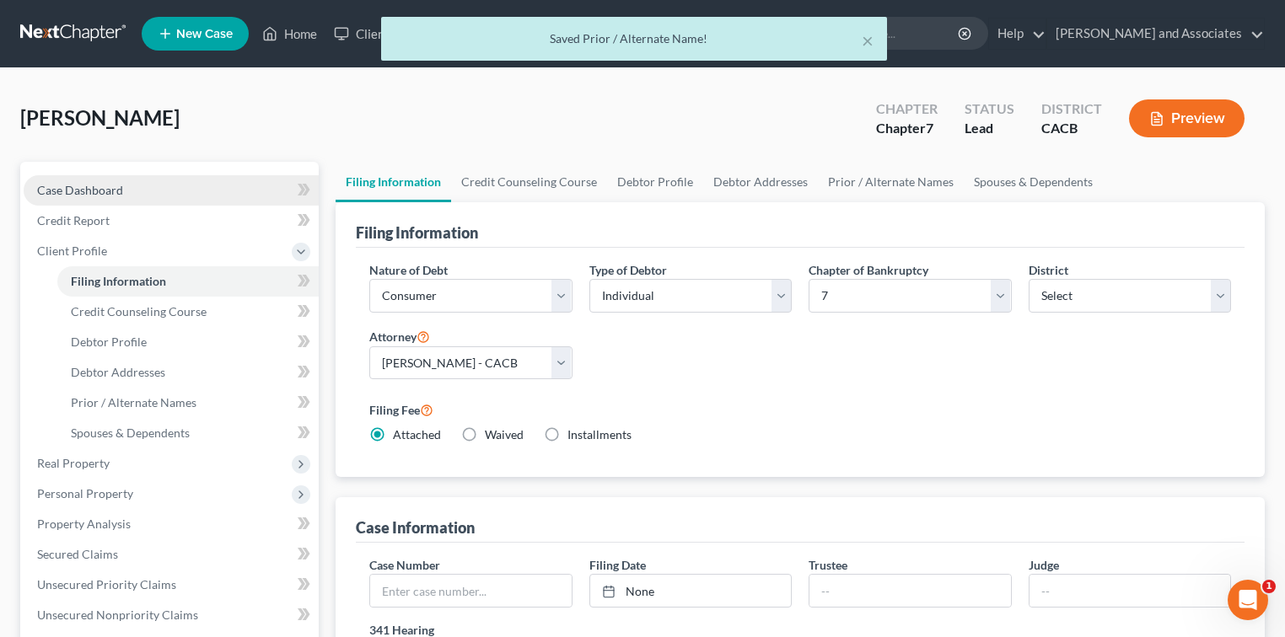
click at [271, 185] on link "Case Dashboard" at bounding box center [171, 190] width 295 height 30
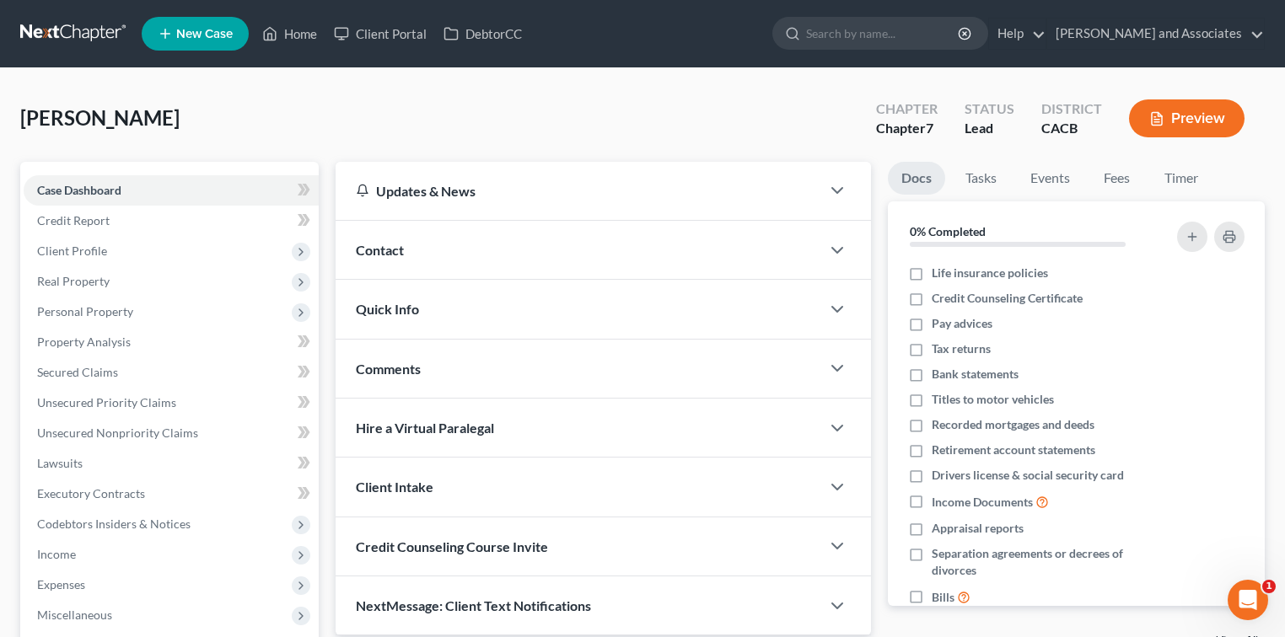
click at [40, 26] on link at bounding box center [74, 34] width 108 height 30
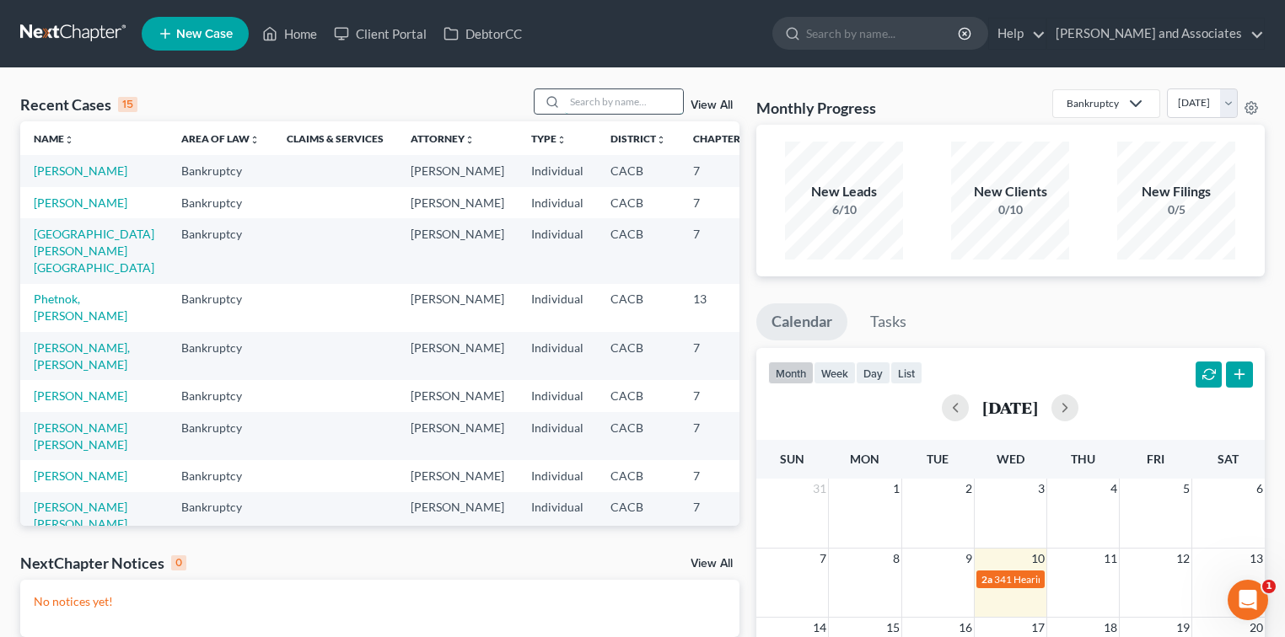
click at [600, 101] on input "search" at bounding box center [624, 101] width 118 height 24
type input "costa"
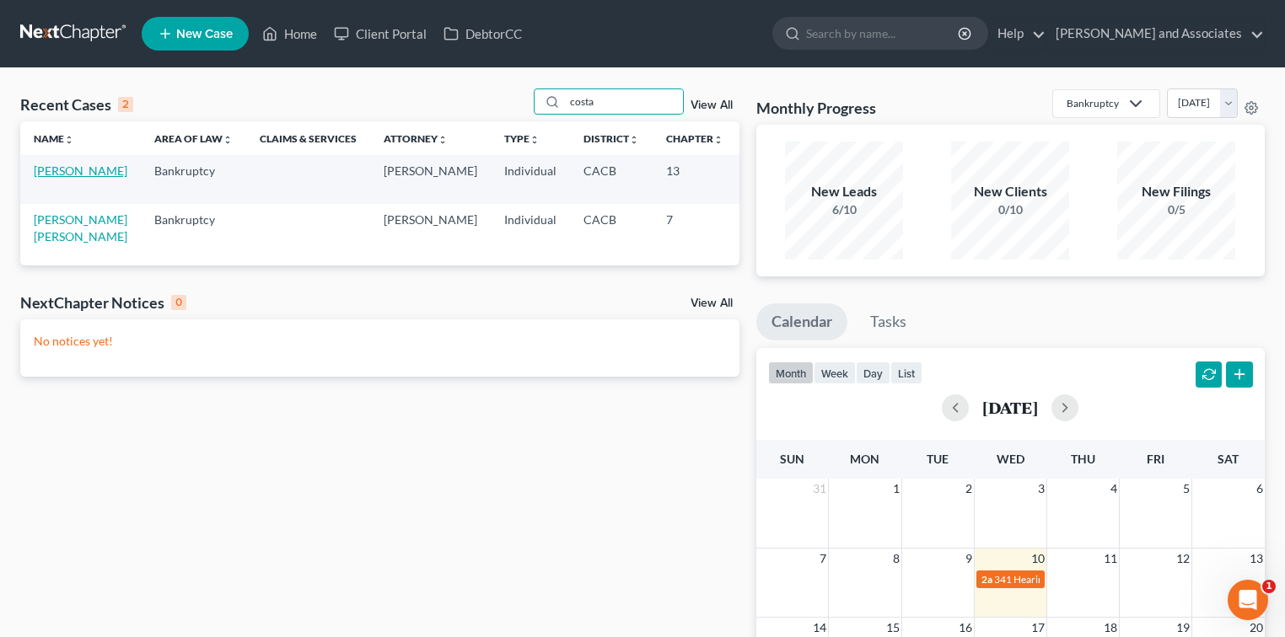
click at [71, 172] on link "[PERSON_NAME]" at bounding box center [81, 171] width 94 height 14
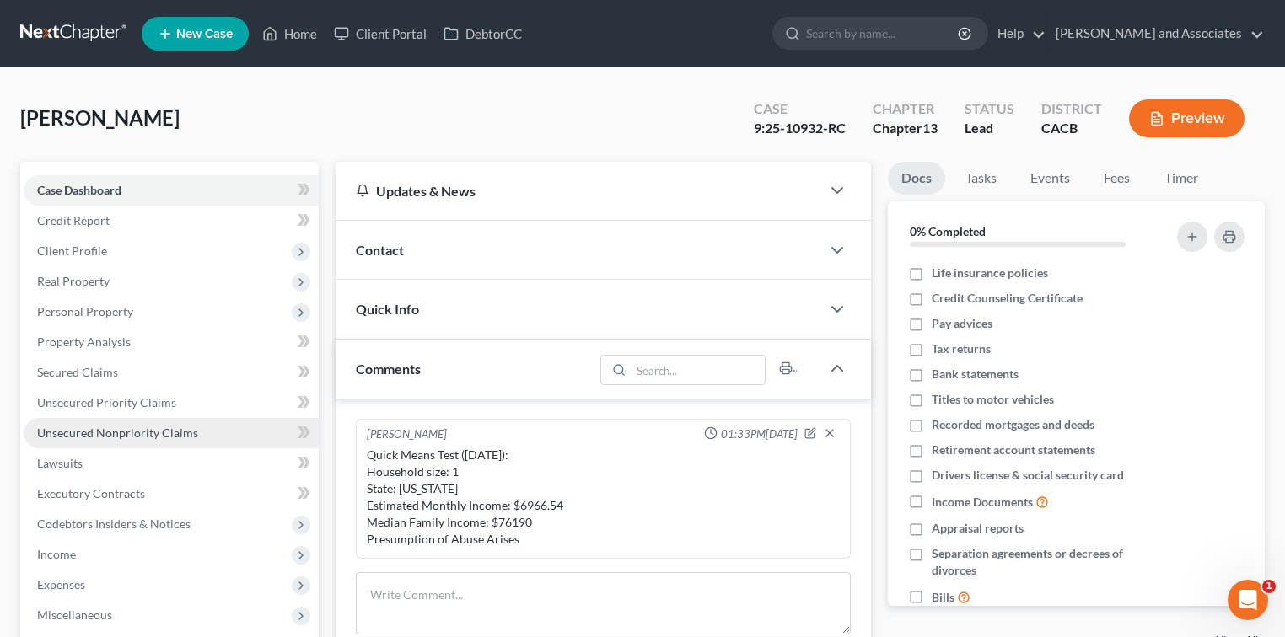
click at [128, 431] on span "Unsecured Nonpriority Claims" at bounding box center [117, 433] width 161 height 14
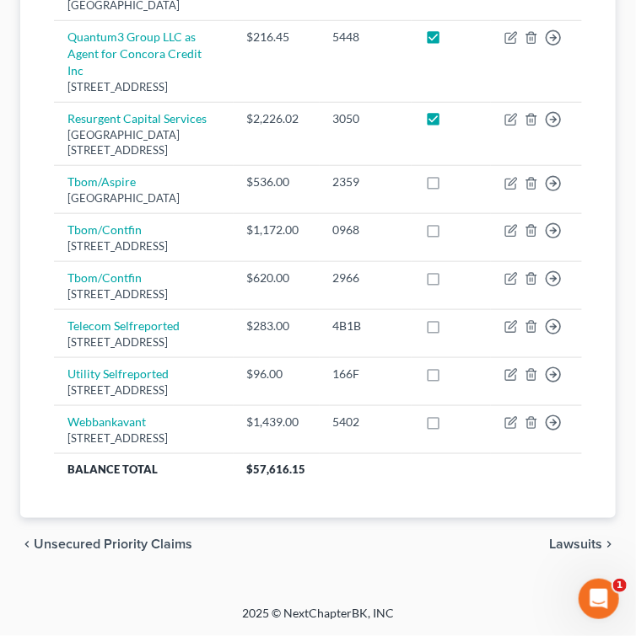
scroll to position [1862, 0]
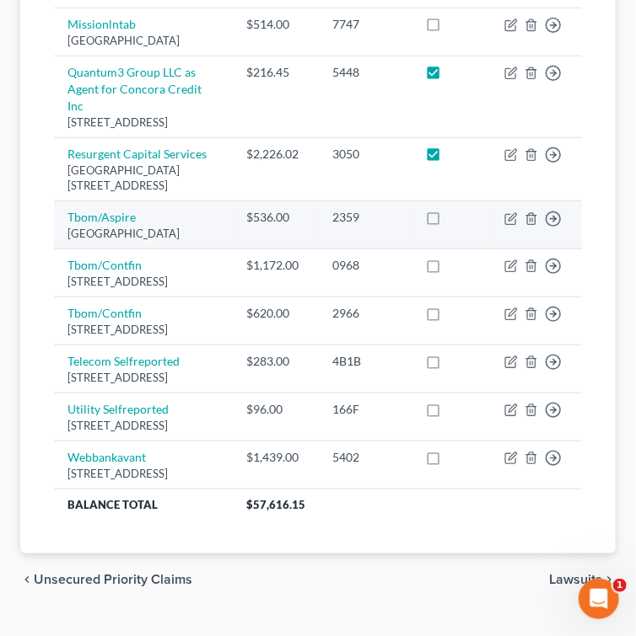
click at [448, 222] on label at bounding box center [448, 222] width 0 height 0
click at [455, 220] on input "checkbox" at bounding box center [460, 214] width 11 height 11
checkbox input "true"
click at [507, 224] on icon "button" at bounding box center [510, 219] width 10 height 10
select select "10"
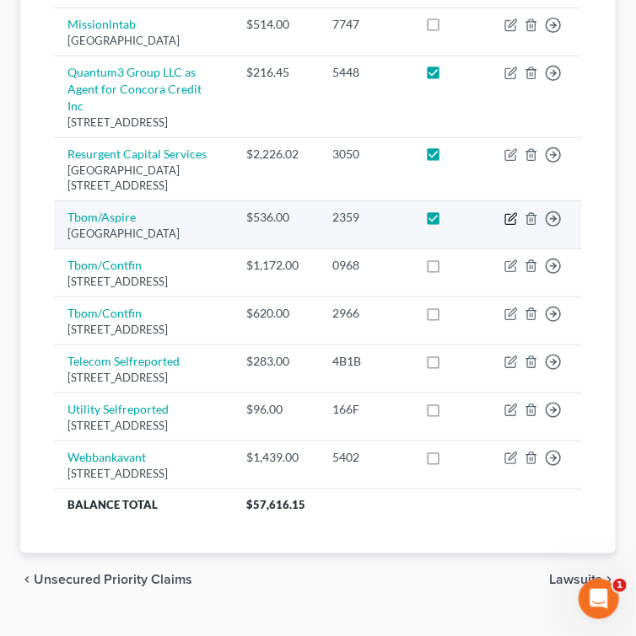
select select "2"
select select "0"
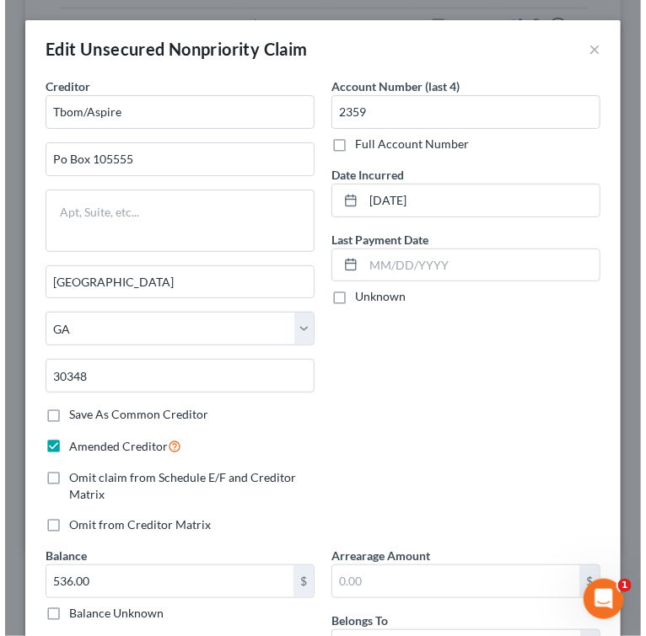
scroll to position [1782, 0]
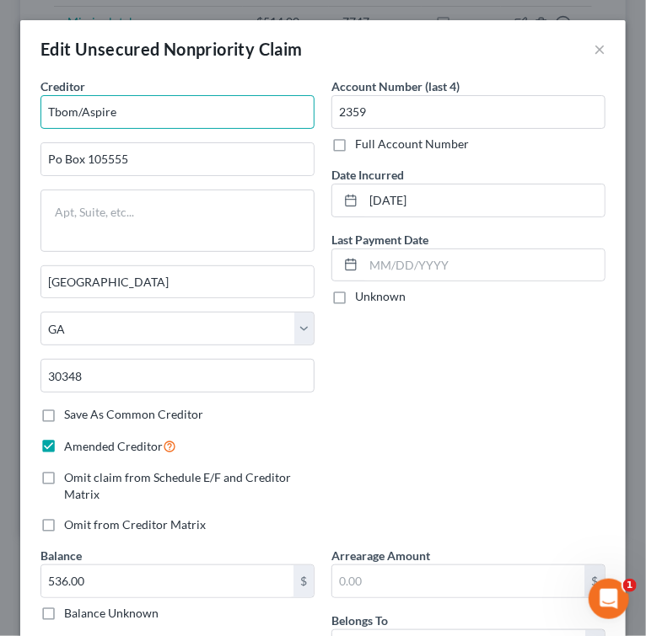
drag, startPoint x: 180, startPoint y: 113, endPoint x: -1, endPoint y: 120, distance: 180.5
type input "Portfolio Recovery Associates, LLC"
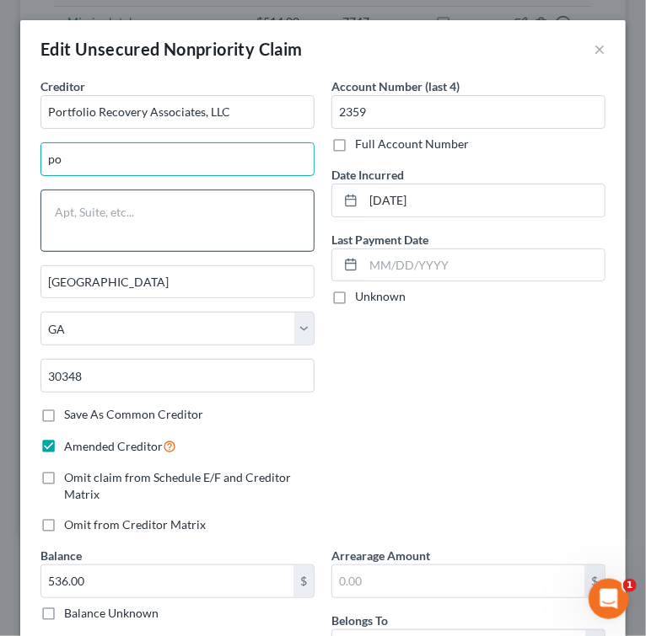
type input "p"
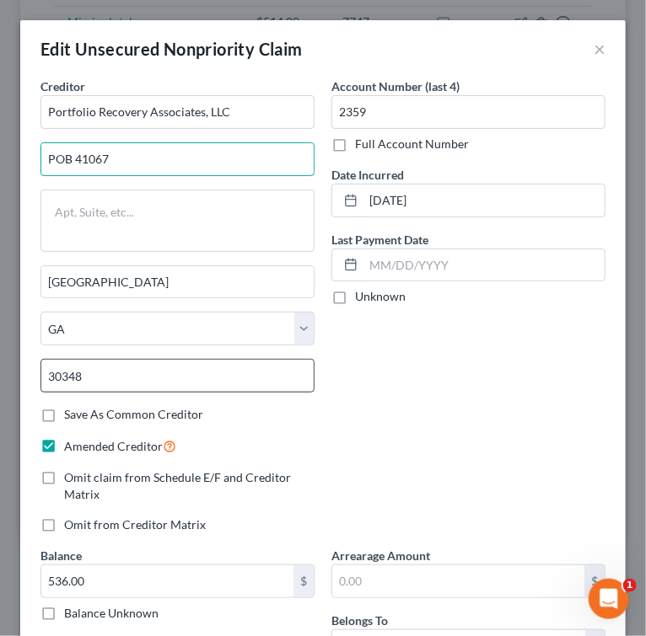
type input "POB 41067"
drag, startPoint x: 151, startPoint y: 380, endPoint x: -1, endPoint y: 368, distance: 152.2
type input "23541"
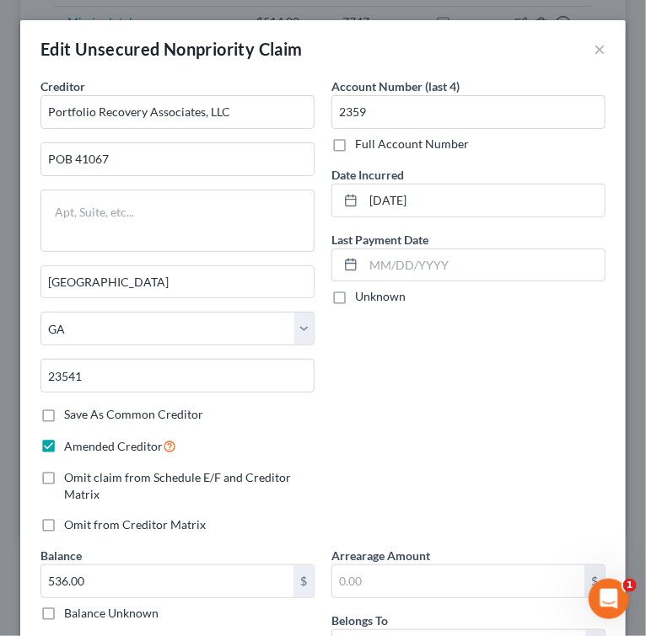
click at [437, 497] on div "Account Number (last 4) 2359 Full Account Number Date Incurred 08-24-2020 Last …" at bounding box center [468, 313] width 291 height 470
type input "Norfolk"
select select "48"
click at [509, 371] on div "Account Number (last 4) 2359 Full Account Number Date Incurred 08-24-2020 Last …" at bounding box center [468, 313] width 291 height 470
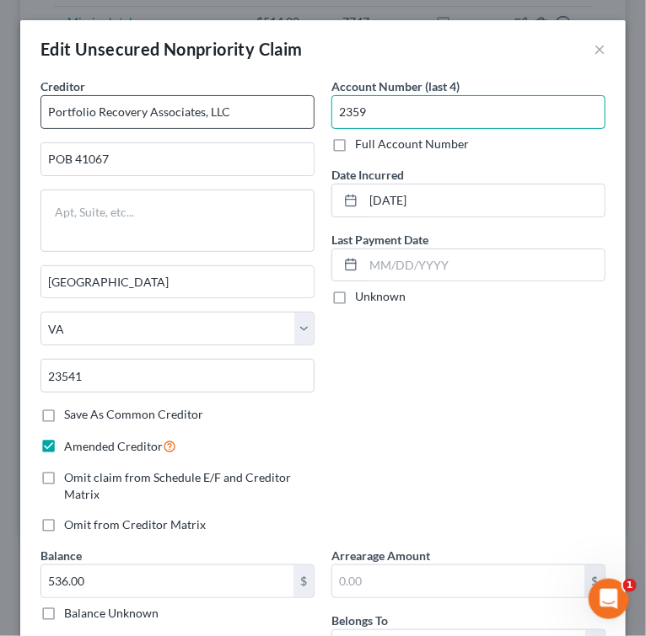
drag, startPoint x: 437, startPoint y: 118, endPoint x: 186, endPoint y: 108, distance: 250.6
click at [186, 108] on div "Creditor * Portfolio Recovery Associates, LLC POB 41067 Norfolk State AL AK AR …" at bounding box center [323, 436] width 582 height 717
type input "2359"
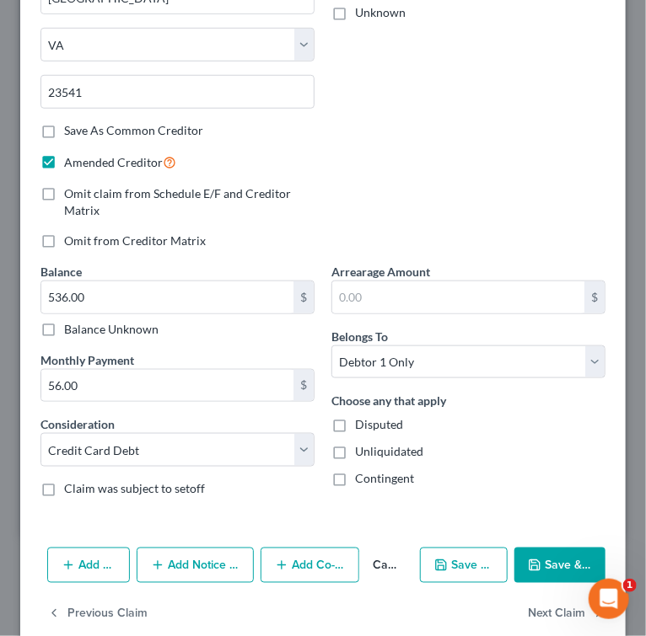
scroll to position [310, 0]
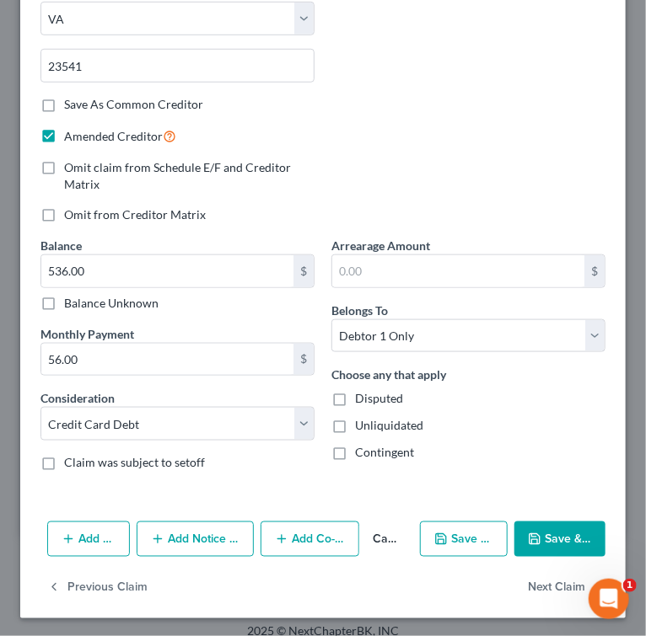
click at [253, 307] on div "Balance Unknown" at bounding box center [177, 303] width 274 height 17
click at [112, 271] on input "536.00" at bounding box center [167, 271] width 252 height 32
click at [123, 266] on input "536.00" at bounding box center [167, 271] width 252 height 32
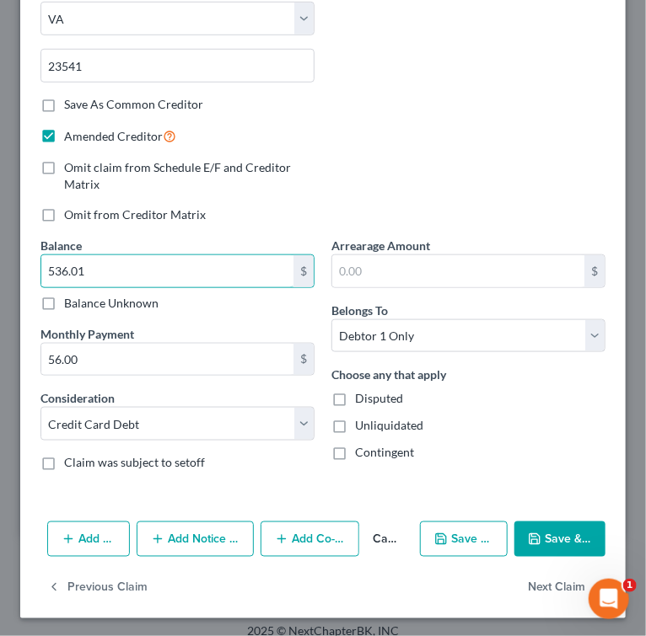
scroll to position [197, 0]
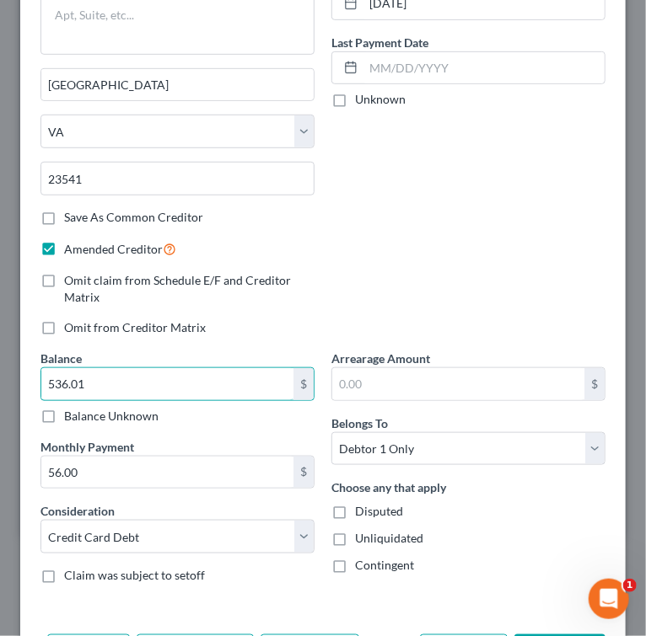
type input "536.01"
drag, startPoint x: 444, startPoint y: 273, endPoint x: 454, endPoint y: 273, distance: 9.3
click at [445, 272] on div "Account Number (last 4) 2359 Full Account Number Date Incurred 08-24-2020 Last …" at bounding box center [468, 115] width 291 height 470
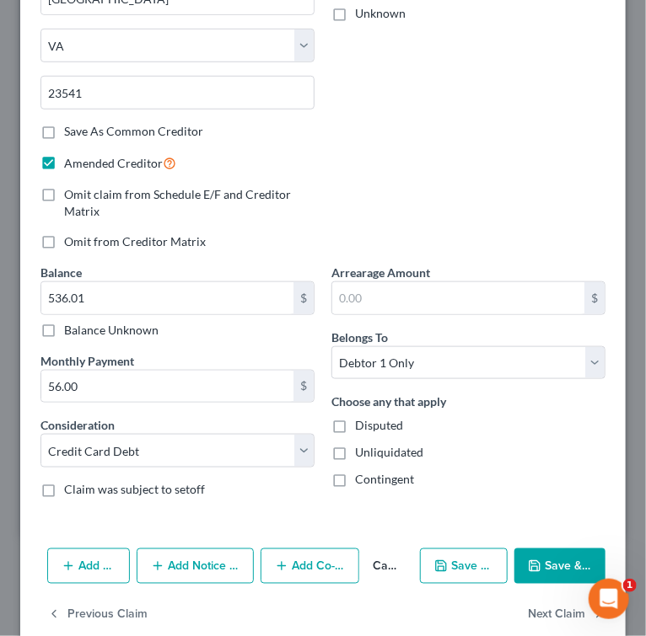
scroll to position [310, 0]
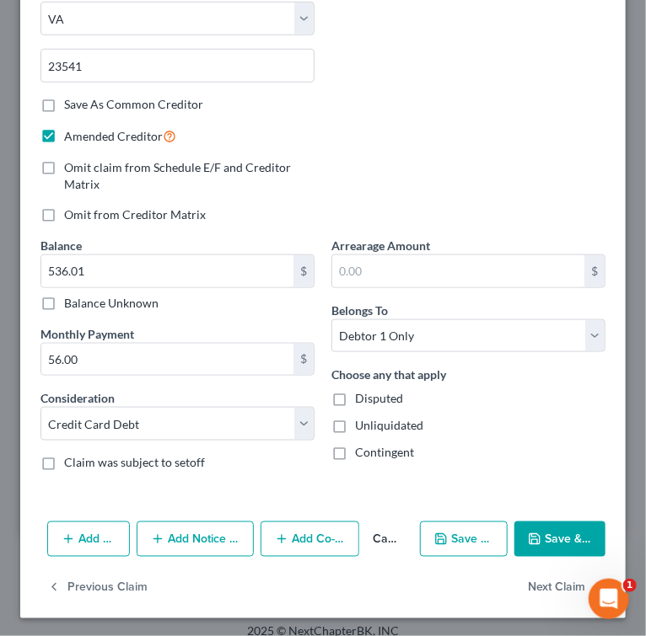
click at [477, 545] on button "Save & New" at bounding box center [464, 539] width 88 height 35
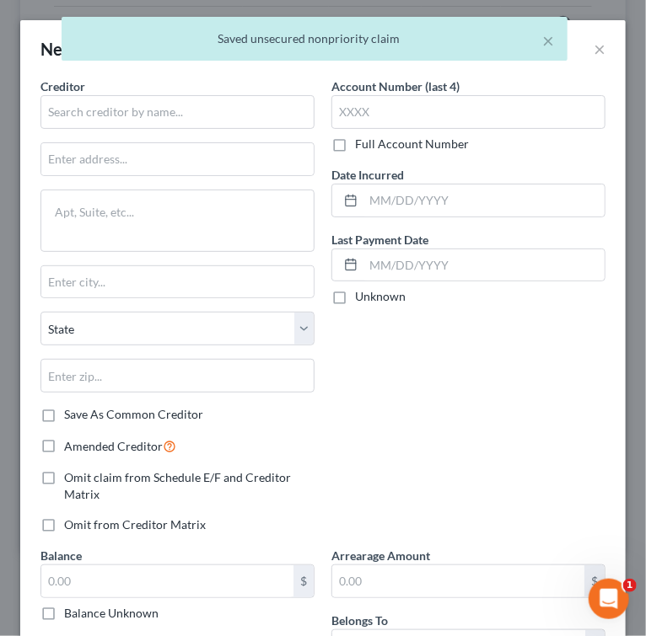
click at [595, 50] on div "× Saved unsecured nonpriority claim" at bounding box center [315, 43] width 646 height 52
click at [590, 55] on div "× Saved unsecured nonpriority claim" at bounding box center [315, 43] width 646 height 52
click at [558, 42] on div "× Saved unsecured nonpriority claim" at bounding box center [315, 39] width 506 height 44
click at [548, 44] on div "× Saved unsecured nonpriority claim" at bounding box center [315, 39] width 506 height 44
click at [553, 45] on button "×" at bounding box center [548, 40] width 12 height 20
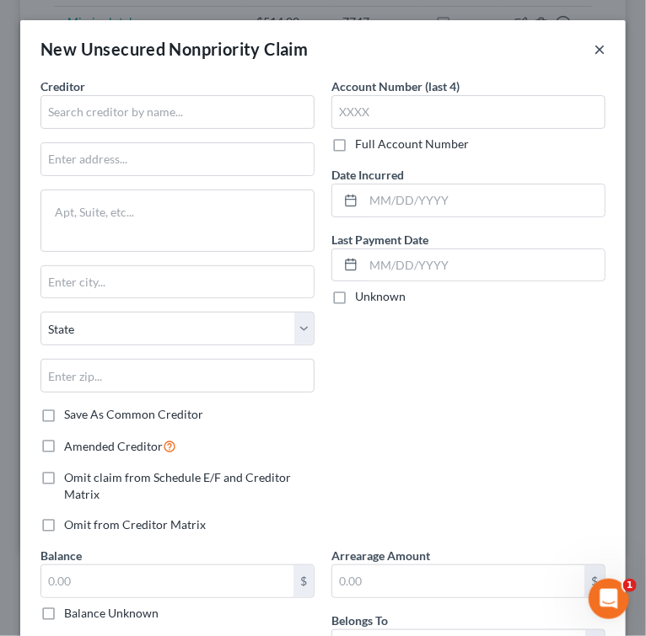
click at [593, 53] on button "×" at bounding box center [599, 49] width 12 height 20
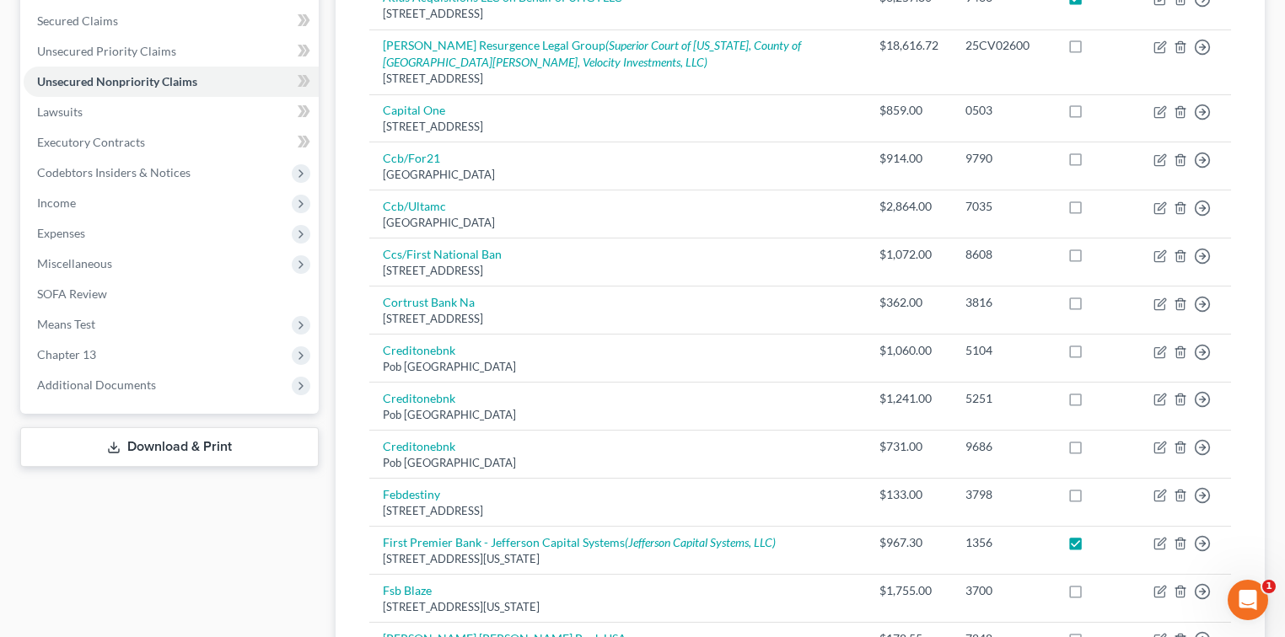
scroll to position [0, 0]
